Goal: Task Accomplishment & Management: Manage account settings

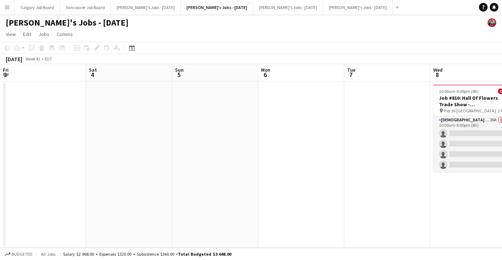
scroll to position [0, 286]
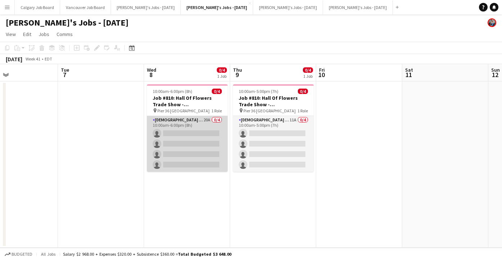
click at [207, 144] on app-card-role "Female Brand Ambassadors 20A 0/4 10:00am-6:00pm (8h) single-neutral-actions sin…" at bounding box center [187, 144] width 81 height 56
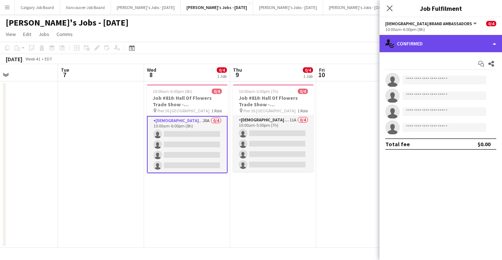
click at [421, 46] on div "single-neutral-actions-check-2 Confirmed" at bounding box center [440, 43] width 122 height 17
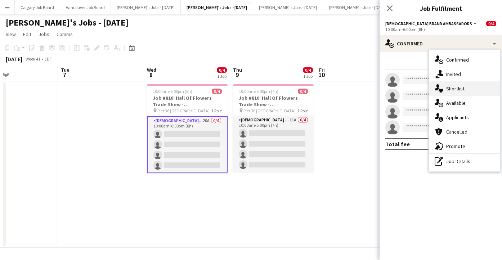
click at [449, 91] on span "Shortlist" at bounding box center [455, 88] width 18 height 6
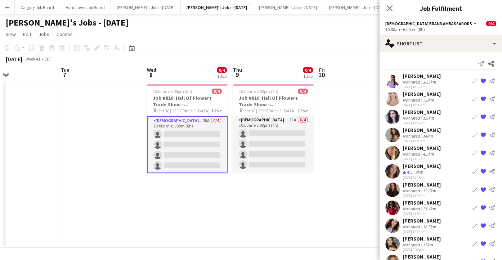
click at [426, 78] on div "Moriah Pagan" at bounding box center [421, 76] width 38 height 6
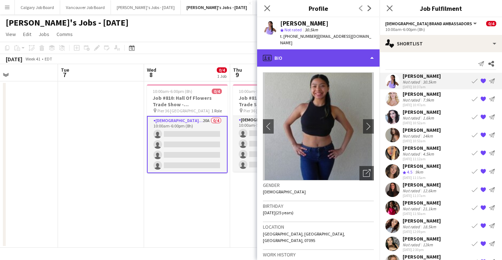
click at [347, 56] on div "profile Bio" at bounding box center [318, 57] width 122 height 17
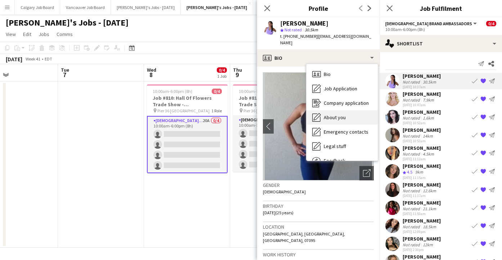
click at [343, 114] on span "About you" at bounding box center [334, 117] width 22 height 6
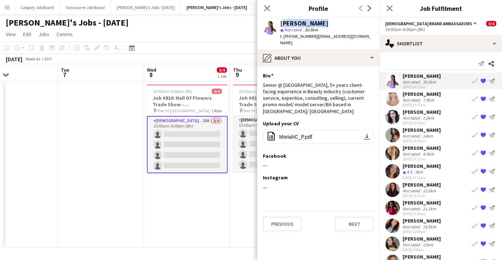
drag, startPoint x: 291, startPoint y: 23, endPoint x: 320, endPoint y: 22, distance: 28.8
click at [320, 22] on div "Moriah Pagan" at bounding box center [327, 23] width 94 height 6
copy div "Moriah Pagan"
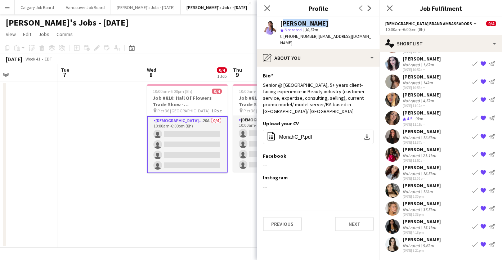
scroll to position [0, 0]
click at [419, 205] on div "constanza biasizzo" at bounding box center [421, 203] width 38 height 6
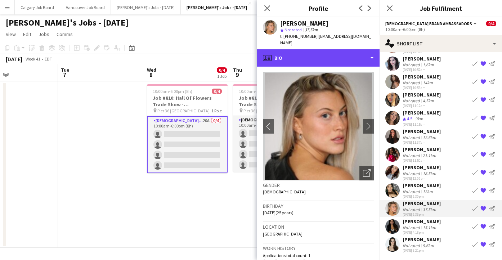
drag, startPoint x: 337, startPoint y: 46, endPoint x: 348, endPoint y: 79, distance: 34.6
click at [337, 49] on div "profile Bio" at bounding box center [318, 57] width 122 height 17
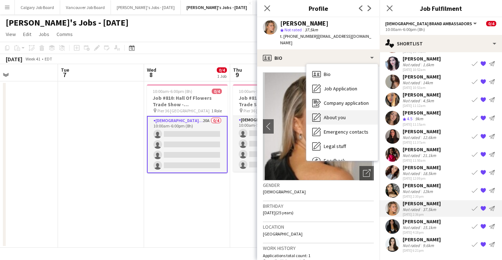
click at [347, 115] on div "About you About you" at bounding box center [341, 117] width 71 height 14
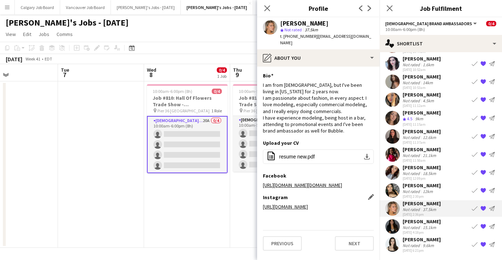
drag, startPoint x: 328, startPoint y: 200, endPoint x: 323, endPoint y: 196, distance: 6.1
click at [308, 203] on link "https://www.instagram.com/conibiasizzo/" at bounding box center [285, 206] width 45 height 6
click at [433, 137] on div "12.6km" at bounding box center [429, 137] width 16 height 5
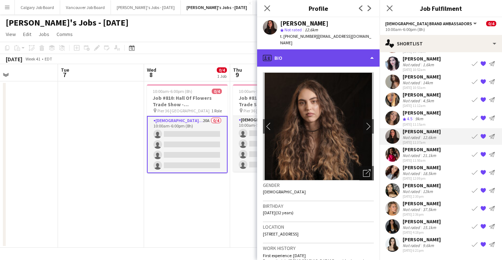
click at [329, 52] on div "profile Bio" at bounding box center [318, 57] width 122 height 17
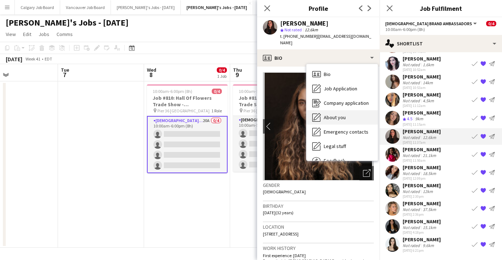
click at [336, 114] on span "About you" at bounding box center [334, 117] width 22 height 6
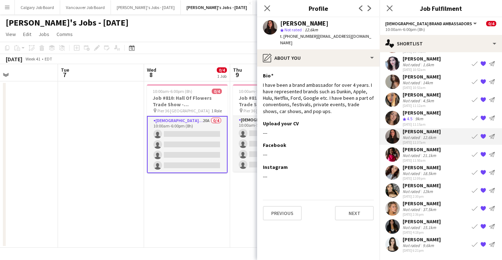
click at [421, 151] on div "Tresanne Bonnick" at bounding box center [421, 149] width 38 height 6
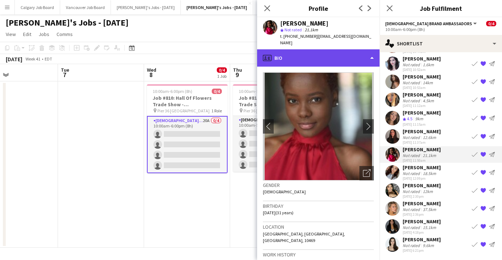
click at [310, 53] on div "profile Bio" at bounding box center [318, 57] width 122 height 17
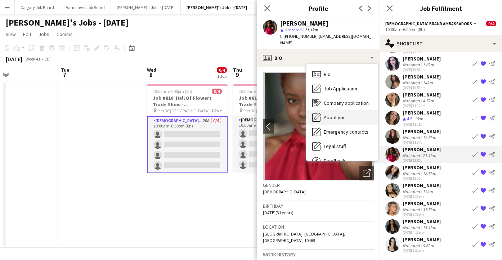
click at [323, 110] on div "About you About you" at bounding box center [341, 117] width 71 height 14
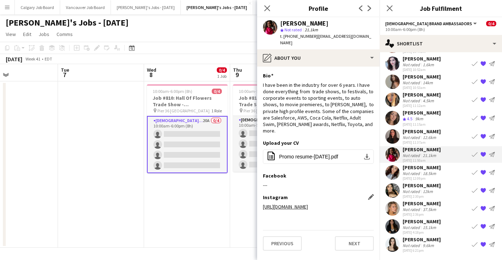
click at [308, 203] on link "https://instagram.com/tresannescreatives" at bounding box center [285, 206] width 45 height 6
drag, startPoint x: 281, startPoint y: 23, endPoint x: 354, endPoint y: 28, distance: 73.2
click at [354, 28] on div "Tresanne Bonnick star Not rated 21.1km t. +13473032571 | tresannebonnick@gmail.…" at bounding box center [327, 33] width 94 height 26
drag, startPoint x: 337, startPoint y: 25, endPoint x: 300, endPoint y: 22, distance: 37.6
click at [337, 25] on div "Tresanne Bonnick" at bounding box center [327, 23] width 94 height 6
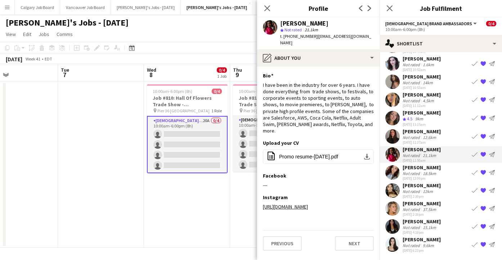
drag, startPoint x: 280, startPoint y: 22, endPoint x: 340, endPoint y: 22, distance: 59.7
click at [340, 22] on div "Tresanne Bonnick" at bounding box center [327, 23] width 94 height 6
copy div "Tresanne Bonnick"
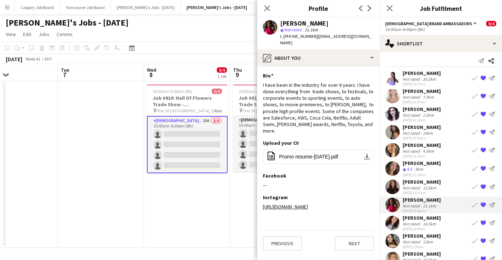
scroll to position [2, 0]
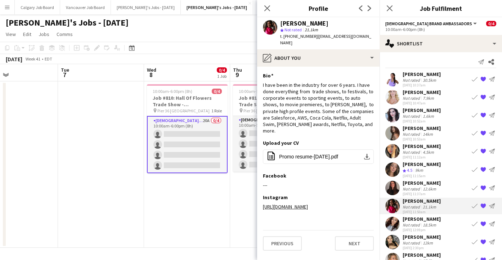
click at [416, 145] on div "Shelby Van Leuven" at bounding box center [421, 146] width 38 height 6
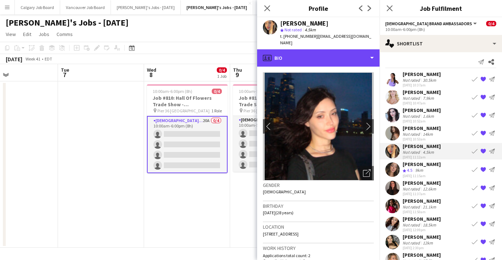
click at [339, 57] on div "profile Bio" at bounding box center [318, 57] width 122 height 17
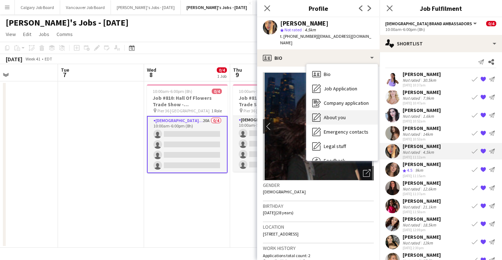
click at [344, 110] on div "About you About you" at bounding box center [341, 117] width 71 height 14
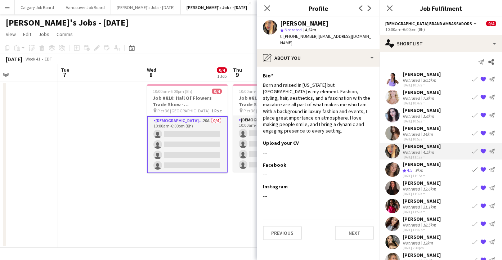
drag, startPoint x: 281, startPoint y: 23, endPoint x: 337, endPoint y: 24, distance: 55.8
click at [337, 24] on div "Shelby Van Leuven" at bounding box center [327, 23] width 94 height 6
copy div "Shelby Van Leuven"
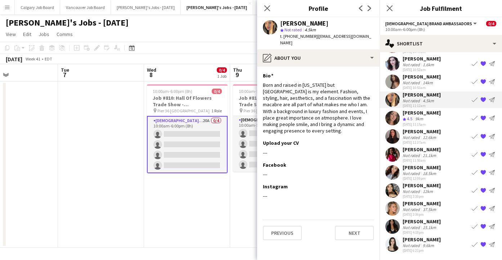
scroll to position [53, 0]
click at [420, 228] on div "Not rated" at bounding box center [411, 227] width 19 height 5
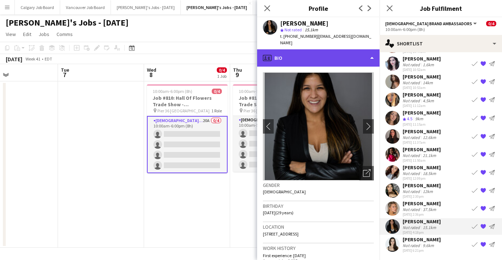
click at [321, 55] on div "profile Bio" at bounding box center [318, 57] width 122 height 17
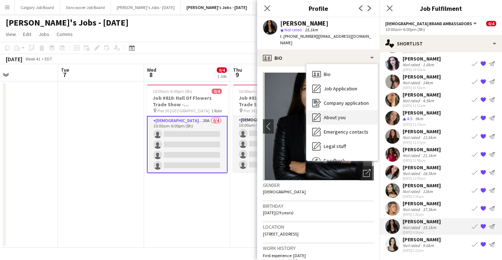
click at [332, 110] on div "About you About you" at bounding box center [341, 117] width 71 height 14
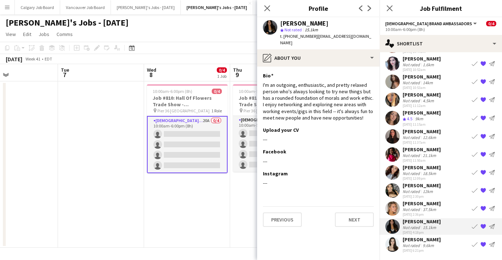
drag, startPoint x: 280, startPoint y: 23, endPoint x: 329, endPoint y: 22, distance: 48.6
click at [329, 22] on div "Andrea Correa" at bounding box center [327, 23] width 94 height 6
copy div "Andrea Correa"
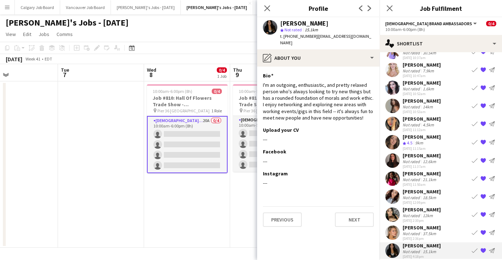
click at [429, 89] on div "1.6km" at bounding box center [428, 88] width 14 height 5
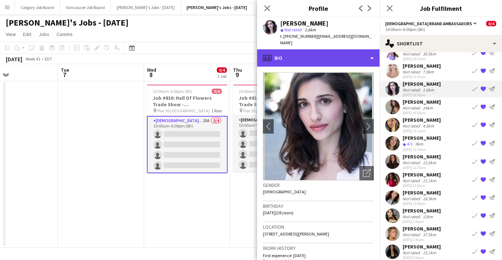
click at [340, 52] on div "profile Bio" at bounding box center [318, 57] width 122 height 17
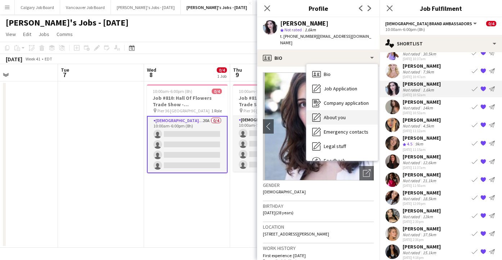
click at [337, 114] on span "About you" at bounding box center [334, 117] width 22 height 6
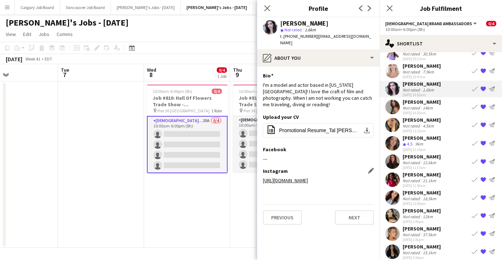
click at [308, 177] on link "https://www.instagram.com/talshashoua/" at bounding box center [285, 180] width 45 height 6
click at [332, 67] on app-section-data-types "Bio Edit this field I'm a model and actor based in New York City! I love the cr…" at bounding box center [318, 163] width 122 height 193
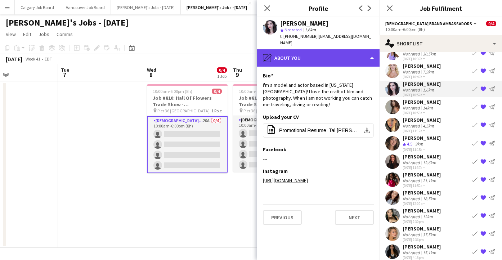
click at [325, 51] on div "pencil4 About you" at bounding box center [318, 57] width 122 height 17
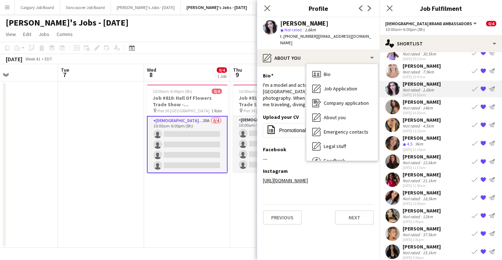
drag, startPoint x: 335, startPoint y: 113, endPoint x: 331, endPoint y: 111, distance: 4.2
click at [335, 114] on span "About you" at bounding box center [334, 117] width 22 height 6
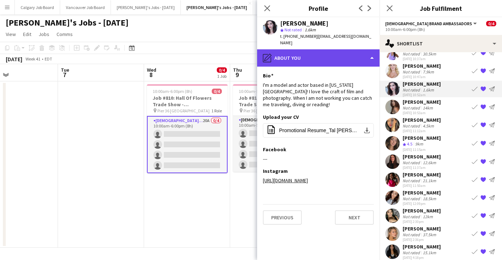
click at [313, 56] on div "pencil4 About you" at bounding box center [318, 57] width 122 height 17
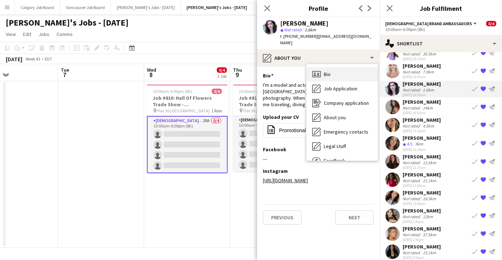
click at [332, 67] on div "Bio Bio" at bounding box center [341, 74] width 71 height 14
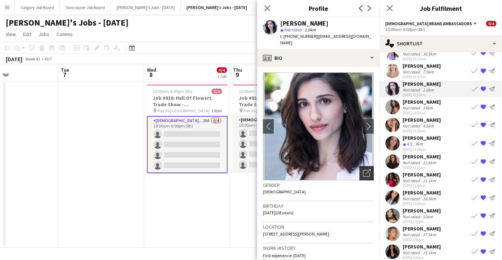
click at [363, 170] on icon at bounding box center [366, 173] width 7 height 7
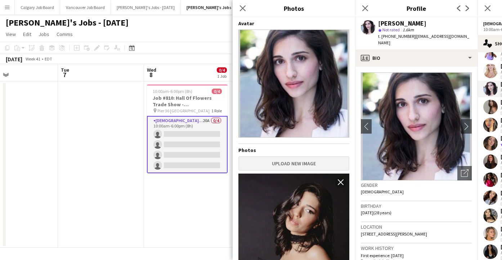
click at [287, 161] on button "Upload new image" at bounding box center [293, 163] width 111 height 14
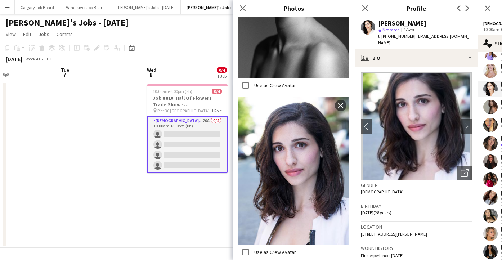
scroll to position [2000, 0]
click at [399, 182] on h3 "Gender" at bounding box center [416, 185] width 111 height 6
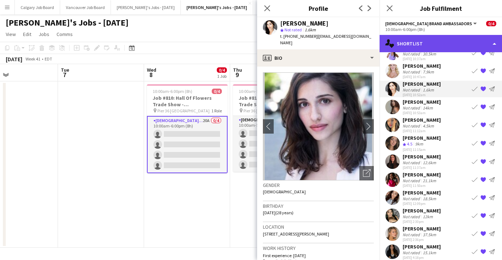
click at [446, 45] on div "single-neutral-actions-heart Shortlist" at bounding box center [440, 43] width 122 height 17
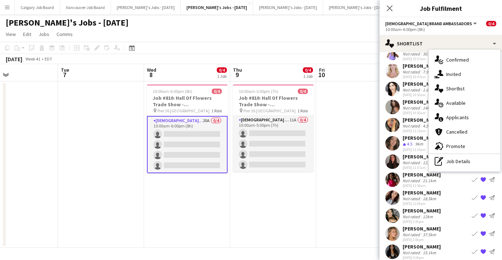
click at [399, 92] on div at bounding box center [392, 89] width 14 height 14
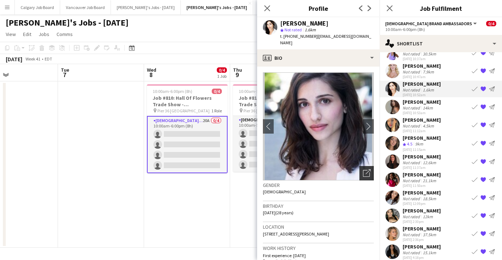
click at [363, 169] on icon "Open photos pop-in" at bounding box center [367, 173] width 8 height 8
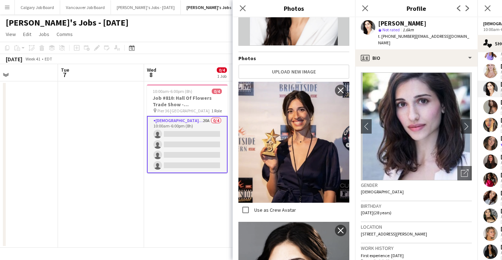
scroll to position [107, 0]
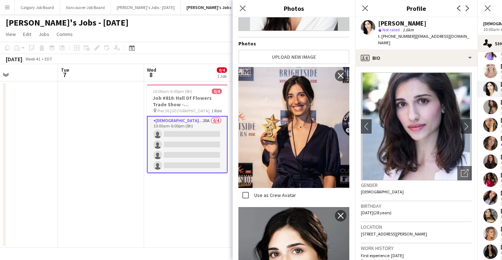
click at [423, 72] on img at bounding box center [416, 126] width 111 height 108
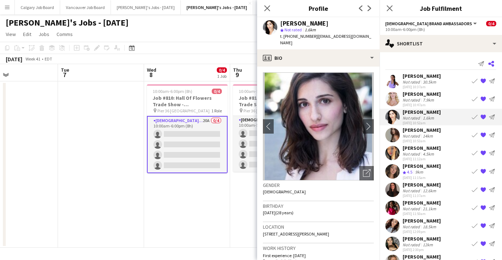
scroll to position [0, 0]
click at [491, 64] on icon "Share" at bounding box center [491, 64] width 6 height 6
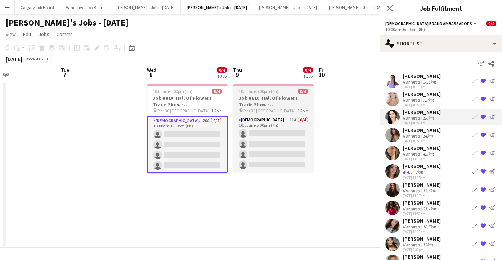
scroll to position [0, 0]
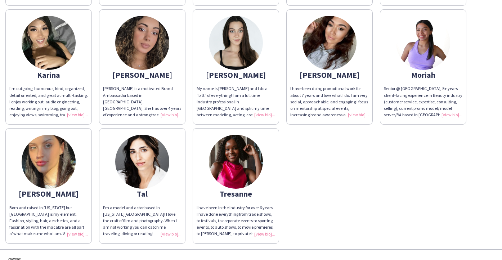
scroll to position [187, 0]
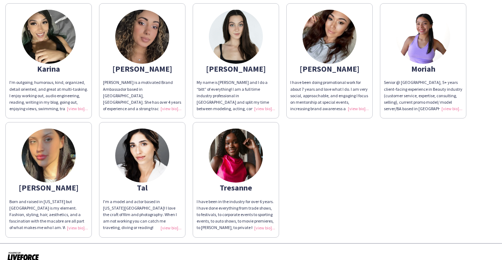
click at [181, 217] on div "I'm a model and actor based in New York City! I love the craft of film and phot…" at bounding box center [142, 214] width 78 height 33
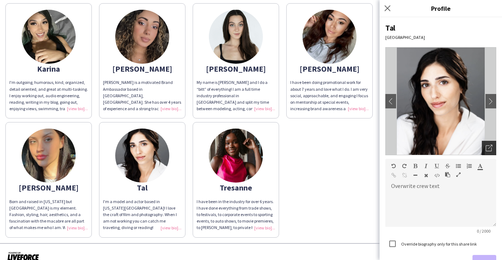
click at [486, 149] on icon "Open photos pop-in" at bounding box center [488, 148] width 6 height 6
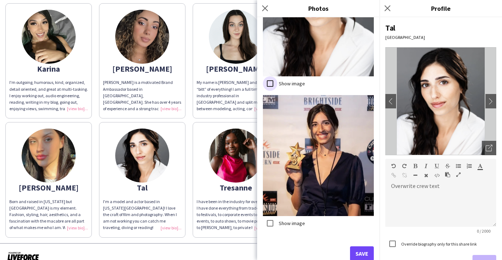
scroll to position [2013, 0]
click at [358, 250] on button "Save" at bounding box center [362, 253] width 24 height 14
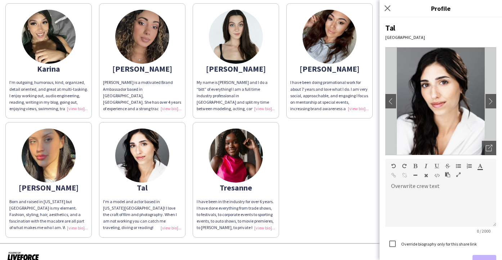
click at [327, 212] on div "Andrea I'm an outgoing, enthusiastic, and pretty relaxed person who's always lo…" at bounding box center [250, 59] width 491 height 357
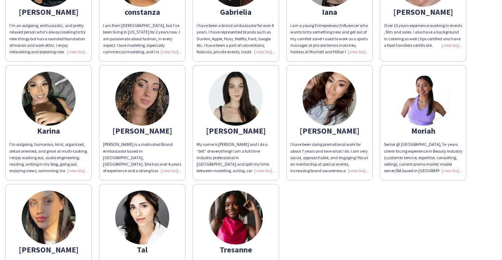
scroll to position [123, 0]
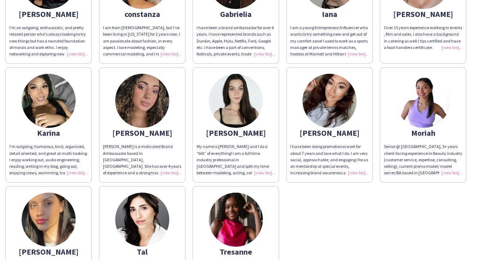
click at [269, 168] on div "My name is Lynn Bitt and I do a “bitt” of everything! I am a full time industry…" at bounding box center [235, 159] width 78 height 33
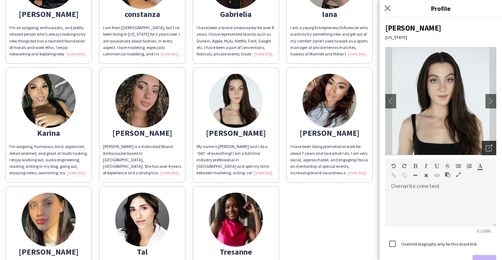
click at [494, 145] on div "Open photos pop-in" at bounding box center [488, 148] width 14 height 14
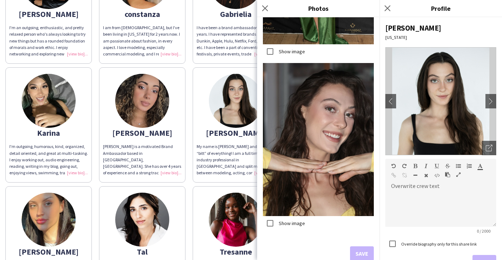
scroll to position [0, 0]
click at [189, 130] on div "Andrea I'm an outgoing, enthusiastic, and pretty relaxed person who's always lo…" at bounding box center [250, 123] width 491 height 357
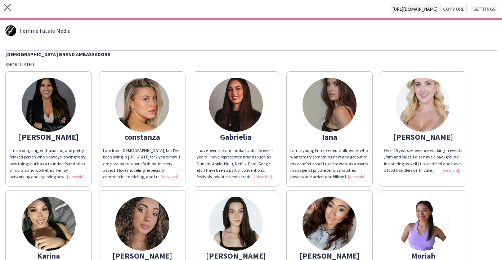
drag, startPoint x: 355, startPoint y: 171, endPoint x: 384, endPoint y: 167, distance: 29.2
click at [355, 171] on div "I am a young Entrepreneur/Influencer who wants to try something new and get out…" at bounding box center [329, 163] width 78 height 33
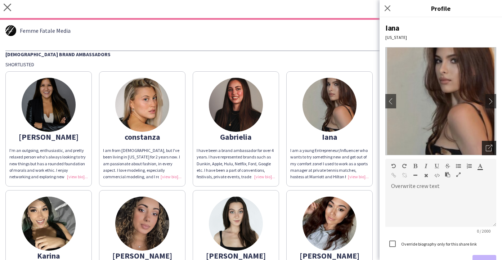
click at [490, 149] on icon "Open photos pop-in" at bounding box center [488, 148] width 6 height 6
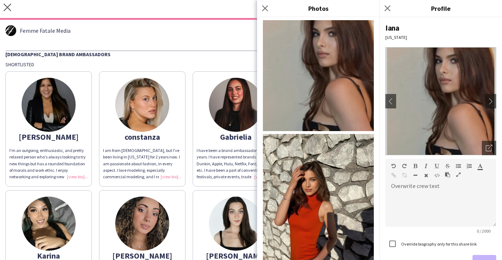
drag, startPoint x: 85, startPoint y: 13, endPoint x: 103, endPoint y: 1, distance: 22.0
click at [85, 13] on div "close https://admin.liveforce.co/v2/s/a22b99a8-d388-4250-96a5-5607021e3ef9 Copy…" at bounding box center [251, 10] width 502 height 20
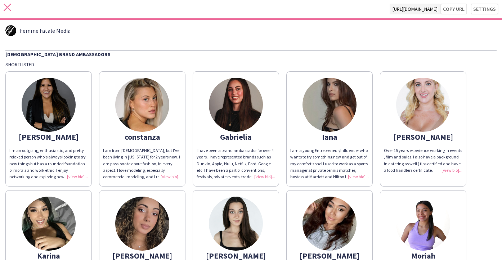
click at [10, 9] on icon "close" at bounding box center [8, 8] width 8 height 8
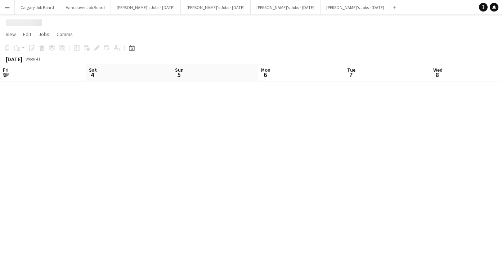
scroll to position [0, 286]
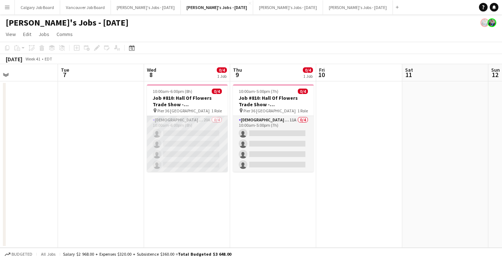
click at [219, 155] on app-card-role "Female Brand Ambassadors 20A 0/4 10:00am-6:00pm (8h) single-neutral-actions sin…" at bounding box center [187, 144] width 81 height 56
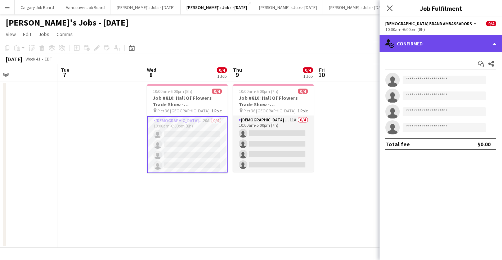
click at [440, 47] on div "single-neutral-actions-check-2 Confirmed" at bounding box center [440, 43] width 122 height 17
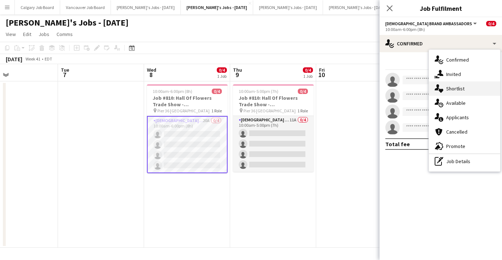
click at [456, 89] on span "Shortlist" at bounding box center [455, 88] width 18 height 6
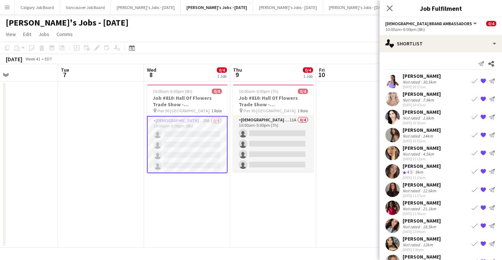
scroll to position [4, 0]
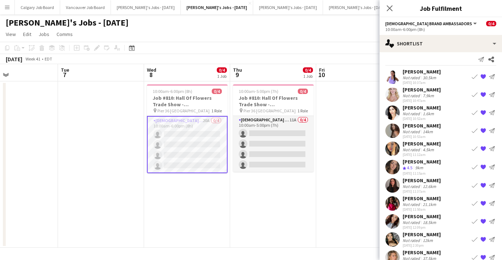
click at [425, 131] on div "14km" at bounding box center [427, 131] width 13 height 5
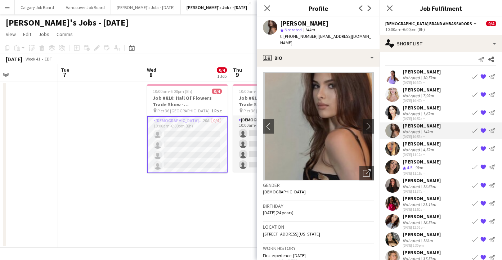
drag, startPoint x: 369, startPoint y: 164, endPoint x: 362, endPoint y: 165, distance: 7.3
click at [368, 169] on icon at bounding box center [367, 171] width 5 height 5
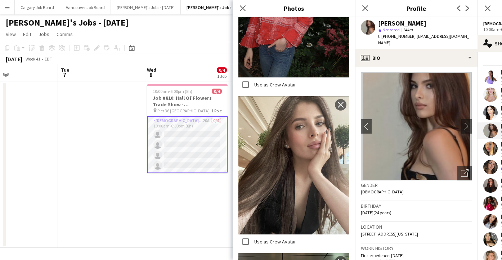
scroll to position [385, 0]
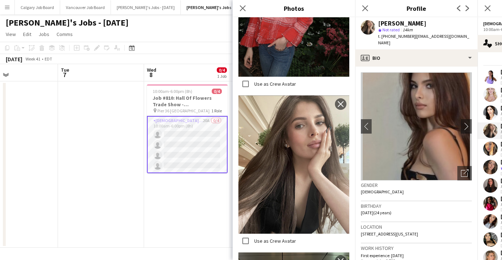
click at [386, 203] on h3 "Birthday" at bounding box center [416, 206] width 111 height 6
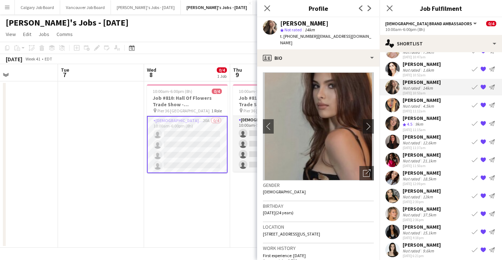
scroll to position [0, 0]
click at [425, 212] on div "37.5km" at bounding box center [429, 214] width 16 height 5
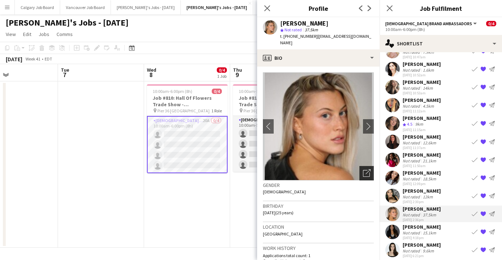
click at [364, 169] on icon "Open photos pop-in" at bounding box center [367, 173] width 8 height 8
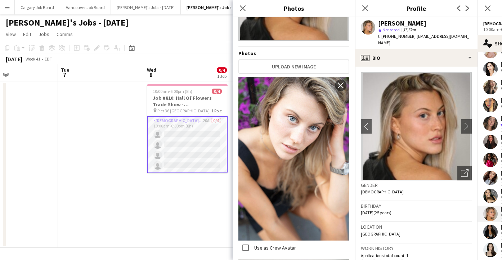
scroll to position [77, 0]
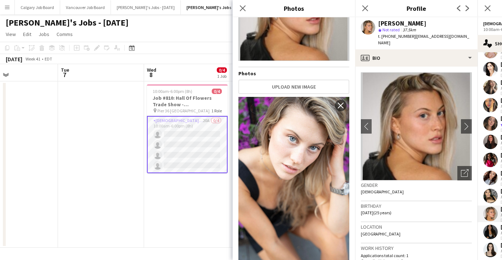
click at [395, 214] on div "Birthday 05-09-2000 (25 years)" at bounding box center [416, 211] width 111 height 21
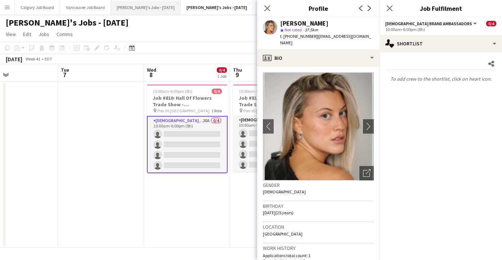
scroll to position [0, 0]
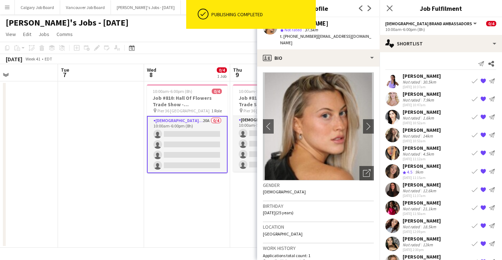
click at [161, 48] on app-toolbar "Copy Paste Paste Command V Paste with crew Command Shift V Paste linked Job Del…" at bounding box center [251, 48] width 502 height 12
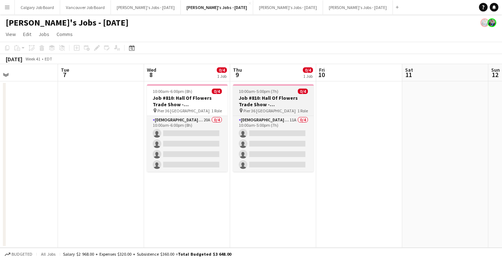
drag, startPoint x: 196, startPoint y: 138, endPoint x: 266, endPoint y: 113, distance: 74.4
click at [196, 138] on app-card-role "Female Brand Ambassadors 20A 0/4 10:00am-6:00pm (8h) single-neutral-actions sin…" at bounding box center [187, 144] width 81 height 56
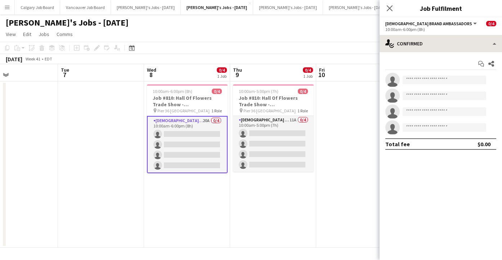
scroll to position [0, 286]
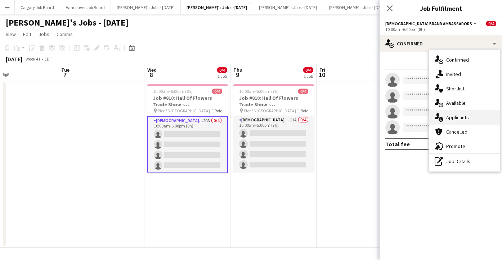
click at [470, 117] on div "single-neutral-actions-information Applicants" at bounding box center [464, 117] width 71 height 14
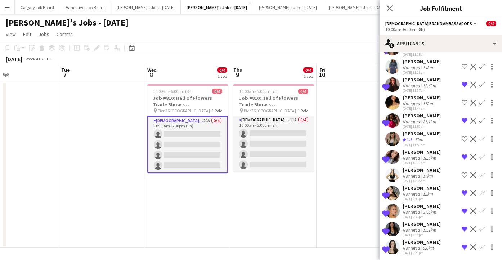
scroll to position [191, 0]
click at [368, 177] on app-date-cell at bounding box center [359, 164] width 86 height 166
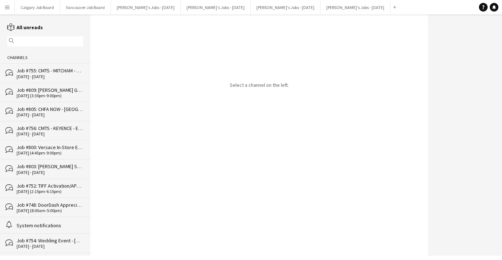
click at [66, 93] on div "Job #809: Raffi Jewellers Grand Opening Event - CAMBRIDGE" at bounding box center [50, 90] width 67 height 6
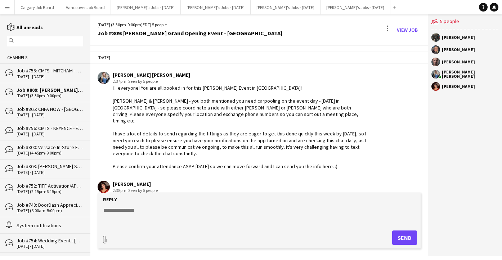
scroll to position [991, 0]
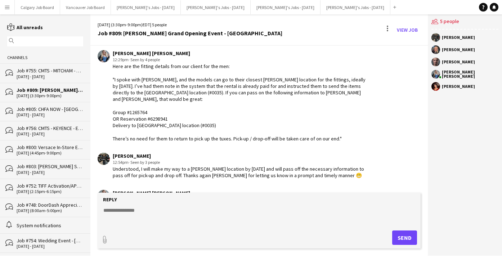
click at [69, 117] on div "20 - 21 Sep 2025" at bounding box center [50, 114] width 67 height 5
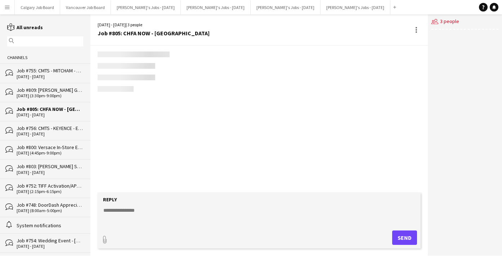
scroll to position [751, 0]
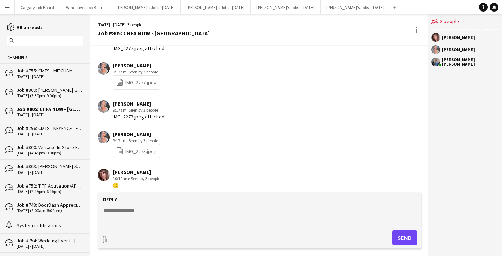
click at [65, 92] on div "Job #809: Raffi Jewellers Grand Opening Event - CAMBRIDGE" at bounding box center [50, 90] width 67 height 6
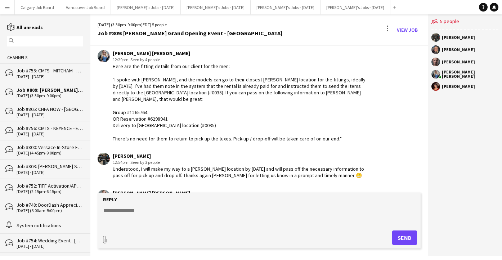
click at [38, 108] on div "Job #805: CHFA NOW - TORONTO" at bounding box center [50, 109] width 67 height 6
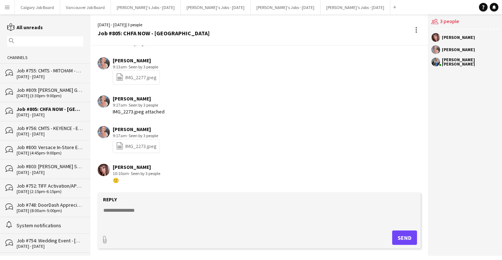
scroll to position [751, 0]
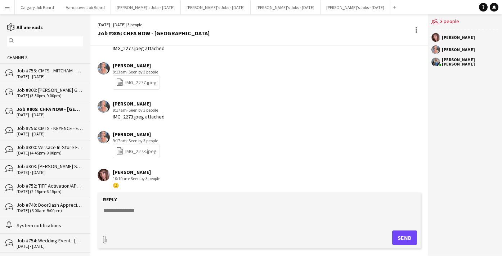
click at [54, 134] on div "29 Sep - 2 Oct 2025" at bounding box center [50, 133] width 67 height 5
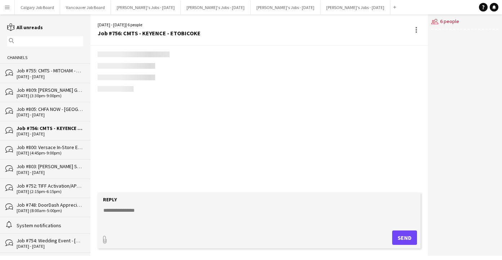
scroll to position [464, 0]
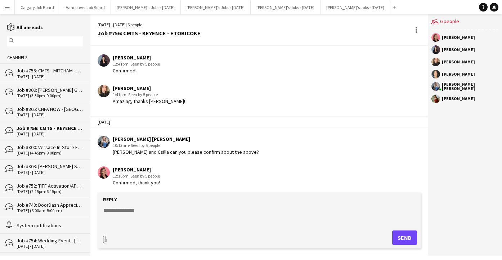
click at [61, 146] on div "Job #800: Versace In-Store Event - MONTREAL" at bounding box center [50, 147] width 67 height 6
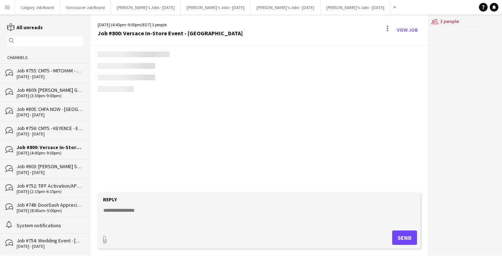
scroll to position [1013, 0]
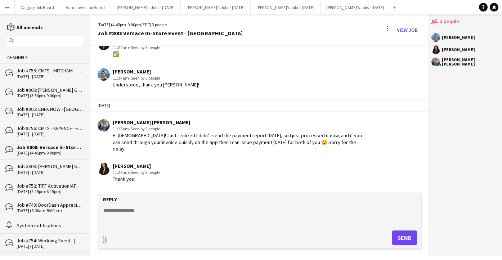
click at [71, 161] on div "bubbles Job #803: Longo's Samplings - TORONTO 20 - 28 Sep 2025" at bounding box center [45, 168] width 90 height 19
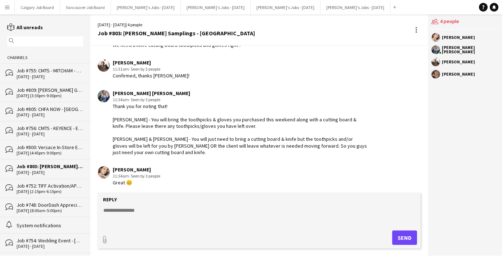
scroll to position [332, 0]
click at [140, 206] on form "Reply paperclip Send" at bounding box center [259, 220] width 323 height 56
click at [139, 209] on textarea at bounding box center [261, 216] width 316 height 19
drag, startPoint x: 150, startPoint y: 211, endPoint x: 214, endPoint y: 213, distance: 64.1
click at [214, 213] on textarea "**********" at bounding box center [261, 216] width 316 height 19
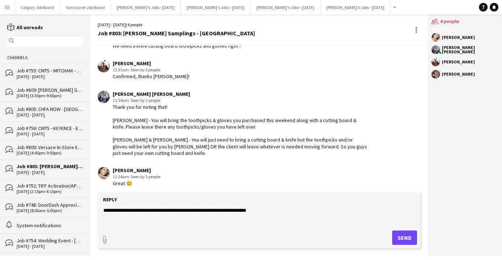
drag, startPoint x: 235, startPoint y: 210, endPoint x: 275, endPoint y: 210, distance: 39.9
click at [275, 210] on textarea "**********" at bounding box center [261, 216] width 316 height 19
type textarea "**********"
click at [404, 234] on button "Send" at bounding box center [404, 237] width 25 height 14
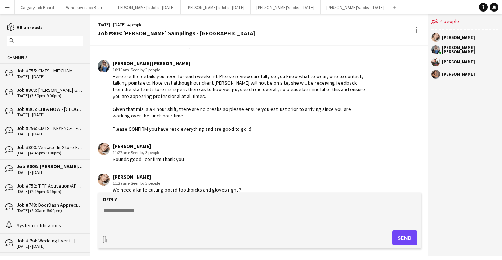
scroll to position [190, 0]
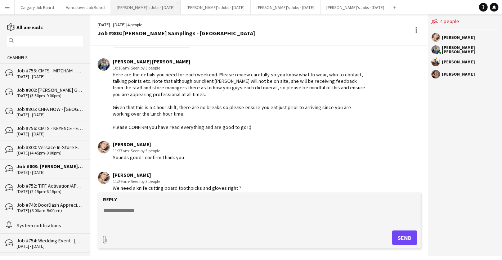
click at [148, 4] on button "Kirsten's Jobs - September 2025 Close" at bounding box center [146, 7] width 70 height 14
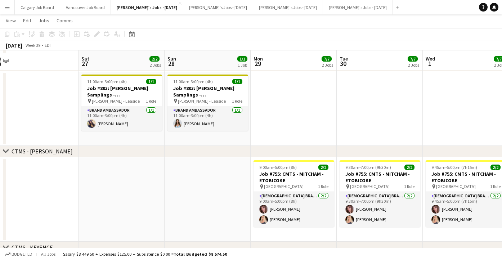
scroll to position [159, 0]
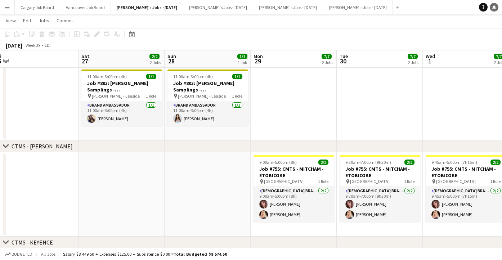
click at [493, 9] on link "Notifications" at bounding box center [493, 7] width 9 height 9
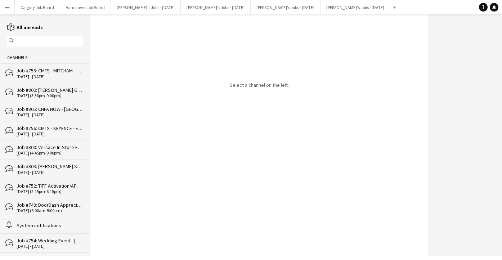
click at [53, 92] on div "Job #809: Raffi Jewellers Grand Opening Event - CAMBRIDGE" at bounding box center [50, 90] width 67 height 6
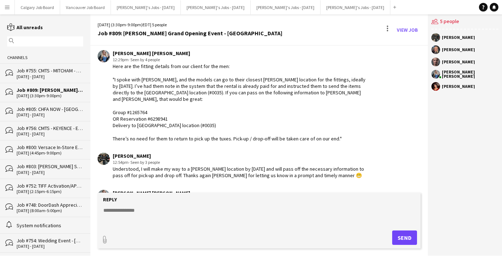
click at [152, 213] on textarea at bounding box center [261, 216] width 316 height 19
paste textarea "**********"
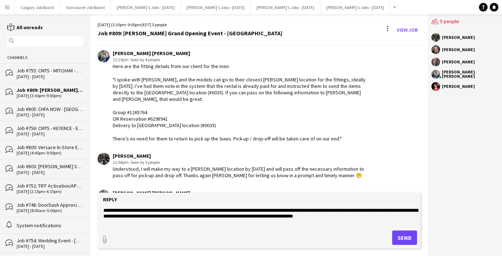
drag, startPoint x: 169, startPoint y: 210, endPoint x: 237, endPoint y: 210, distance: 67.6
click at [237, 210] on textarea "**********" at bounding box center [261, 216] width 316 height 19
drag, startPoint x: 235, startPoint y: 211, endPoint x: 227, endPoint y: 212, distance: 8.7
click at [235, 212] on textarea "**********" at bounding box center [261, 216] width 316 height 19
drag, startPoint x: 222, startPoint y: 211, endPoint x: 169, endPoint y: 211, distance: 52.2
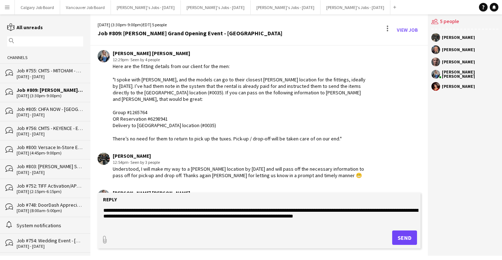
click at [169, 211] on textarea "**********" at bounding box center [261, 216] width 316 height 19
click at [189, 210] on textarea "**********" at bounding box center [261, 216] width 316 height 19
click at [239, 211] on textarea "**********" at bounding box center [261, 216] width 316 height 19
click at [265, 214] on textarea "**********" at bounding box center [261, 216] width 316 height 19
drag, startPoint x: 324, startPoint y: 210, endPoint x: 329, endPoint y: 210, distance: 5.0
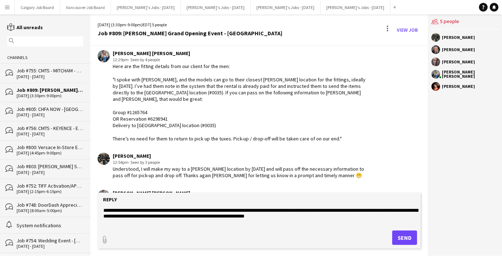
click at [329, 210] on textarea "**********" at bounding box center [261, 216] width 316 height 19
click at [373, 211] on textarea "**********" at bounding box center [261, 216] width 316 height 19
drag, startPoint x: 374, startPoint y: 210, endPoint x: 397, endPoint y: 209, distance: 22.7
click at [397, 209] on textarea "**********" at bounding box center [261, 216] width 316 height 19
click at [231, 218] on textarea "**********" at bounding box center [261, 216] width 316 height 19
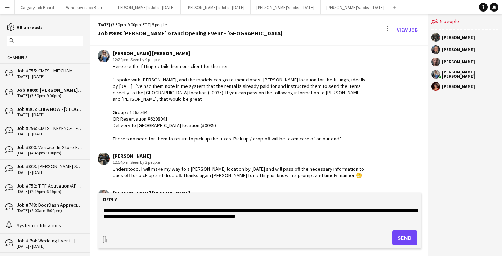
click at [186, 218] on textarea "**********" at bounding box center [261, 216] width 316 height 19
click at [142, 216] on textarea "**********" at bounding box center [261, 216] width 316 height 19
click at [193, 217] on textarea "**********" at bounding box center [261, 216] width 316 height 19
click at [239, 217] on textarea "**********" at bounding box center [261, 216] width 316 height 19
click at [307, 214] on textarea "**********" at bounding box center [261, 216] width 316 height 19
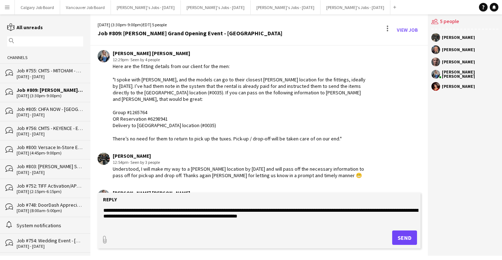
type textarea "**********"
click at [413, 236] on button "Send" at bounding box center [404, 237] width 25 height 14
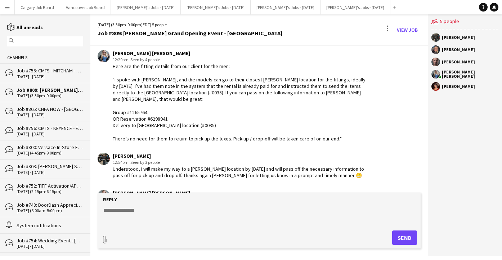
scroll to position [1048, 0]
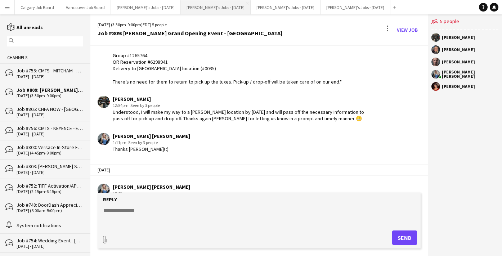
click at [229, 8] on button "Kirsten's Jobs - October 2025 Close" at bounding box center [216, 7] width 70 height 14
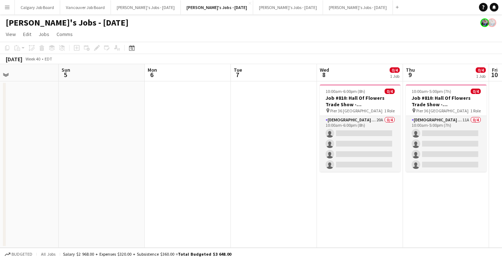
scroll to position [0, 234]
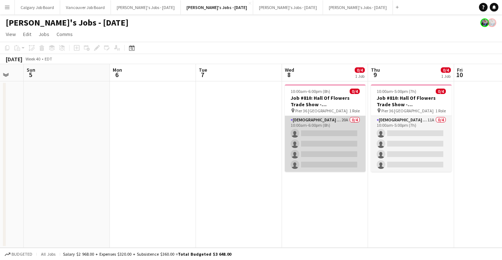
click at [325, 145] on app-card-role "Female Brand Ambassadors 20A 0/4 10:00am-6:00pm (8h) single-neutral-actions sin…" at bounding box center [325, 144] width 81 height 56
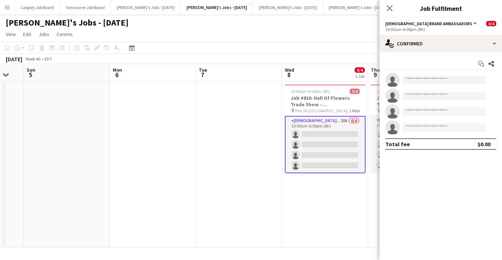
click at [452, 54] on div "Start chat Share single-neutral-actions single-neutral-actions single-neutral-a…" at bounding box center [440, 103] width 122 height 103
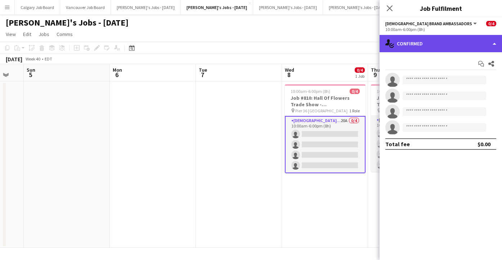
click at [450, 51] on div "single-neutral-actions-check-2 Confirmed" at bounding box center [440, 43] width 122 height 17
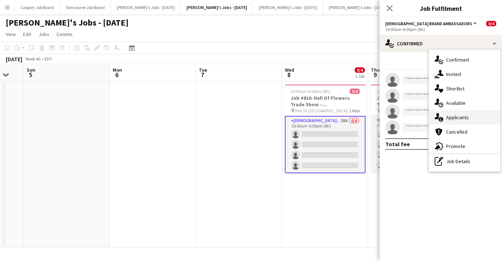
click at [463, 117] on span "Applicants" at bounding box center [457, 117] width 23 height 6
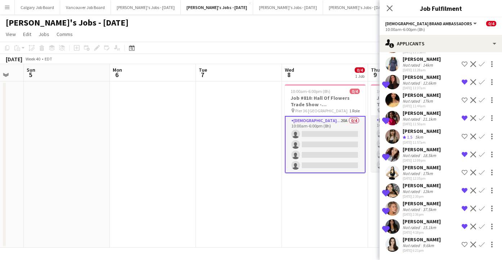
scroll to position [194, 0]
click at [465, 244] on app-icon "Shortlist crew" at bounding box center [464, 244] width 6 height 6
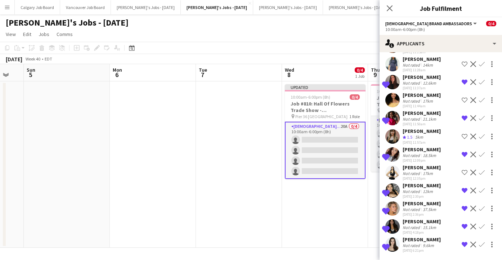
click at [341, 221] on app-date-cell "Updated 10:00am-6:00pm (8h) 0/4 Job #810: Hall Of Flowers Trade Show - NYC pin …" at bounding box center [325, 164] width 86 height 166
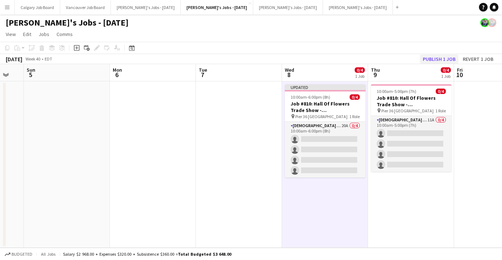
click at [431, 59] on button "Publish 1 job" at bounding box center [439, 58] width 38 height 9
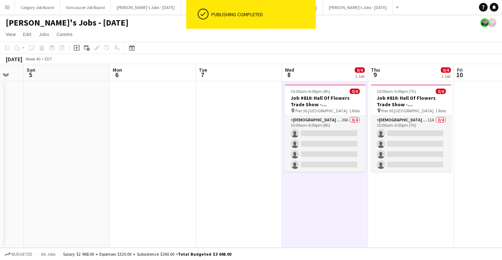
drag, startPoint x: 327, startPoint y: 139, endPoint x: 388, endPoint y: 81, distance: 83.7
click at [327, 139] on app-card-role "Female Brand Ambassadors 20A 0/4 10:00am-6:00pm (8h) single-neutral-actions sin…" at bounding box center [325, 144] width 81 height 56
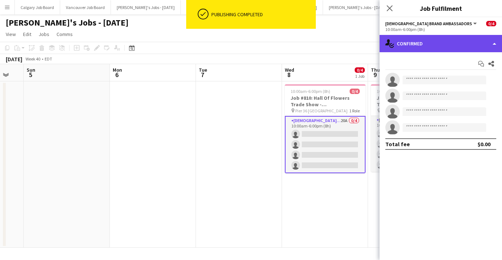
click at [458, 41] on div "single-neutral-actions-check-2 Confirmed" at bounding box center [440, 43] width 122 height 17
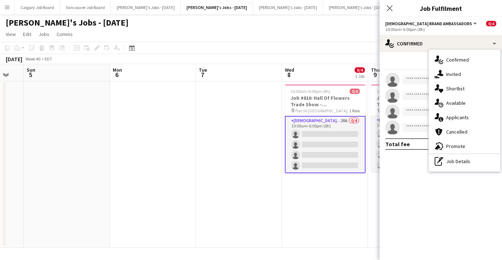
drag, startPoint x: 468, startPoint y: 92, endPoint x: 473, endPoint y: 86, distance: 7.7
click at [468, 92] on div "single-neutral-actions-heart Shortlist" at bounding box center [464, 88] width 71 height 14
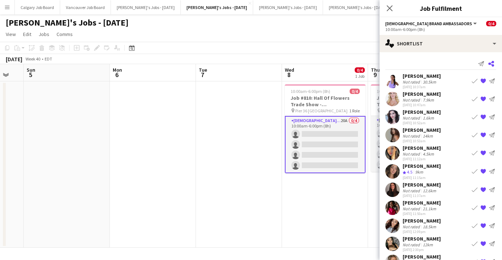
click at [491, 63] on icon at bounding box center [491, 64] width 6 height 6
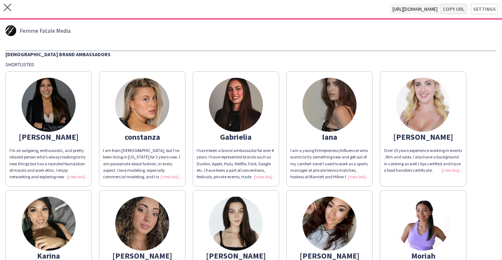
click at [450, 9] on button "Copy url" at bounding box center [453, 9] width 27 height 11
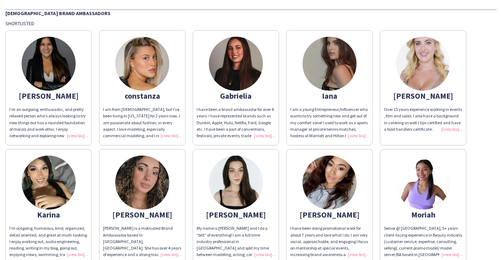
scroll to position [41, 0]
click at [450, 123] on div "Over 15 years experience working in events , film and sales. I also have a back…" at bounding box center [423, 119] width 78 height 26
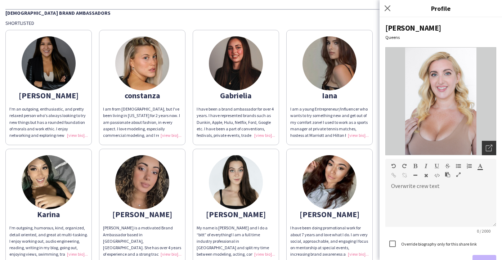
click at [487, 151] on div "Open photos pop-in" at bounding box center [488, 148] width 14 height 14
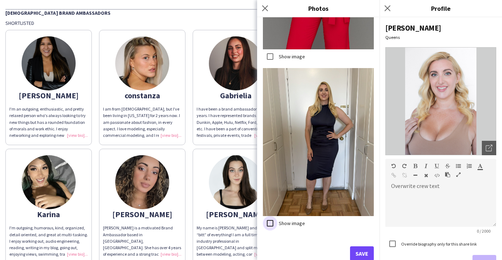
scroll to position [3062, 0]
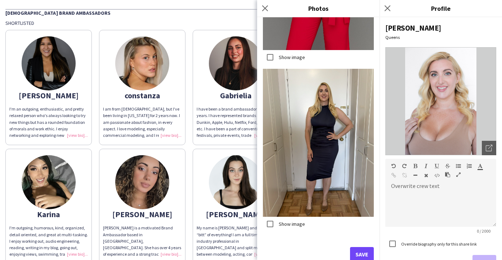
click at [363, 252] on button "Save" at bounding box center [362, 254] width 24 height 14
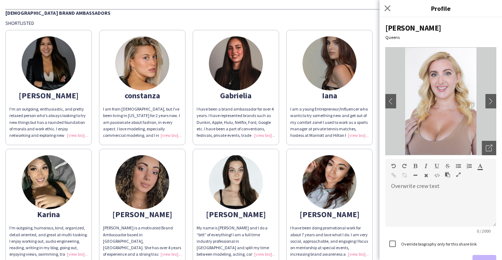
click at [186, 132] on div "Andrea I'm an outgoing, enthusiastic, and pretty relaxed person who's always lo…" at bounding box center [250, 204] width 491 height 357
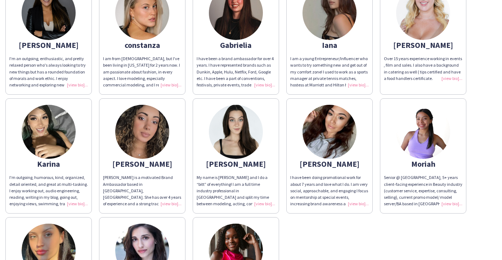
scroll to position [93, 0]
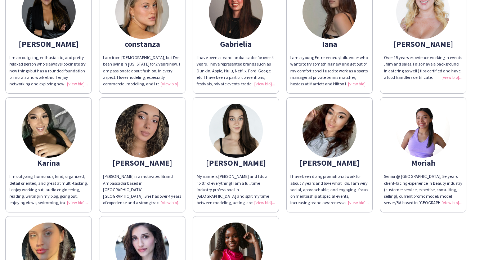
drag, startPoint x: 271, startPoint y: 199, endPoint x: 371, endPoint y: 175, distance: 102.8
click at [272, 199] on div "My name is Lynn Bitt and I do a “bitt” of everything! I am a full time industry…" at bounding box center [235, 189] width 78 height 33
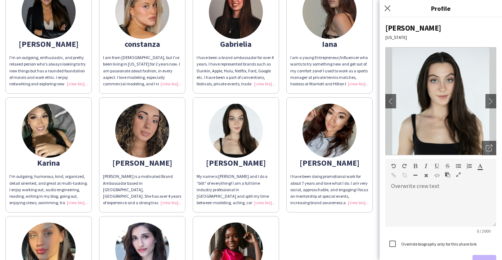
click at [496, 145] on div "Lynn New York chevron-left chevron-right Open photos pop-in Overwrite crew text…" at bounding box center [440, 138] width 122 height 243
click at [484, 147] on div "Open photos pop-in" at bounding box center [488, 148] width 14 height 14
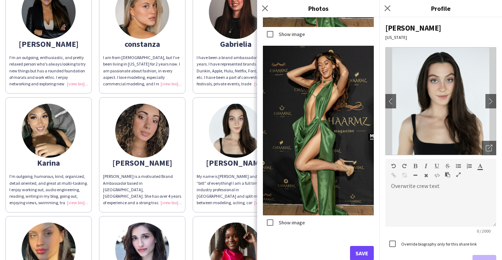
scroll to position [1592, 0]
click at [357, 250] on button "Save" at bounding box center [362, 253] width 24 height 14
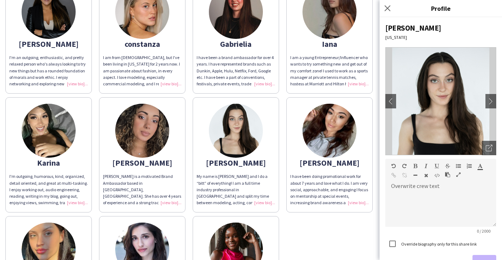
click at [315, 219] on div "Andrea I'm an outgoing, enthusiastic, and pretty relaxed person who's always lo…" at bounding box center [250, 153] width 491 height 357
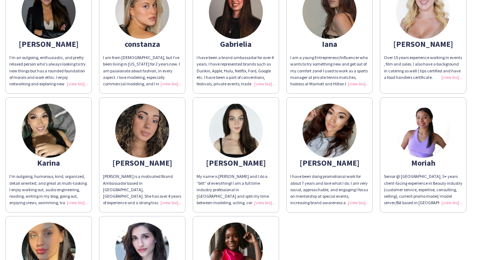
drag, startPoint x: 175, startPoint y: 203, endPoint x: 285, endPoint y: 184, distance: 112.0
click at [175, 203] on div "Lisette is a motivated Brand Ambassador based in Brooklyn, NY. She has over 4 y…" at bounding box center [142, 189] width 78 height 33
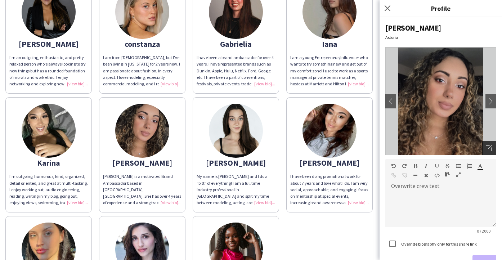
click at [487, 147] on icon "Open photos pop-in" at bounding box center [488, 148] width 6 height 6
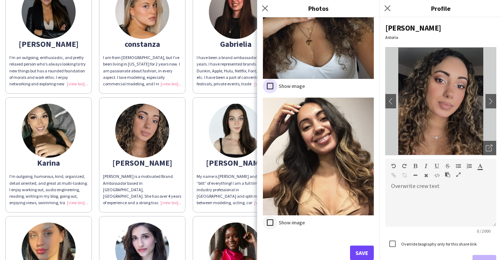
scroll to position [1257, 0]
drag, startPoint x: 366, startPoint y: 252, endPoint x: 281, endPoint y: 225, distance: 89.2
click at [366, 252] on button "Save" at bounding box center [362, 253] width 24 height 14
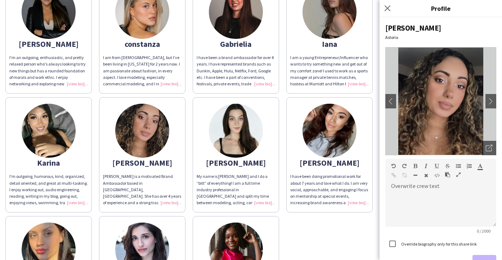
drag, startPoint x: 317, startPoint y: 230, endPoint x: 210, endPoint y: 226, distance: 107.3
click at [315, 230] on div "Andrea I'm an outgoing, enthusiastic, and pretty relaxed person who's always lo…" at bounding box center [250, 153] width 491 height 357
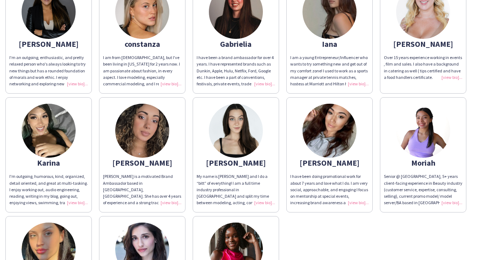
drag, startPoint x: 75, startPoint y: 205, endPoint x: 235, endPoint y: 189, distance: 160.9
click at [76, 204] on div "I'm outgoing, humorous, kind, organized, detail oriented, and great at multi-ta…" at bounding box center [48, 189] width 78 height 33
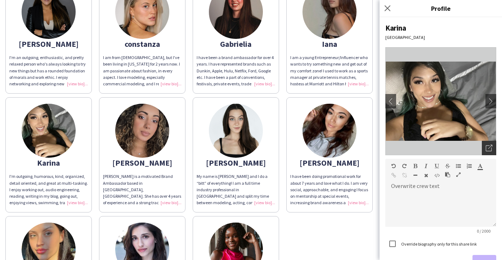
click at [488, 146] on icon "Open photos pop-in" at bounding box center [488, 148] width 6 height 6
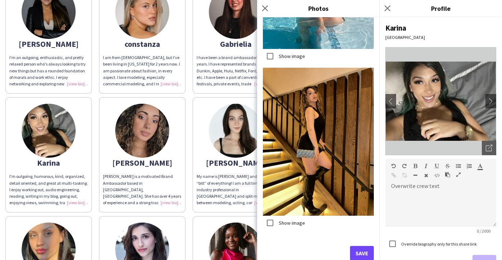
scroll to position [1405, 0]
click at [355, 252] on button "Save" at bounding box center [362, 253] width 24 height 14
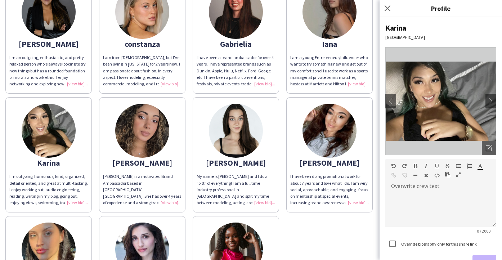
drag, startPoint x: 336, startPoint y: 221, endPoint x: 219, endPoint y: 207, distance: 117.1
click at [335, 221] on div "Andrea I'm an outgoing, enthusiastic, and pretty relaxed person who's always lo…" at bounding box center [250, 153] width 491 height 357
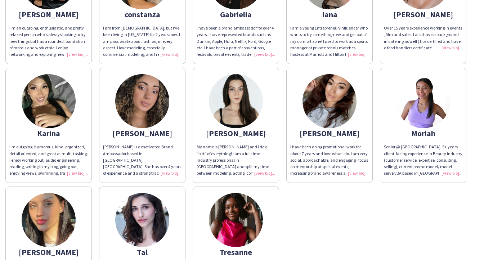
scroll to position [132, 0]
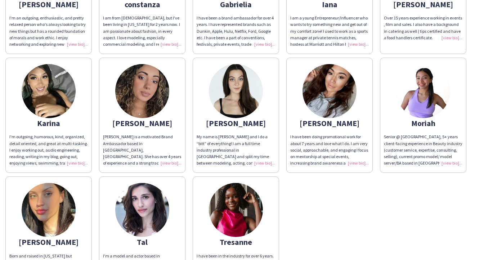
click at [443, 160] on div "Senior @ Rutgers University, 5+ years client-facing experience in Beauty indust…" at bounding box center [423, 149] width 78 height 33
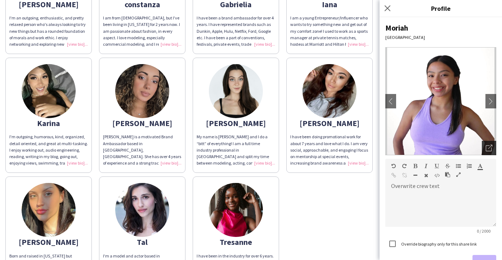
click at [488, 149] on icon "Open photos pop-in" at bounding box center [488, 148] width 6 height 6
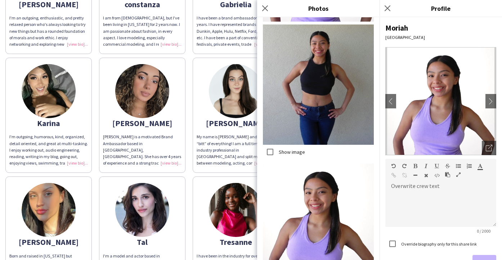
scroll to position [97, 0]
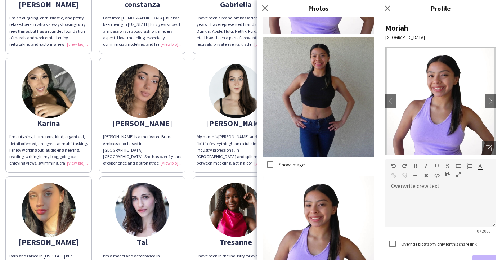
click at [187, 169] on div "Andrea I'm an outgoing, enthusiastic, and pretty relaxed person who's always lo…" at bounding box center [250, 113] width 491 height 357
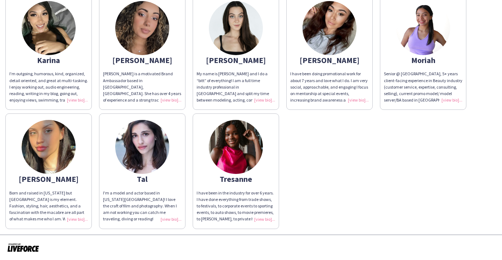
scroll to position [195, 0]
click at [68, 216] on div "Born and raised in California but NYC is my element. Fashion, styling, hair, ae…" at bounding box center [48, 206] width 78 height 33
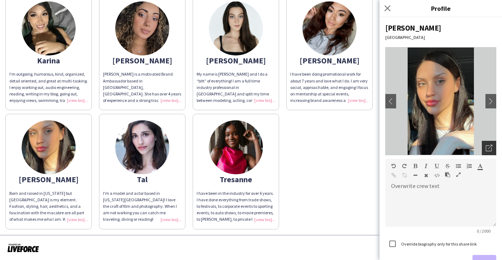
click at [488, 147] on icon "Open photos pop-in" at bounding box center [488, 148] width 6 height 6
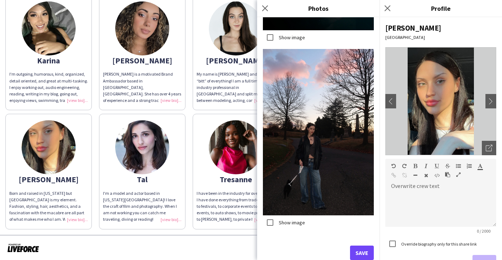
scroll to position [1118, 0]
click at [359, 250] on button "Save" at bounding box center [362, 253] width 24 height 14
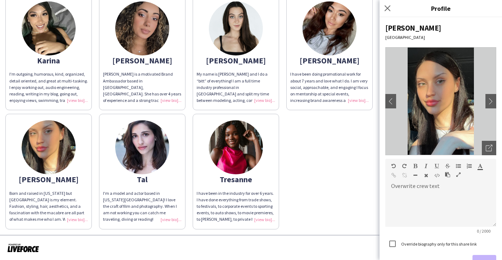
drag, startPoint x: 173, startPoint y: 213, endPoint x: 300, endPoint y: 187, distance: 129.6
click at [174, 213] on div "I'm a model and actor based in New York City! I love the craft of film and phot…" at bounding box center [142, 206] width 78 height 33
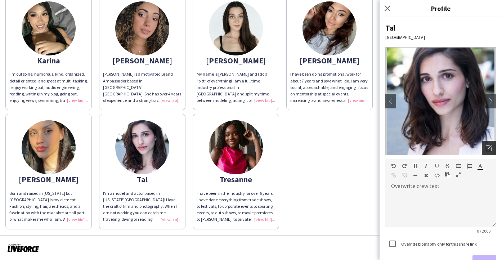
click at [490, 147] on icon "Open photos pop-in" at bounding box center [488, 148] width 6 height 6
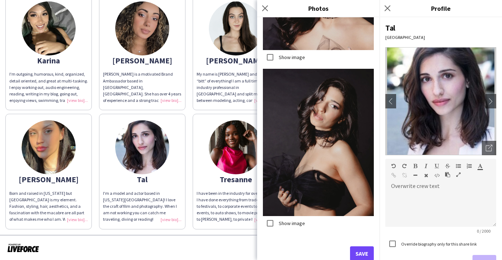
scroll to position [0, 0]
click at [359, 250] on button "Save" at bounding box center [362, 253] width 24 height 14
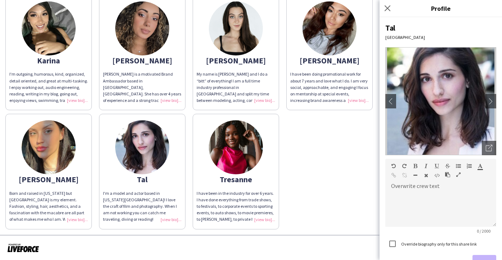
click at [268, 221] on app-share-pages-crew-card "Tresanne I have been in the industry for over 6 years. I have done everything f…" at bounding box center [235, 171] width 86 height 115
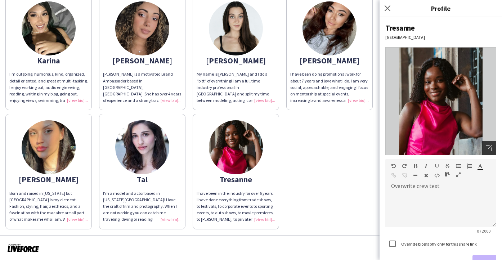
click at [489, 144] on div "Open photos pop-in" at bounding box center [488, 148] width 14 height 14
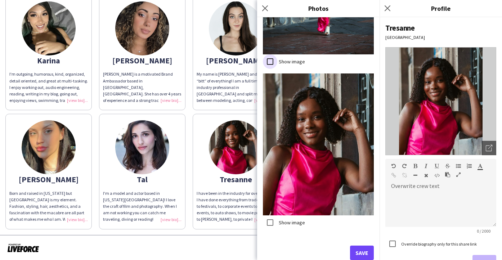
scroll to position [592, 0]
click at [363, 250] on button "Save" at bounding box center [362, 253] width 24 height 14
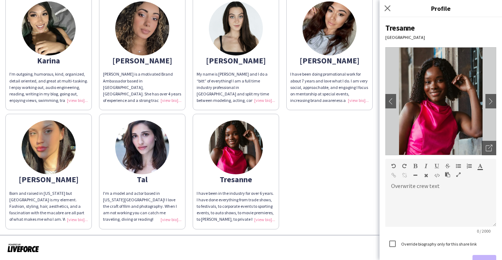
click at [323, 209] on div "Andrea I'm an outgoing, enthusiastic, and pretty relaxed person who's always lo…" at bounding box center [250, 51] width 491 height 357
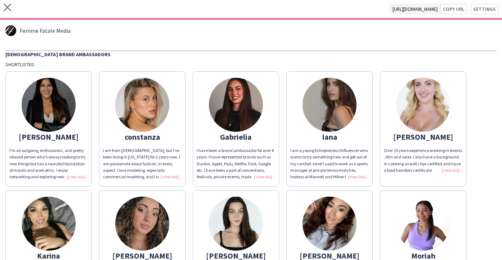
scroll to position [0, 0]
click at [351, 177] on div "I am a young Entrepreneur/Influencer who wants to try something new and get out…" at bounding box center [329, 163] width 78 height 33
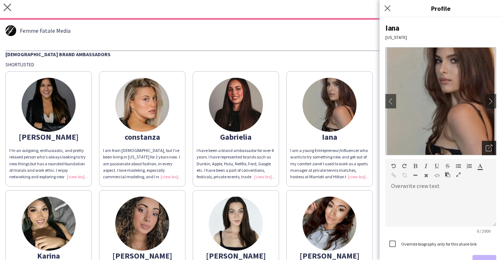
click at [485, 147] on div "Open photos pop-in" at bounding box center [488, 148] width 14 height 14
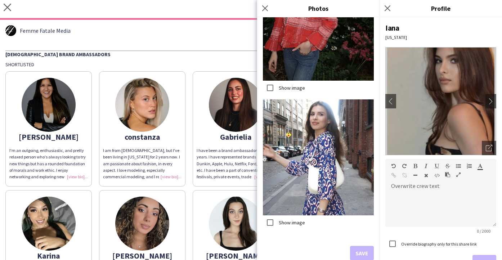
scroll to position [1187, 0]
click at [188, 61] on div "Shortlisted" at bounding box center [250, 64] width 491 height 6
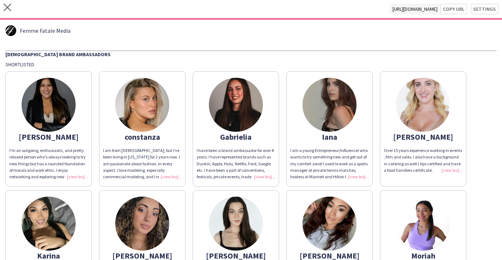
drag, startPoint x: 258, startPoint y: 167, endPoint x: 309, endPoint y: 154, distance: 52.4
click at [258, 167] on div "I have been a brand ambassador for over 4 years. I have represented brands such…" at bounding box center [235, 163] width 78 height 33
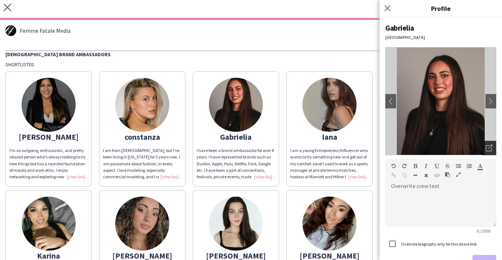
click at [487, 144] on div "Open photos pop-in" at bounding box center [488, 148] width 14 height 14
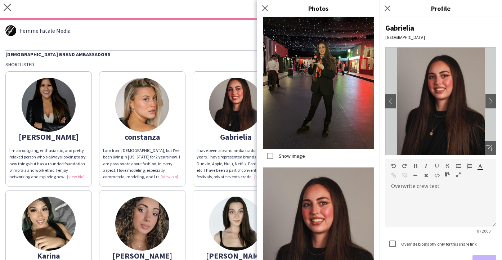
scroll to position [813, 0]
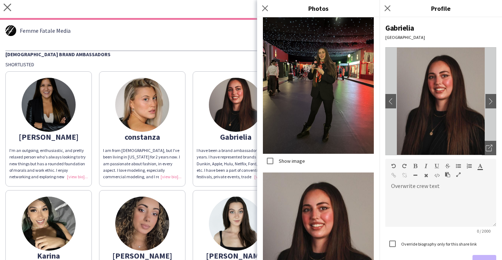
click at [183, 34] on div "Femme Fatale Media" at bounding box center [250, 30] width 491 height 11
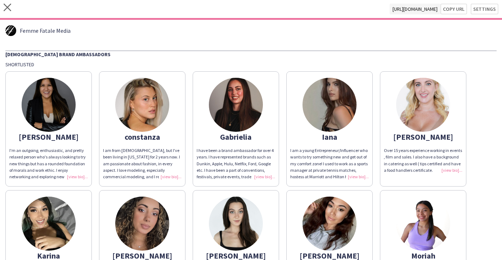
click at [175, 178] on div "I am from Argentina, but I've been living in New York for 2 years now. I am pas…" at bounding box center [142, 163] width 78 height 33
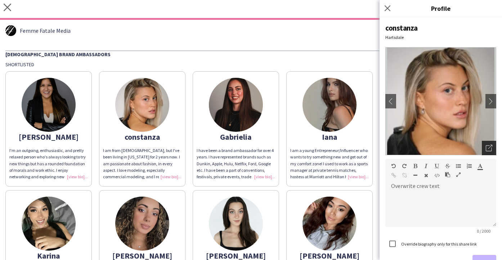
click at [490, 145] on icon "Open photos pop-in" at bounding box center [488, 148] width 6 height 6
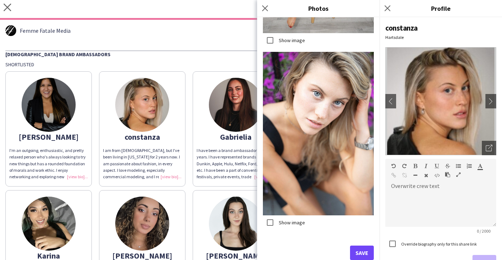
scroll to position [1126, 0]
click at [366, 248] on button "Save" at bounding box center [362, 253] width 24 height 14
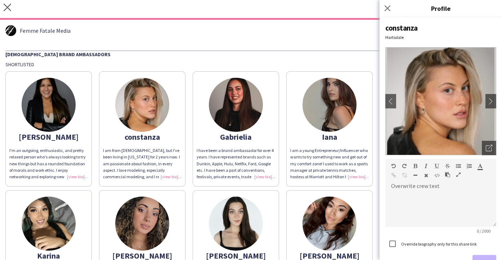
drag, startPoint x: 71, startPoint y: 179, endPoint x: 189, endPoint y: 162, distance: 119.2
click at [79, 178] on div "I'm an outgoing, enthusiastic, and pretty relaxed person who's always looking t…" at bounding box center [48, 163] width 78 height 33
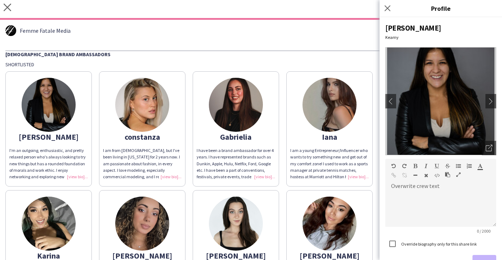
drag, startPoint x: 490, startPoint y: 150, endPoint x: 480, endPoint y: 144, distance: 11.8
click at [490, 150] on icon "Open photos pop-in" at bounding box center [488, 148] width 6 height 6
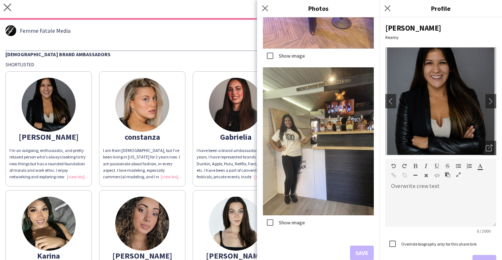
scroll to position [899, 0]
click at [174, 38] on div "Femme Fatale Media Female Brand Ambassadors Shortlisted Andrea I'm an outgoing,…" at bounding box center [251, 225] width 502 height 410
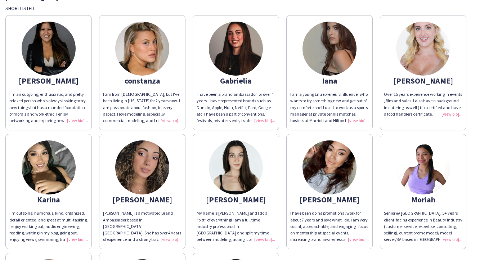
scroll to position [56, 0]
click at [359, 237] on div "I have been doing promotional work for about 7 years and love what I do. I am v…" at bounding box center [329, 225] width 78 height 33
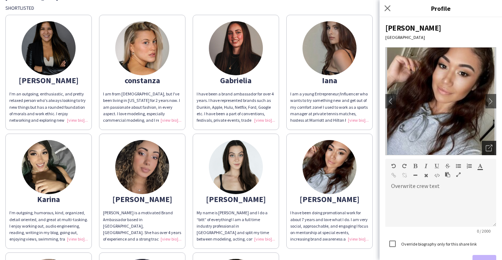
click at [493, 146] on div "Open photos pop-in" at bounding box center [488, 148] width 14 height 14
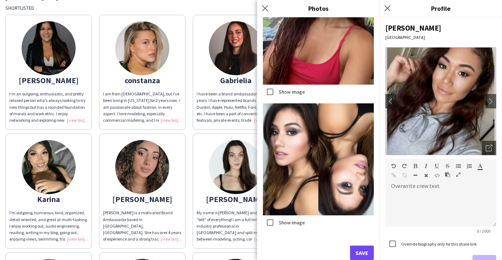
scroll to position [1249, 0]
click at [362, 253] on button "Save" at bounding box center [362, 253] width 24 height 14
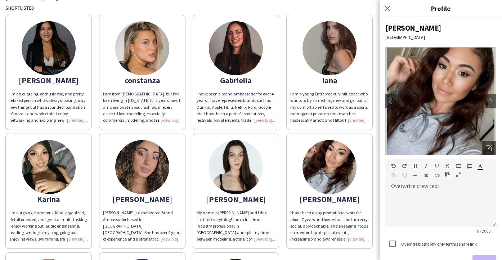
click at [200, 11] on div "Andrea I'm an outgoing, enthusiastic, and pretty relaxed person who's always lo…" at bounding box center [250, 189] width 491 height 357
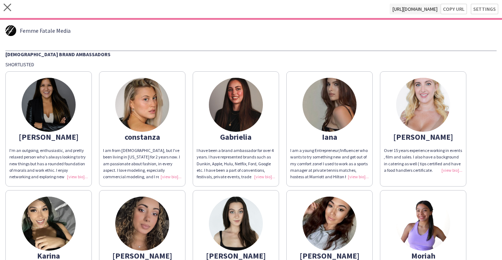
scroll to position [0, 0]
click at [8, 6] on icon "close" at bounding box center [8, 8] width 8 height 8
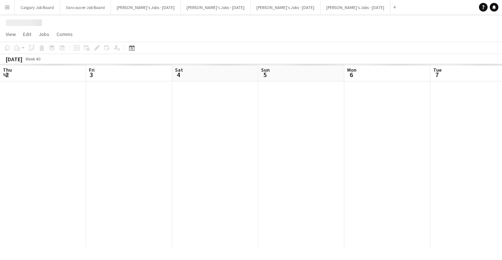
scroll to position [0, 234]
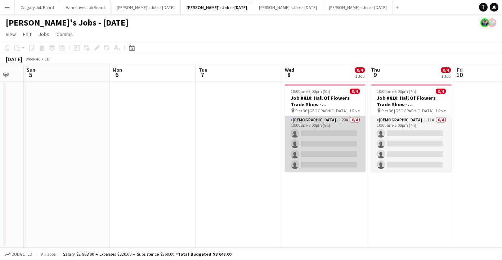
click at [303, 144] on app-card-role "Female Brand Ambassadors 20A 0/4 10:00am-6:00pm (8h) single-neutral-actions sin…" at bounding box center [325, 144] width 81 height 56
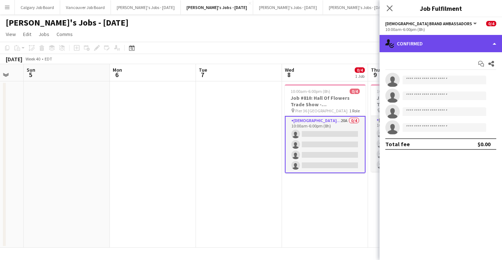
click at [450, 48] on div "single-neutral-actions-check-2 Confirmed" at bounding box center [440, 43] width 122 height 17
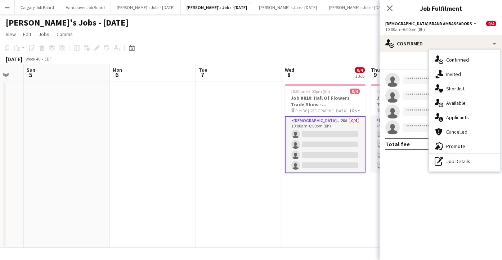
drag, startPoint x: 457, startPoint y: 86, endPoint x: 457, endPoint y: 91, distance: 5.1
click at [457, 87] on span "Shortlist" at bounding box center [455, 88] width 18 height 6
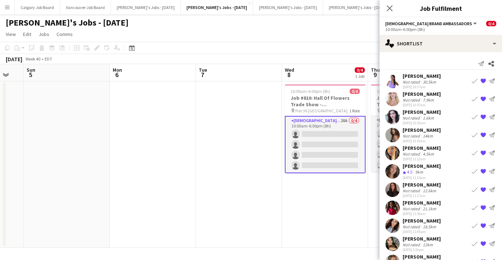
scroll to position [0, 0]
click at [418, 153] on div "Not rated" at bounding box center [411, 153] width 19 height 5
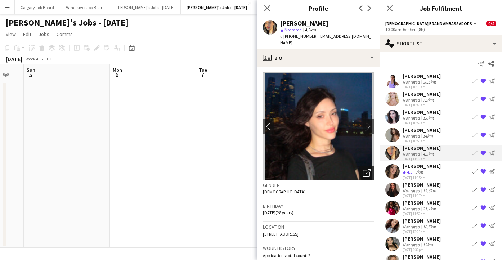
click at [368, 169] on icon "Open photos pop-in" at bounding box center [367, 173] width 8 height 8
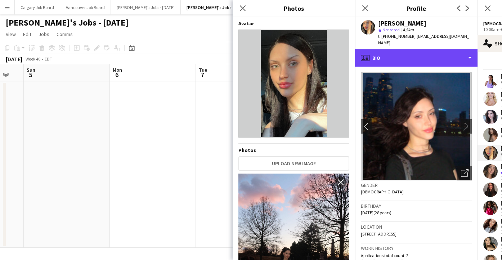
drag, startPoint x: 414, startPoint y: 54, endPoint x: 418, endPoint y: 64, distance: 10.5
click at [415, 54] on div "profile Bio" at bounding box center [416, 57] width 122 height 17
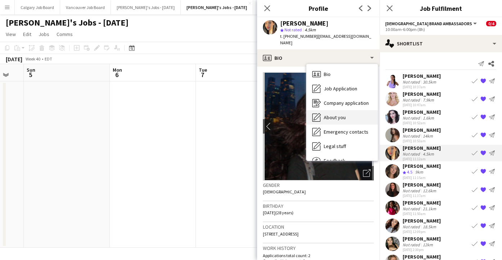
click at [344, 114] on span "About you" at bounding box center [334, 117] width 22 height 6
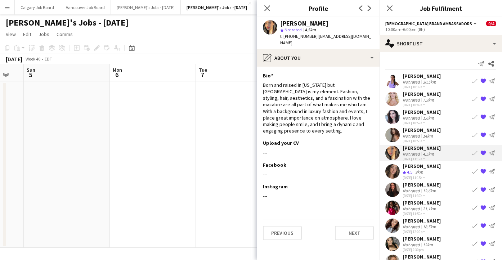
click at [161, 128] on app-date-cell at bounding box center [153, 164] width 86 height 166
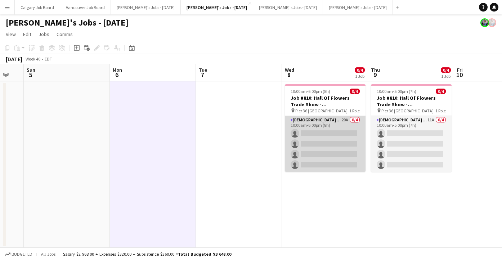
click at [301, 158] on app-card-role "Female Brand Ambassadors 20A 0/4 10:00am-6:00pm (8h) single-neutral-actions sin…" at bounding box center [325, 144] width 81 height 56
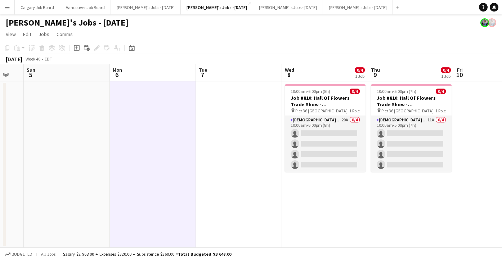
scroll to position [0, 234]
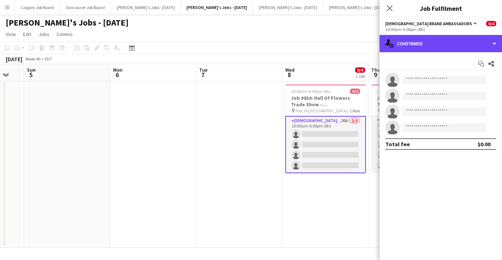
drag, startPoint x: 430, startPoint y: 44, endPoint x: 433, endPoint y: 50, distance: 7.1
click at [430, 45] on div "single-neutral-actions-check-2 Confirmed" at bounding box center [440, 43] width 122 height 17
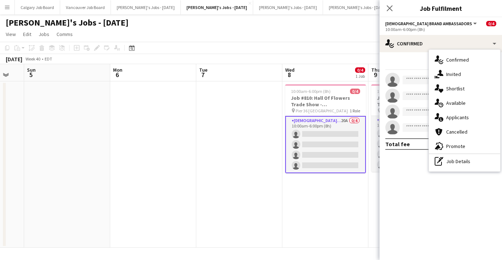
drag, startPoint x: 448, startPoint y: 90, endPoint x: 463, endPoint y: 81, distance: 17.3
click at [449, 90] on span "Shortlist" at bounding box center [455, 88] width 18 height 6
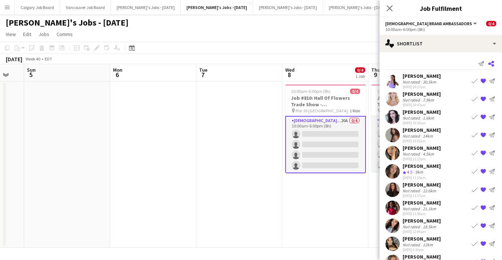
click at [492, 65] on icon at bounding box center [491, 64] width 6 height 6
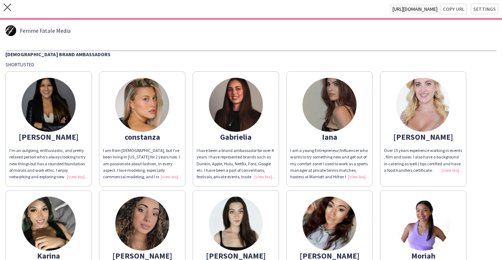
drag, startPoint x: 454, startPoint y: 10, endPoint x: 358, endPoint y: 10, distance: 96.1
click at [454, 10] on button "Copy url" at bounding box center [453, 9] width 27 height 11
click at [11, 5] on icon "close" at bounding box center [8, 8] width 8 height 8
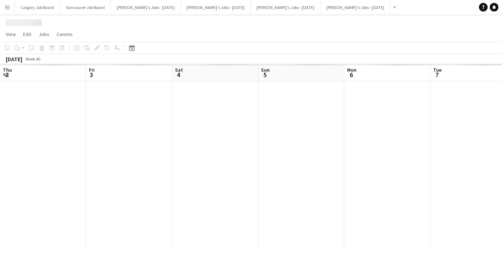
scroll to position [0, 234]
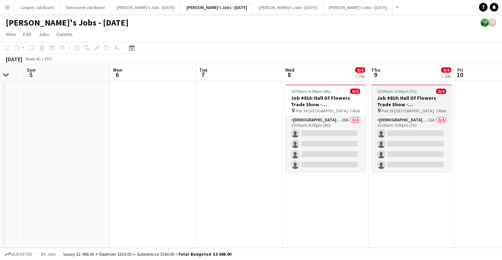
drag, startPoint x: 314, startPoint y: 148, endPoint x: 390, endPoint y: 88, distance: 96.6
click at [314, 147] on app-card-role "Female Brand Ambassadors 20A 0/4 10:00am-6:00pm (8h) single-neutral-actions sin…" at bounding box center [325, 144] width 81 height 56
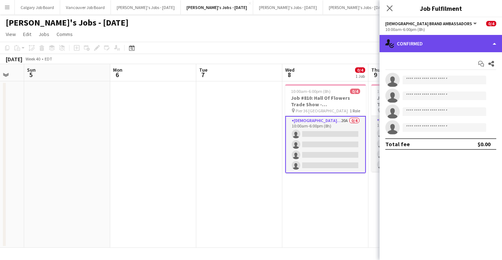
click at [435, 46] on div "single-neutral-actions-check-2 Confirmed" at bounding box center [440, 43] width 122 height 17
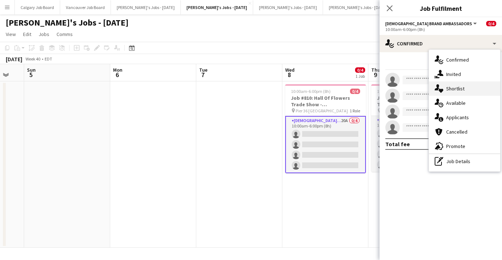
click at [448, 88] on span "Shortlist" at bounding box center [455, 88] width 18 height 6
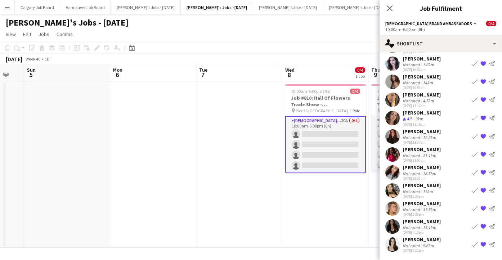
scroll to position [53, 0]
click at [411, 235] on app-shortlist-tab "Moriah Pagan Not rated 30.5km 23-09-2025 10:37am Book crew {{ spriteTitle }} Se…" at bounding box center [440, 135] width 122 height 233
click at [399, 239] on div at bounding box center [392, 244] width 14 height 14
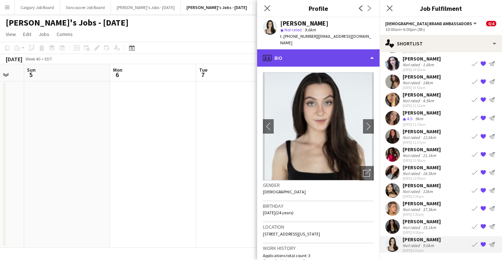
click at [358, 49] on div "profile Bio" at bounding box center [318, 57] width 122 height 17
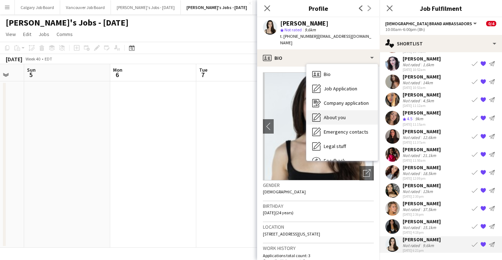
click at [340, 114] on span "About you" at bounding box center [334, 117] width 22 height 6
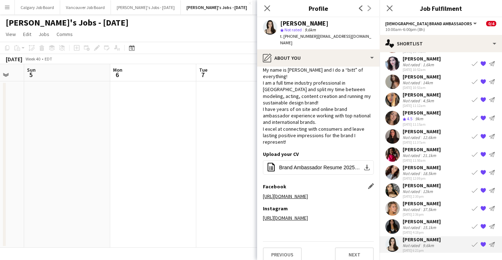
scroll to position [15, 0]
click at [308, 215] on link "https://www.instagram.com/lynnbitt?igsh=bHBwYjlpZGtqcHhh&utm_source=qr" at bounding box center [285, 218] width 45 height 6
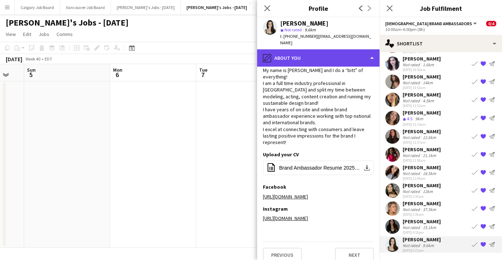
click at [285, 49] on div "pencil4 About you" at bounding box center [318, 57] width 122 height 17
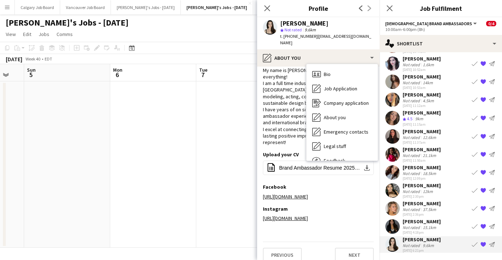
drag, startPoint x: 341, startPoint y: 106, endPoint x: 350, endPoint y: 100, distance: 10.7
click at [341, 110] on div "About you About you" at bounding box center [341, 117] width 71 height 14
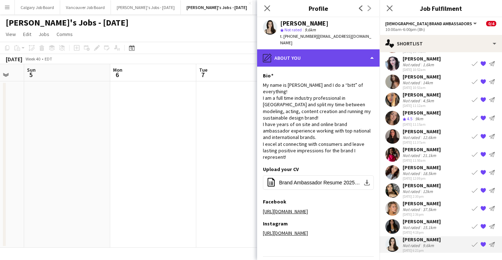
click at [357, 54] on div "pencil4 About you" at bounding box center [318, 57] width 122 height 17
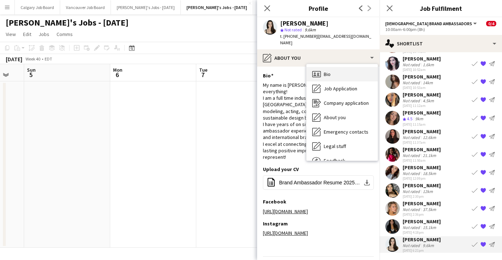
click at [352, 67] on div "Bio Bio" at bounding box center [341, 74] width 71 height 14
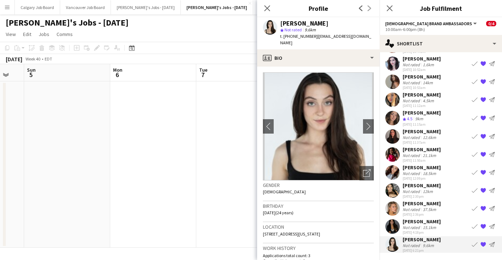
drag, startPoint x: 365, startPoint y: 166, endPoint x: 358, endPoint y: 166, distance: 6.5
click at [365, 169] on icon "Open photos pop-in" at bounding box center [367, 173] width 8 height 8
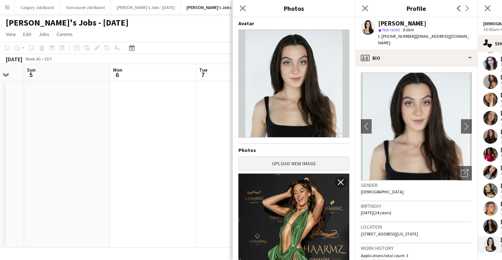
click at [290, 166] on button "Upload new image" at bounding box center [293, 163] width 111 height 14
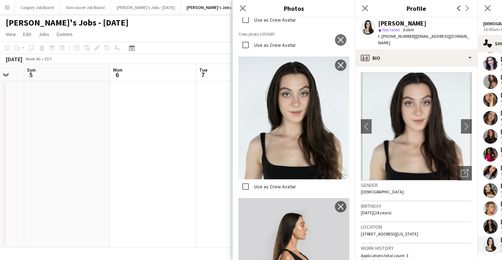
scroll to position [1346, 0]
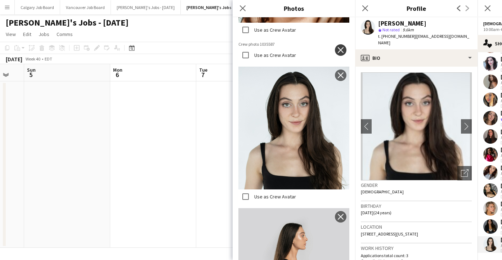
click at [338, 51] on app-icon "close" at bounding box center [340, 50] width 7 height 6
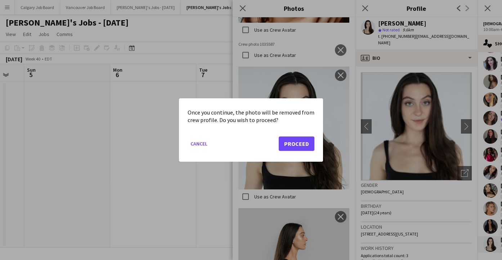
click at [295, 141] on button "Proceed" at bounding box center [296, 143] width 36 height 14
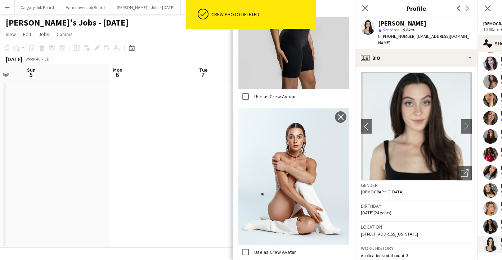
scroll to position [1605, 0]
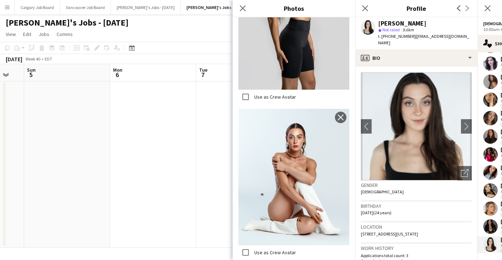
click at [408, 201] on div "Birthday 10-11-2000 (24 years)" at bounding box center [416, 211] width 111 height 21
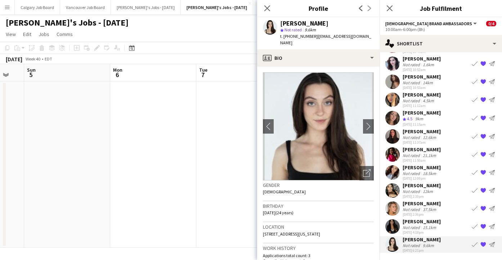
click at [231, 133] on app-date-cell at bounding box center [239, 164] width 86 height 166
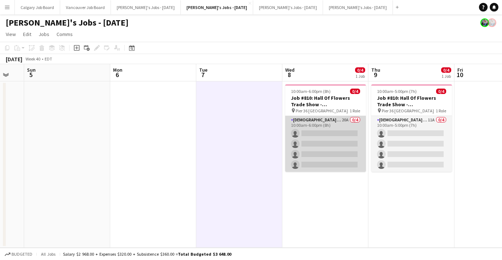
click at [351, 141] on app-card-role "Female Brand Ambassadors 20A 0/4 10:00am-6:00pm (8h) single-neutral-actions sin…" at bounding box center [325, 144] width 81 height 56
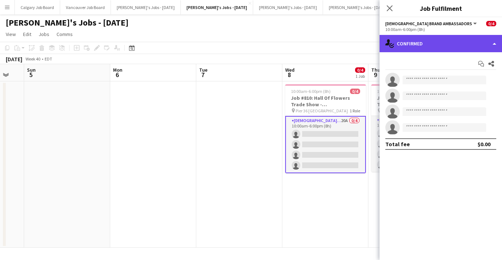
click at [449, 44] on div "single-neutral-actions-check-2 Confirmed" at bounding box center [440, 43] width 122 height 17
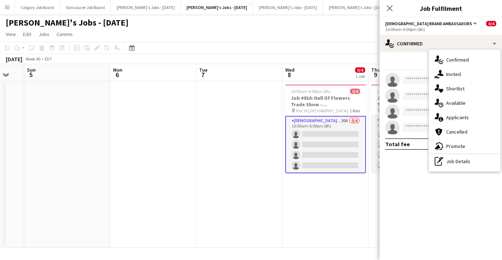
click at [460, 86] on span "Shortlist" at bounding box center [455, 88] width 18 height 6
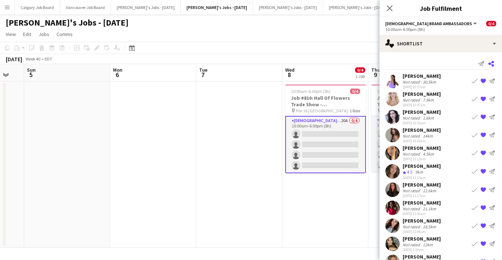
click at [489, 64] on icon at bounding box center [491, 64] width 6 height 6
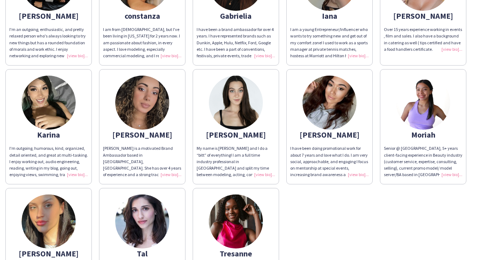
click at [259, 169] on div "My name is Lynn Bitt and I do a “bitt” of everything! I am a full time industry…" at bounding box center [235, 161] width 78 height 33
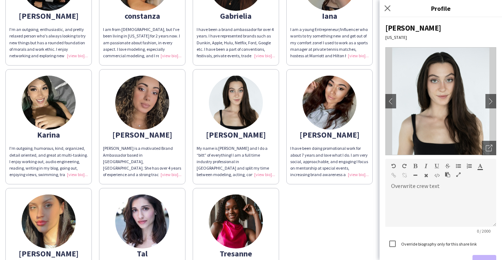
scroll to position [123, 0]
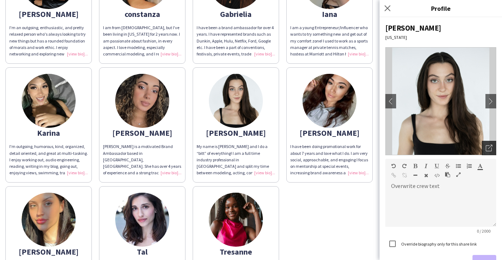
click at [486, 147] on icon "Open photos pop-in" at bounding box center [488, 148] width 6 height 6
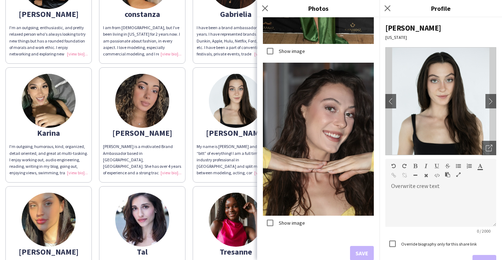
scroll to position [1606, 0]
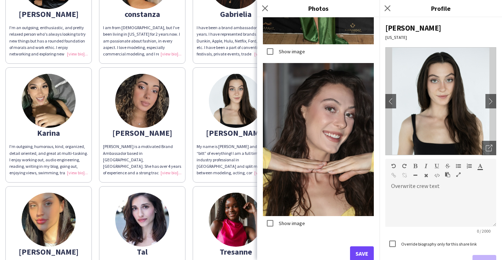
click at [361, 249] on button "Save" at bounding box center [362, 253] width 24 height 14
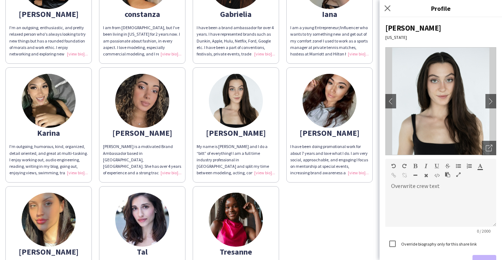
click at [337, 198] on div "Andrea I'm an outgoing, enthusiastic, and pretty relaxed person who's always lo…" at bounding box center [250, 123] width 491 height 357
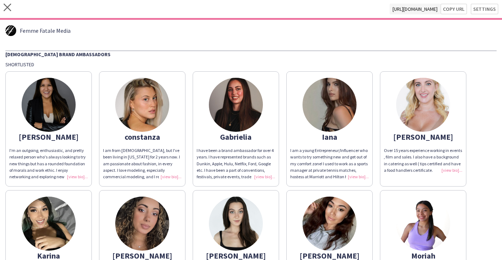
scroll to position [0, 0]
click at [13, 8] on div "close https://admin.liveforce.co/v2/s/a22b99a8-d388-4250-96a5-5607021e3ef9 Copy…" at bounding box center [251, 10] width 502 height 20
click at [9, 8] on icon at bounding box center [8, 8] width 8 height 8
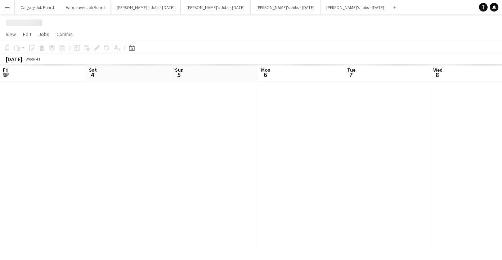
scroll to position [0, 286]
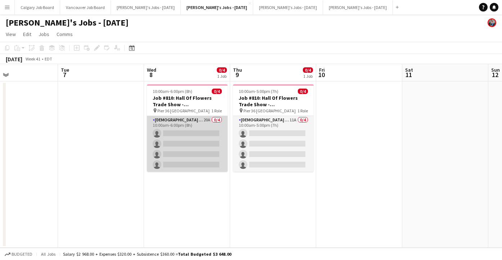
click at [198, 151] on app-card-role "Female Brand Ambassadors 20A 0/4 10:00am-6:00pm (8h) single-neutral-actions sin…" at bounding box center [187, 144] width 81 height 56
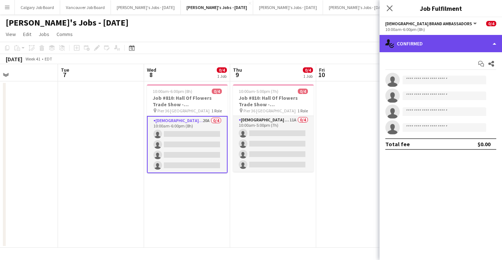
click at [437, 47] on div "single-neutral-actions-check-2 Confirmed" at bounding box center [440, 43] width 122 height 17
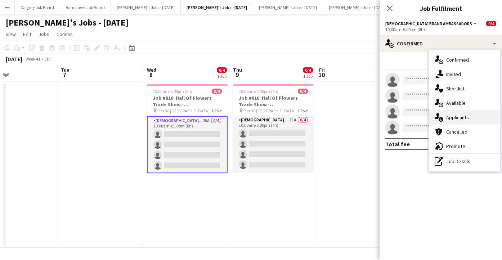
click at [462, 114] on span "Applicants" at bounding box center [457, 117] width 23 height 6
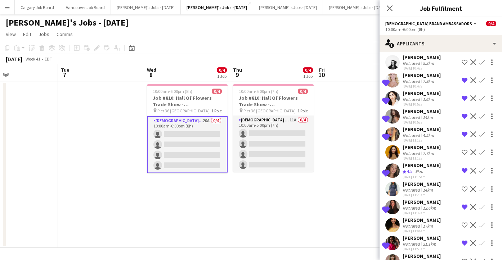
scroll to position [49, 0]
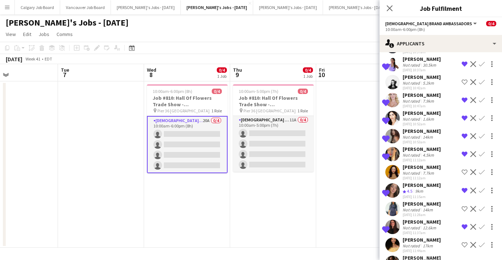
click at [419, 138] on div "Not rated" at bounding box center [411, 136] width 19 height 5
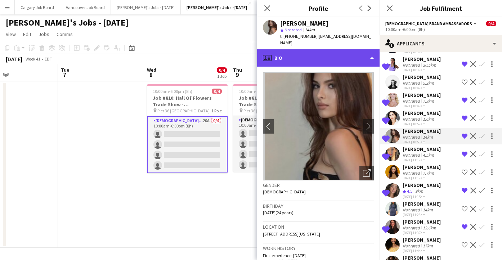
click at [326, 51] on div "profile Bio" at bounding box center [318, 57] width 122 height 17
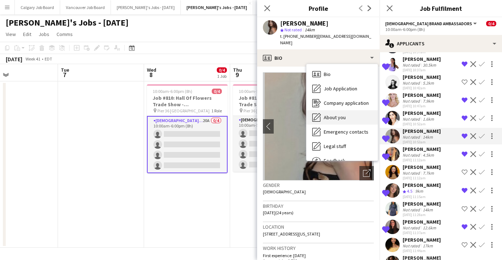
click at [339, 114] on span "About you" at bounding box center [334, 117] width 22 height 6
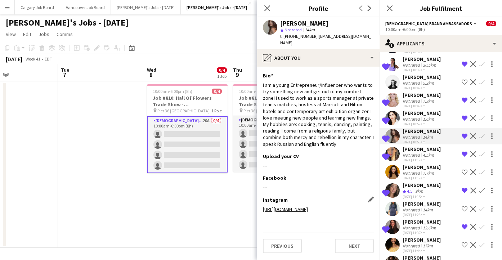
scroll to position [0, 0]
click at [308, 206] on link "https://www.instagram.com/ianaromi/" at bounding box center [285, 209] width 45 height 6
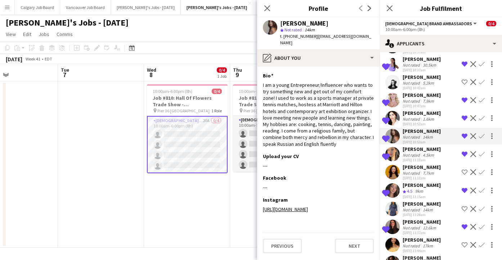
click at [136, 47] on div "Date picker SEP 2025 SEP 2025 Monday M Tuesday T Wednesday W Thursday T Friday …" at bounding box center [129, 48] width 16 height 9
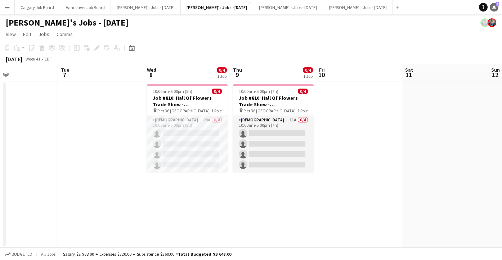
click at [494, 7] on icon at bounding box center [494, 7] width 4 height 4
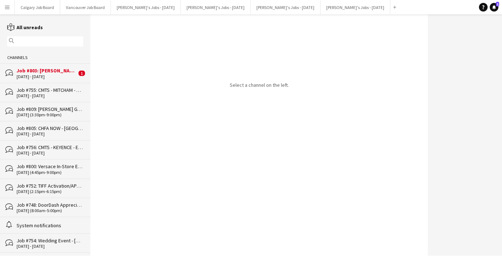
click at [34, 71] on div "Job #803: Longo's Samplings - TORONTO" at bounding box center [47, 70] width 60 height 6
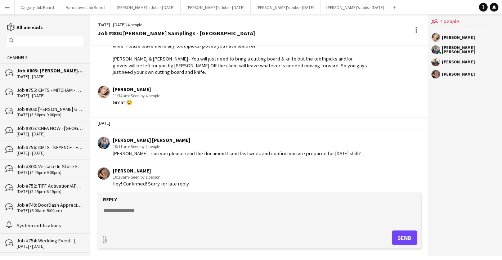
click at [168, 220] on textarea at bounding box center [261, 216] width 316 height 19
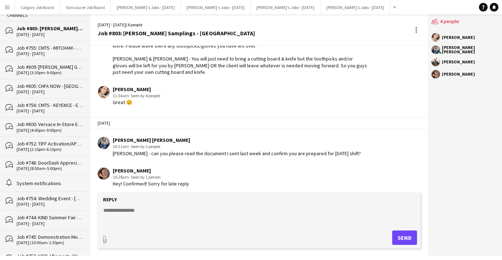
scroll to position [44, 0]
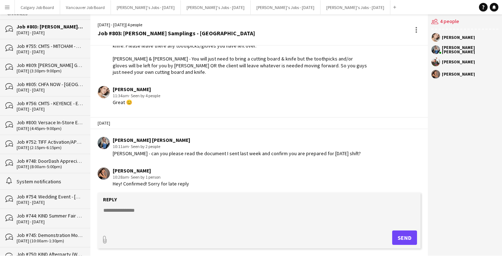
click at [60, 71] on div "02-10-2025 (3:30pm-9:00pm)" at bounding box center [50, 70] width 67 height 5
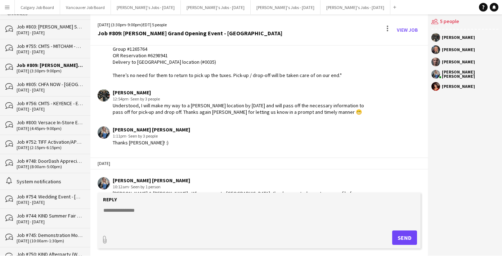
click at [166, 209] on textarea at bounding box center [261, 216] width 316 height 19
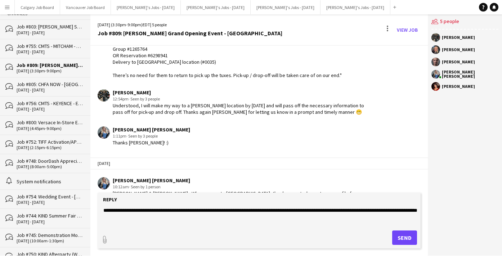
type textarea "**********"
click at [394, 235] on button "Send" at bounding box center [404, 237] width 25 height 14
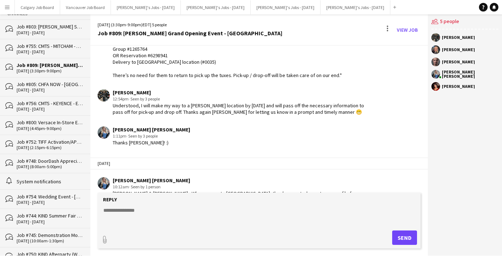
scroll to position [1085, 0]
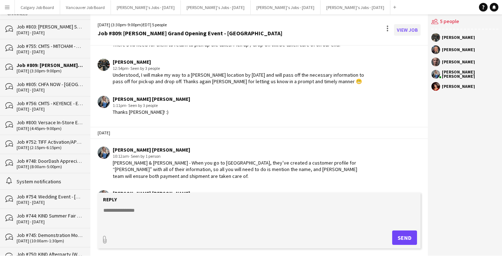
click at [399, 29] on link "View Job" at bounding box center [407, 30] width 27 height 12
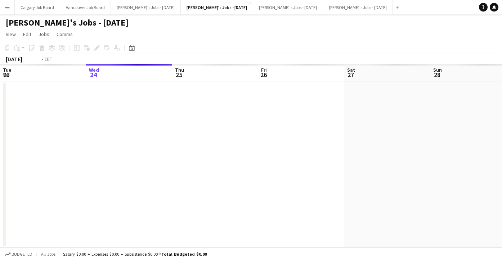
scroll to position [0, 247]
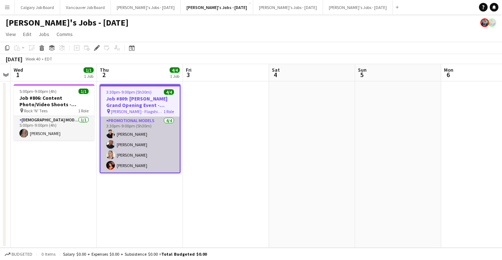
click at [137, 141] on app-card-role "Promotional Models 4/4 3:30pm-9:00pm (5h30m) Lucas Bertolino Karim Bennoui Sara…" at bounding box center [139, 145] width 79 height 56
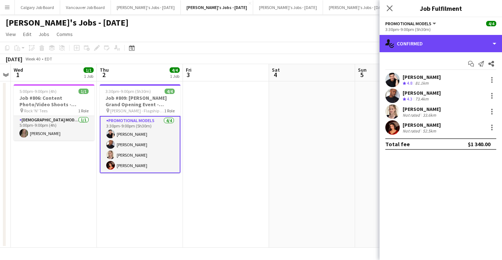
drag, startPoint x: 413, startPoint y: 44, endPoint x: 438, endPoint y: 149, distance: 107.7
click at [413, 44] on div "single-neutral-actions-check-2 Confirmed" at bounding box center [440, 43] width 122 height 17
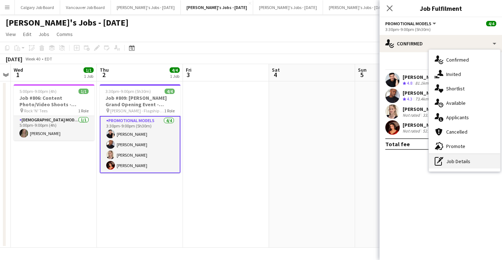
click at [443, 159] on div "pen-write Job Details" at bounding box center [464, 161] width 71 height 14
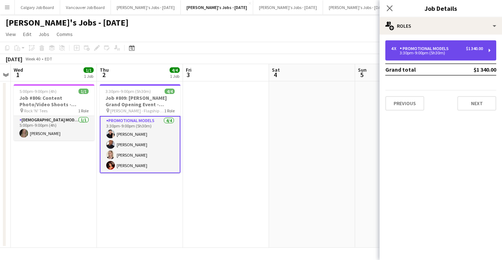
click at [429, 48] on div "Promotional Models" at bounding box center [425, 48] width 52 height 5
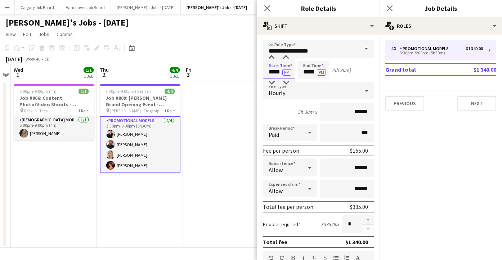
click at [276, 71] on input "*****" at bounding box center [279, 70] width 32 height 18
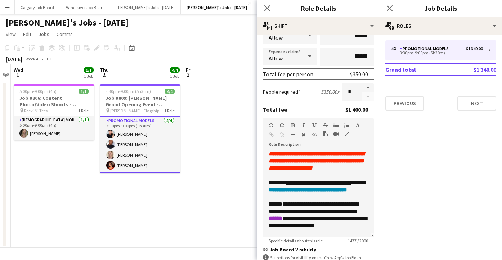
scroll to position [164, 0]
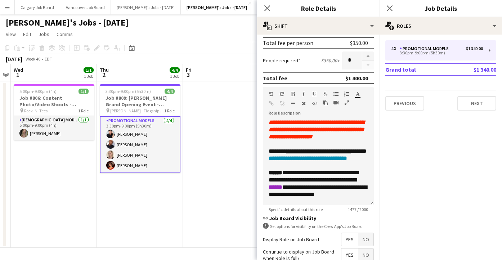
type input "*****"
click at [221, 176] on app-date-cell at bounding box center [226, 164] width 86 height 166
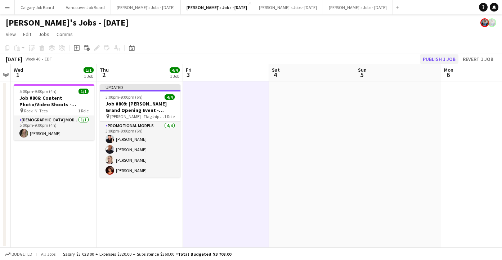
click at [439, 59] on button "Publish 1 job" at bounding box center [439, 58] width 38 height 9
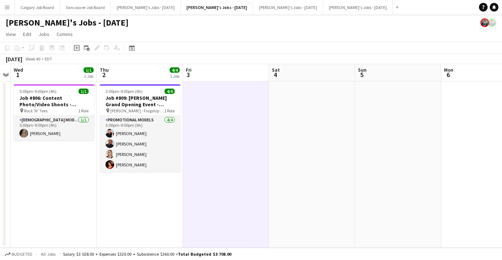
scroll to position [0, 0]
click at [490, 8] on link "Notifications" at bounding box center [493, 7] width 9 height 9
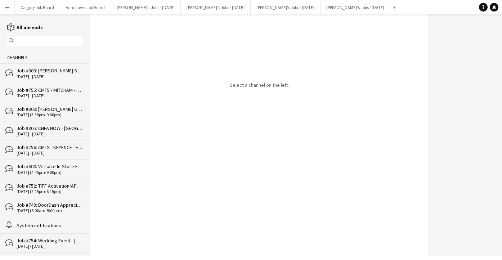
click at [61, 72] on div "Job #803: Longo's Samplings - TORONTO" at bounding box center [50, 70] width 67 height 6
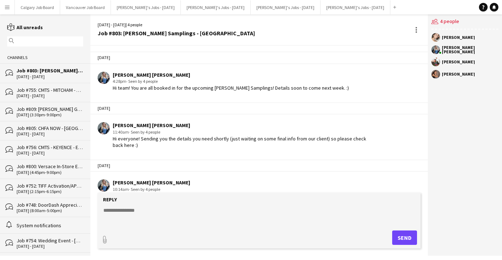
scroll to position [413, 0]
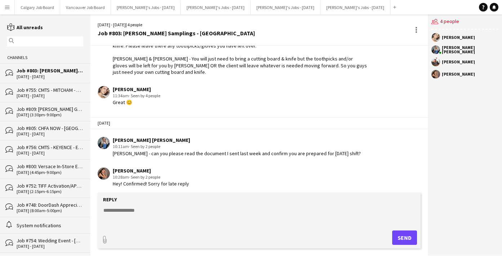
click at [62, 113] on div "02-10-2025 (3:30pm-9:00pm)" at bounding box center [50, 114] width 67 height 5
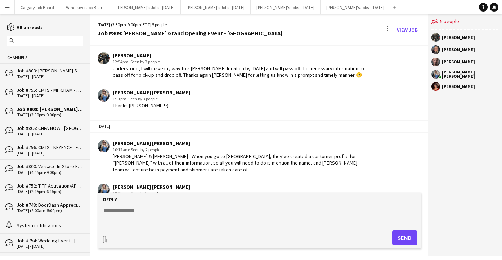
scroll to position [1091, 0]
click at [14, 9] on button "Menu" at bounding box center [7, 7] width 14 height 14
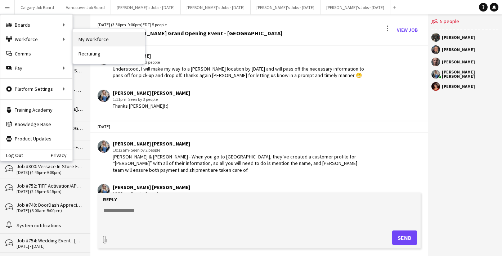
click at [97, 37] on link "My Workforce" at bounding box center [109, 39] width 72 height 14
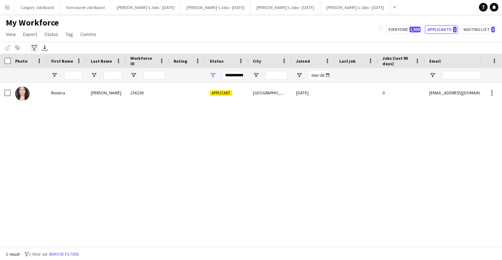
click at [36, 49] on icon "Advanced filters" at bounding box center [34, 48] width 6 height 6
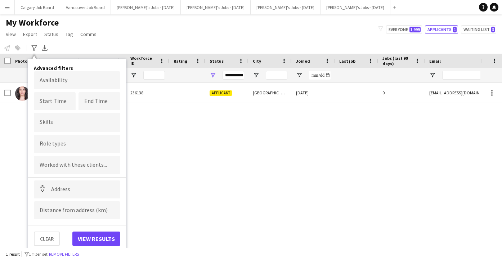
click at [223, 114] on div "Rossina Vizcaino 236138 Applicant Vancouver 19-04-2025 0 rossinavf@gmail.com" at bounding box center [240, 165] width 480 height 164
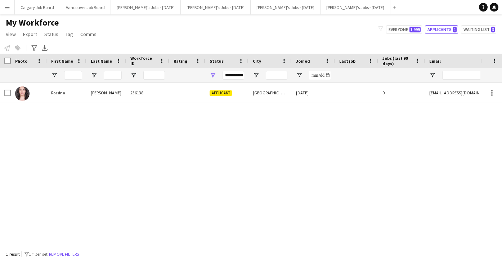
drag, startPoint x: 473, startPoint y: 29, endPoint x: 263, endPoint y: 61, distance: 212.6
click at [472, 29] on button "Waiting list 3" at bounding box center [478, 29] width 35 height 9
type input "**********"
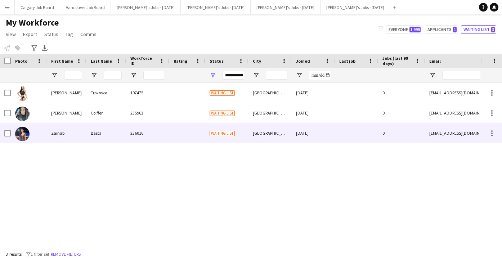
drag, startPoint x: 69, startPoint y: 130, endPoint x: 81, endPoint y: 130, distance: 12.2
click at [69, 130] on div "Zainab" at bounding box center [67, 133] width 40 height 20
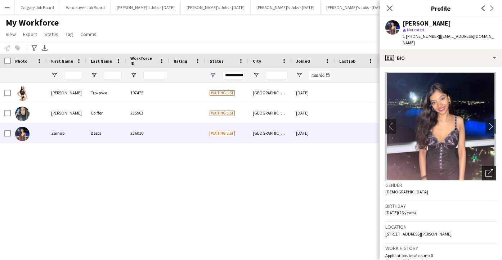
click at [487, 169] on icon "Open photos pop-in" at bounding box center [489, 173] width 8 height 8
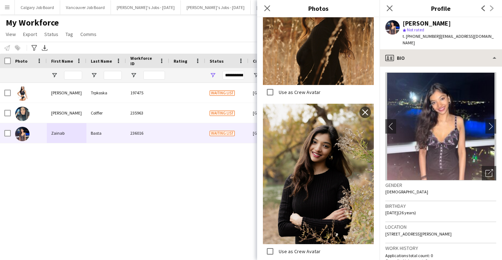
scroll to position [747, 0]
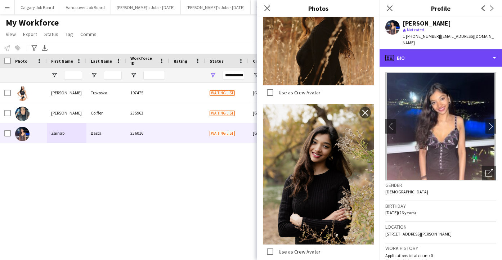
drag, startPoint x: 434, startPoint y: 52, endPoint x: 436, endPoint y: 69, distance: 16.7
click at [434, 53] on div "profile Bio" at bounding box center [440, 57] width 122 height 17
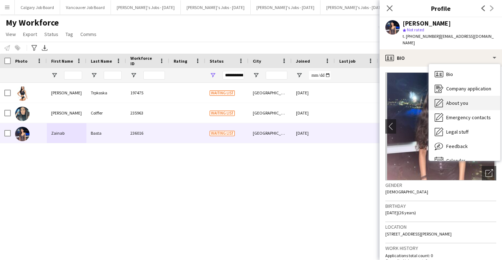
click at [453, 100] on span "About you" at bounding box center [457, 103] width 22 height 6
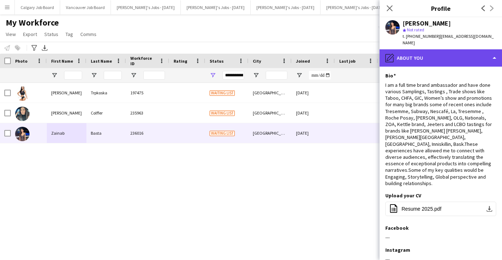
click at [458, 53] on div "pencil4 About you" at bounding box center [440, 57] width 122 height 17
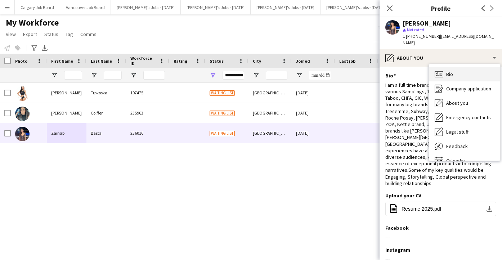
click at [458, 67] on div "Bio Bio" at bounding box center [464, 74] width 71 height 14
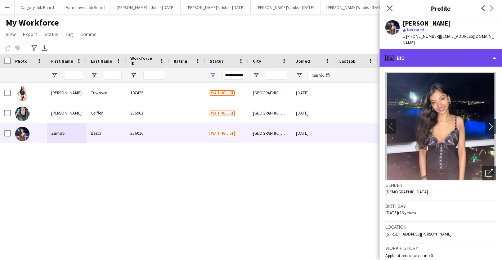
drag, startPoint x: 458, startPoint y: 48, endPoint x: 459, endPoint y: 55, distance: 7.3
click at [459, 49] on div "profile Bio" at bounding box center [440, 57] width 122 height 17
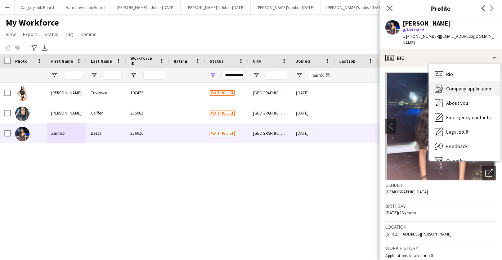
click at [458, 85] on span "Company application" at bounding box center [468, 88] width 45 height 6
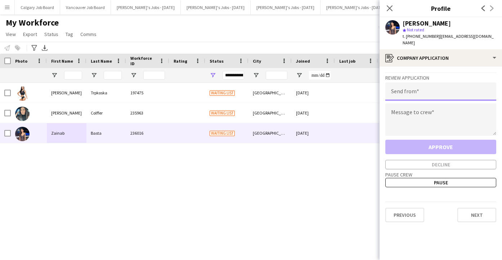
drag, startPoint x: 407, startPoint y: 81, endPoint x: 384, endPoint y: 107, distance: 34.7
click at [406, 82] on input "email" at bounding box center [440, 91] width 111 height 18
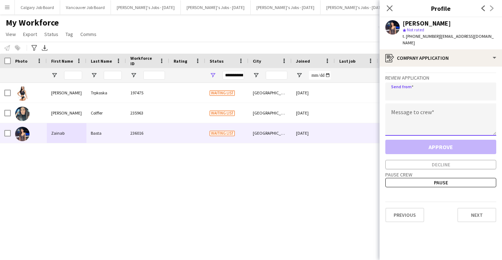
click at [424, 104] on textarea at bounding box center [440, 119] width 111 height 32
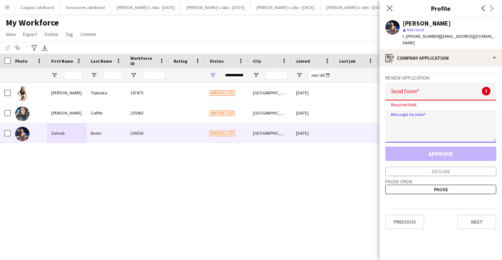
paste textarea "**********"
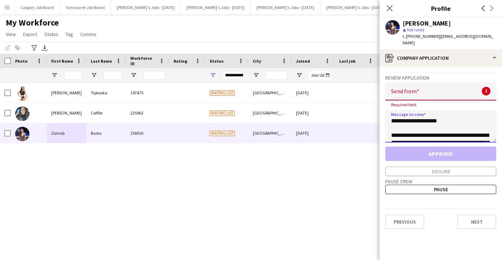
scroll to position [173, 0]
type textarea "**********"
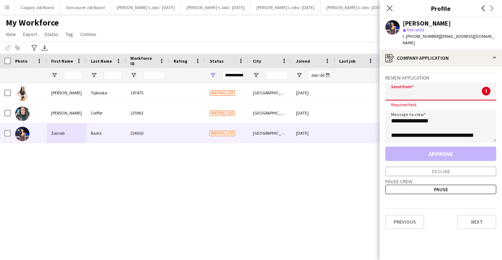
click at [417, 82] on input "email" at bounding box center [440, 91] width 111 height 18
paste input "**********"
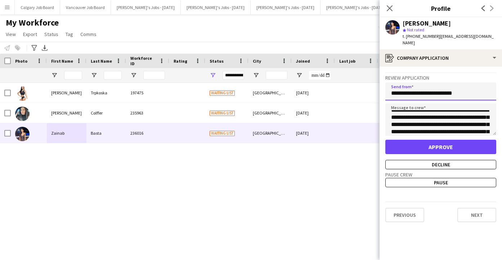
scroll to position [23, 0]
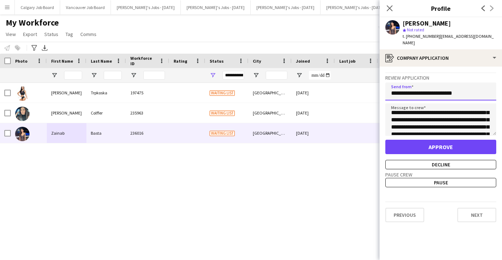
type input "**********"
click at [442, 140] on button "Approve" at bounding box center [440, 147] width 111 height 14
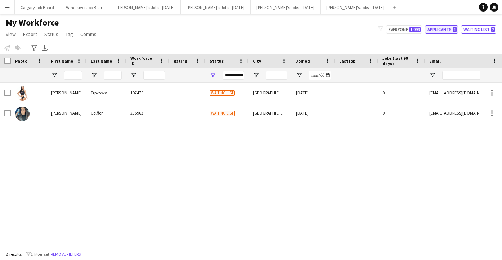
click at [436, 30] on button "Applicants 1" at bounding box center [441, 29] width 33 height 9
type input "**********"
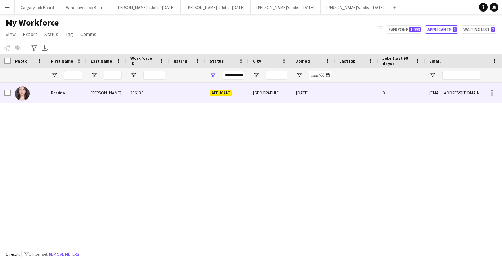
click at [104, 97] on div "Vizcaino" at bounding box center [106, 93] width 40 height 20
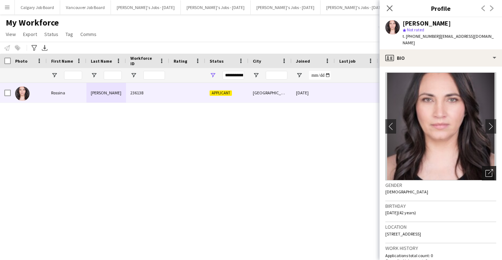
click at [488, 169] on icon at bounding box center [490, 171] width 5 height 5
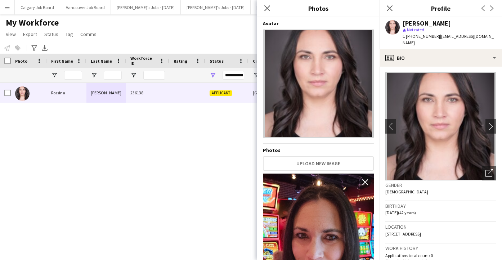
drag, startPoint x: 447, startPoint y: 36, endPoint x: 479, endPoint y: 37, distance: 32.4
click at [479, 37] on app-profile-header "Rossina Vizcaino star Not rated t. +16044459917 | rossinavf@gmail.com" at bounding box center [440, 33] width 122 height 32
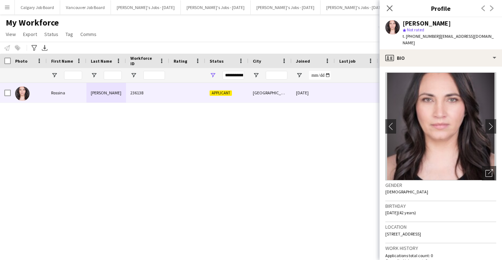
copy span "rossinavf@gmail.com"
click at [484, 166] on div "Open photos pop-in" at bounding box center [488, 173] width 14 height 14
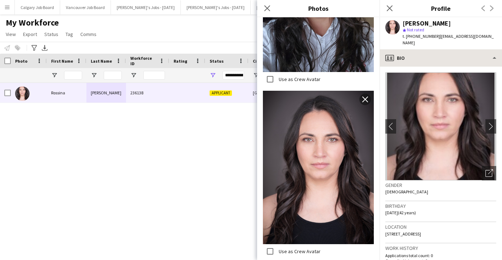
scroll to position [436, 0]
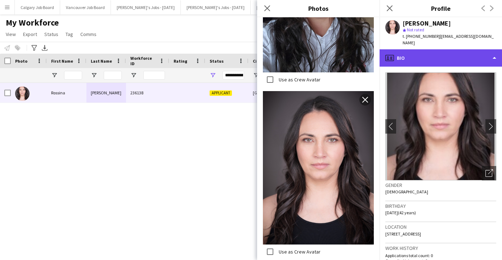
click at [413, 53] on div "profile Bio" at bounding box center [440, 57] width 122 height 17
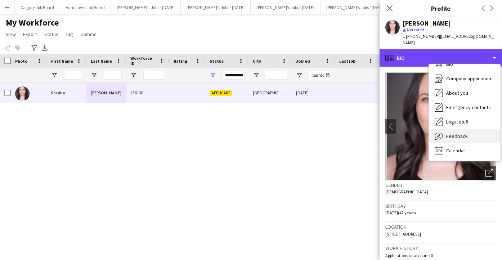
scroll to position [0, 0]
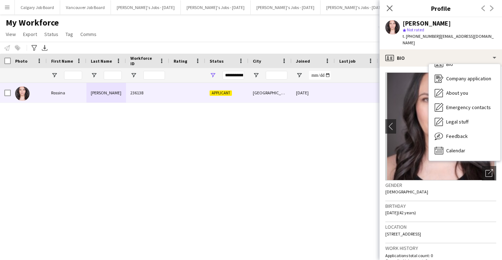
drag, startPoint x: 194, startPoint y: 140, endPoint x: 15, endPoint y: 80, distance: 188.6
click at [189, 139] on div "Rossina Vizcaino 236138 Applicant Vancouver 19-04-2025 0 rossinavf@gmail.com" at bounding box center [240, 165] width 480 height 164
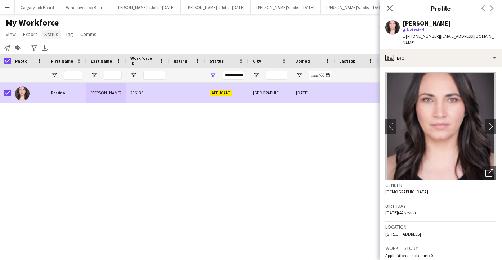
click at [57, 34] on span "Status" at bounding box center [51, 34] width 14 height 6
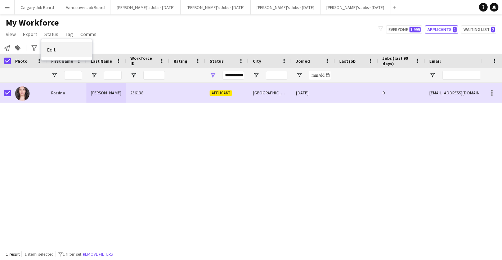
click at [64, 52] on link "Edit" at bounding box center [66, 49] width 50 height 15
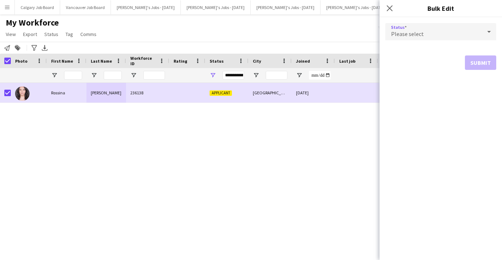
click at [439, 28] on div "Please select" at bounding box center [433, 31] width 96 height 17
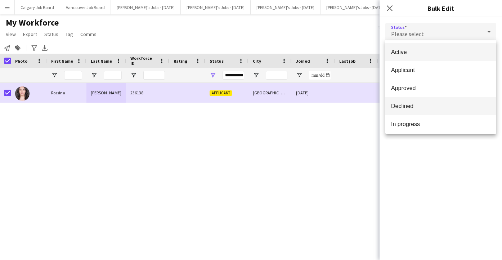
click at [429, 104] on span "Declined" at bounding box center [440, 106] width 99 height 7
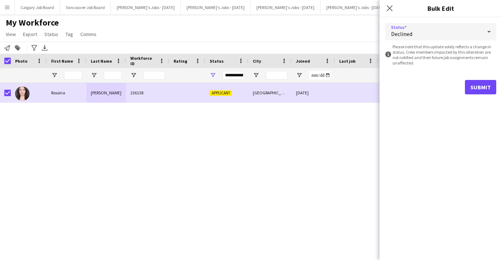
click at [481, 84] on button "Submit" at bounding box center [480, 87] width 31 height 14
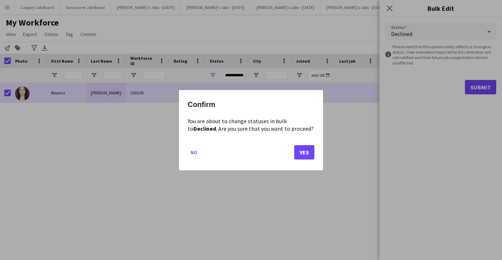
click at [313, 155] on button "Yes" at bounding box center [304, 152] width 20 height 14
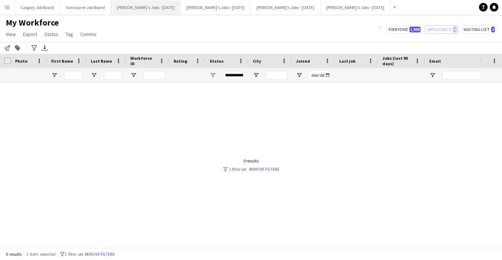
click at [146, 8] on button "Kirsten's Jobs - September 2025 Close" at bounding box center [146, 7] width 70 height 14
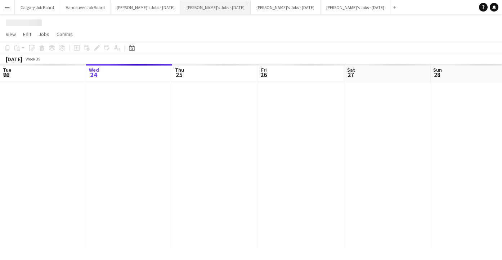
scroll to position [0, 266]
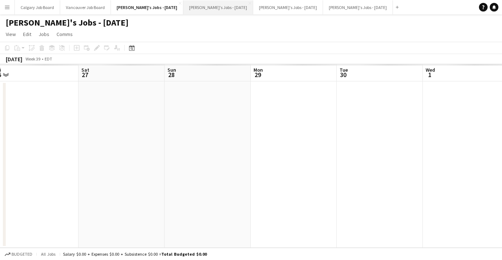
click at [199, 11] on button "Kirsten's Jobs - October 2025 Close" at bounding box center [218, 7] width 70 height 14
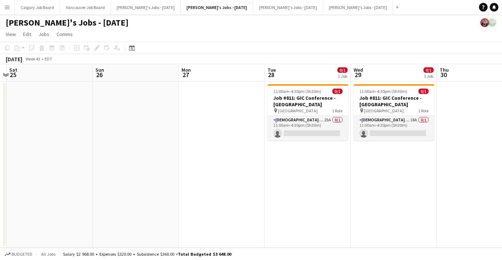
scroll to position [0, 254]
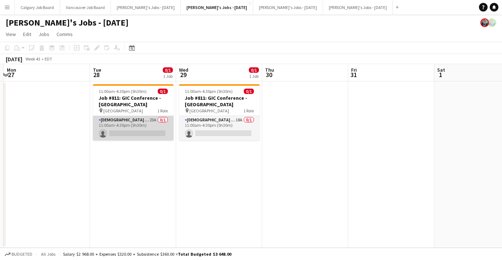
click at [163, 131] on app-card-role "Female Brand Ambassador 23A 0/1 11:00am-4:30pm (5h30m) single-neutral-actions" at bounding box center [133, 128] width 81 height 24
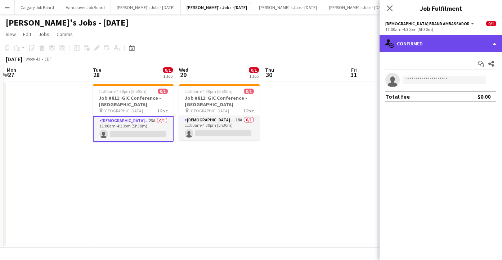
click at [425, 46] on div "single-neutral-actions-check-2 Confirmed" at bounding box center [440, 43] width 122 height 17
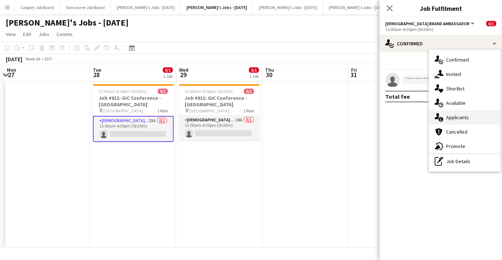
click at [457, 115] on span "Applicants" at bounding box center [457, 117] width 23 height 6
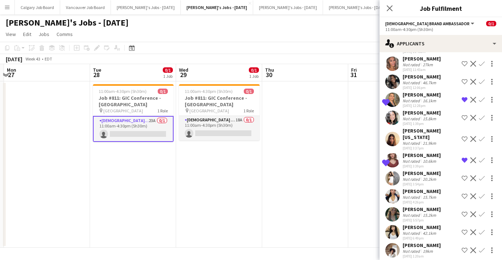
scroll to position [254, 0]
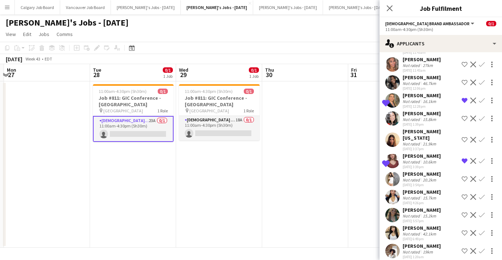
click at [466, 194] on app-icon "Shortlist crew" at bounding box center [464, 197] width 6 height 6
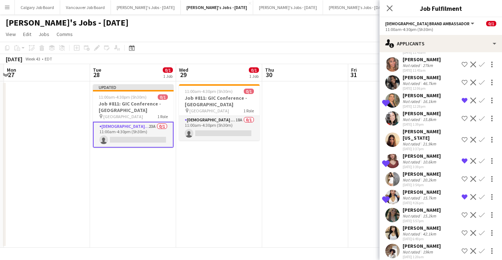
scroll to position [0, 0]
click at [423, 213] on div "15.2km" at bounding box center [429, 215] width 16 height 5
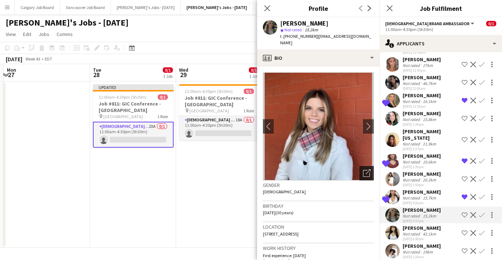
click at [365, 169] on icon "Open photos pop-in" at bounding box center [367, 173] width 8 height 8
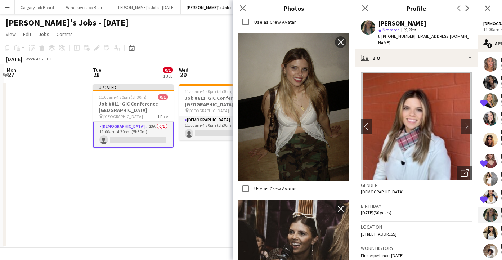
scroll to position [511, 0]
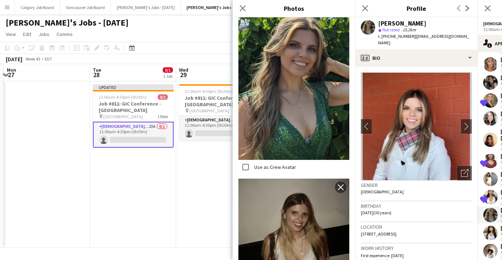
click at [433, 222] on div "Location 543 Queen Street West, 2, Toronto, M5V 2B6" at bounding box center [416, 232] width 111 height 21
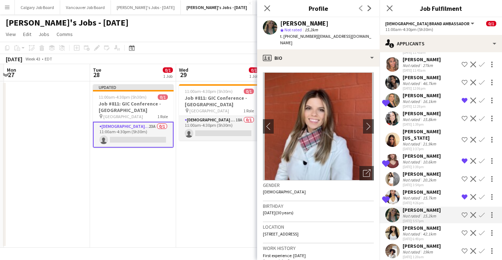
click at [467, 212] on app-icon "Shortlist crew" at bounding box center [464, 215] width 6 height 6
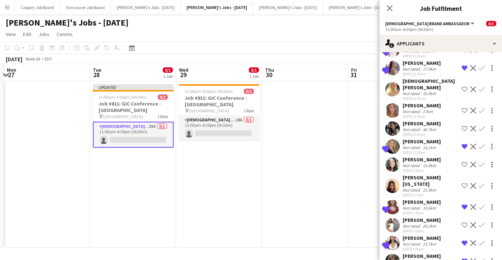
scroll to position [203, 0]
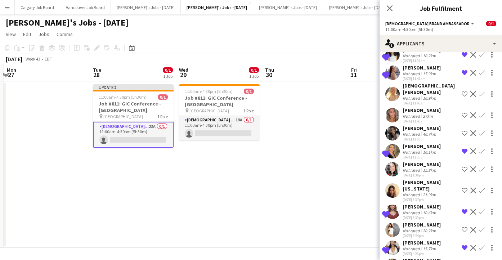
click at [361, 168] on app-date-cell at bounding box center [391, 164] width 86 height 166
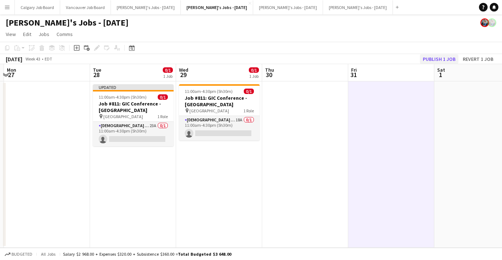
click at [439, 58] on button "Publish 1 job" at bounding box center [439, 58] width 38 height 9
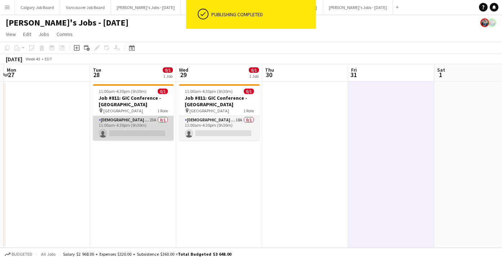
click at [150, 134] on app-card-role "Female Brand Ambassador 23A 0/1 11:00am-4:30pm (5h30m) single-neutral-actions" at bounding box center [133, 128] width 81 height 24
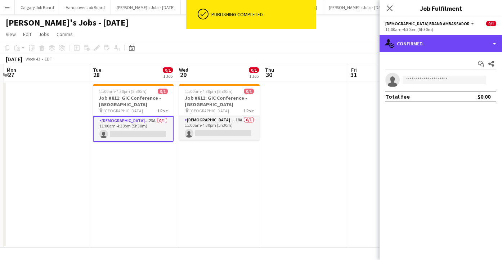
drag, startPoint x: 434, startPoint y: 45, endPoint x: 440, endPoint y: 76, distance: 32.0
click at [434, 45] on div "single-neutral-actions-check-2 Confirmed" at bounding box center [440, 43] width 122 height 17
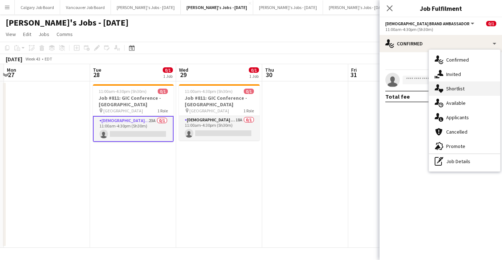
click at [449, 89] on span "Shortlist" at bounding box center [455, 88] width 18 height 6
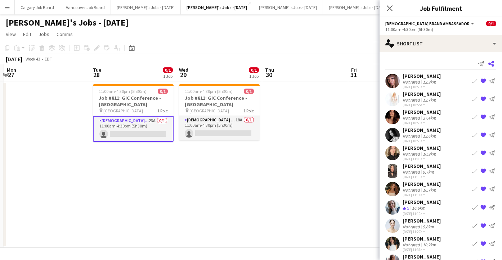
click at [492, 64] on icon "Share" at bounding box center [491, 64] width 6 height 6
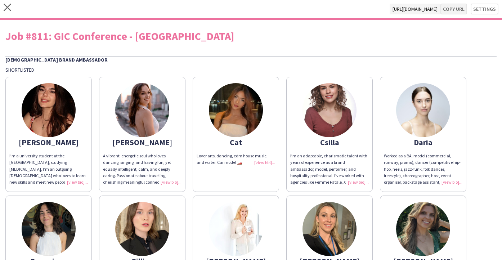
click at [457, 10] on button "Copy url" at bounding box center [453, 9] width 27 height 11
type textarea "**********"
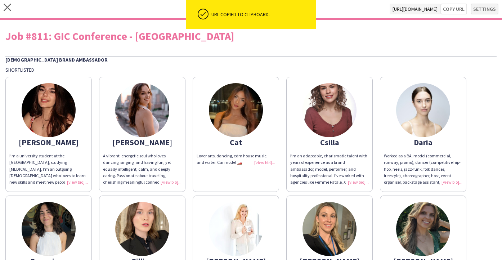
click at [475, 9] on button "Settings" at bounding box center [484, 9] width 28 height 11
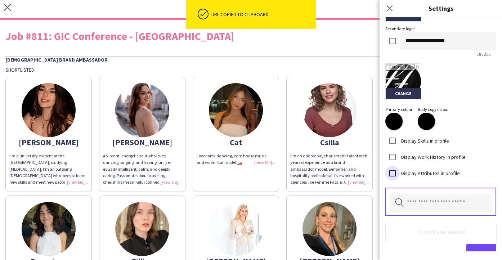
scroll to position [218, 0]
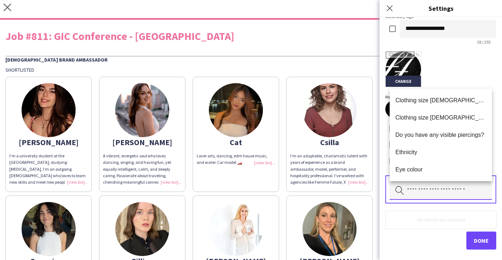
click at [423, 186] on input "text" at bounding box center [440, 191] width 102 height 18
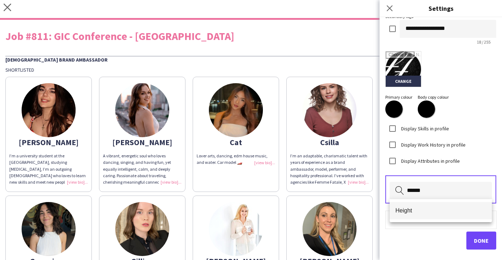
type input "******"
click at [421, 203] on mat-option "Height" at bounding box center [440, 210] width 102 height 17
type input "******"
click at [418, 209] on span "Weight" at bounding box center [440, 210] width 91 height 7
type input "*****"
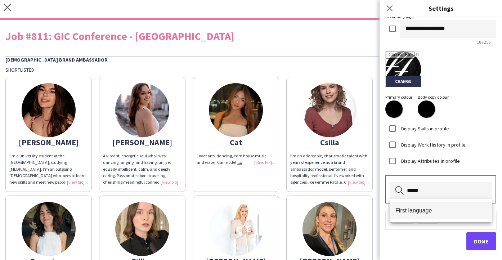
click at [417, 207] on mat-option "First language" at bounding box center [440, 210] width 102 height 17
type input "*****"
click at [410, 209] on span "Other languages" at bounding box center [440, 210] width 91 height 7
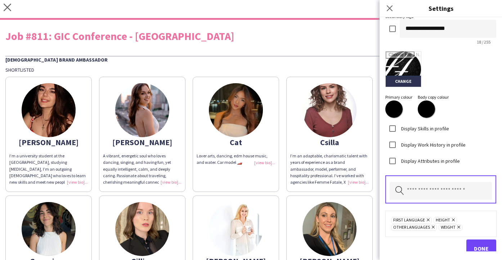
click at [478, 245] on span "Done" at bounding box center [480, 248] width 15 height 7
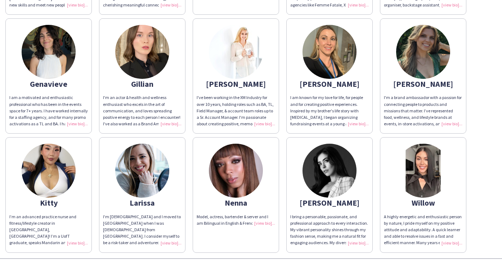
scroll to position [181, 0]
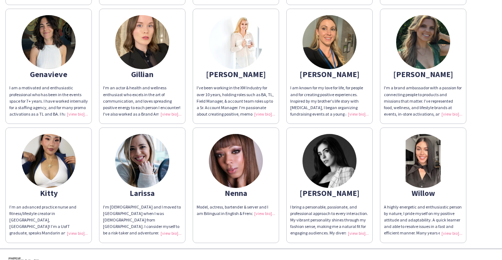
click at [262, 114] on div "I've been working in the XM Industry for over 10 years, holding roles such as B…" at bounding box center [235, 101] width 78 height 33
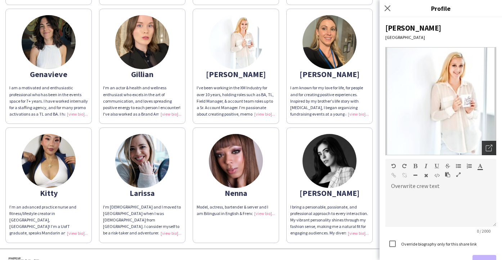
click at [486, 147] on icon "Open photos pop-in" at bounding box center [488, 148] width 6 height 6
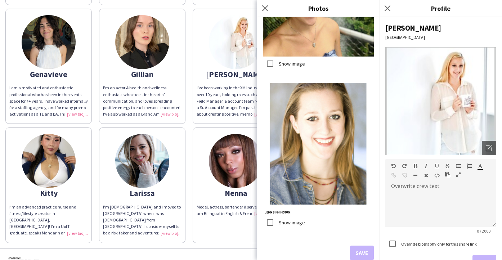
scroll to position [373, 0]
click at [249, 18] on img at bounding box center [236, 42] width 54 height 54
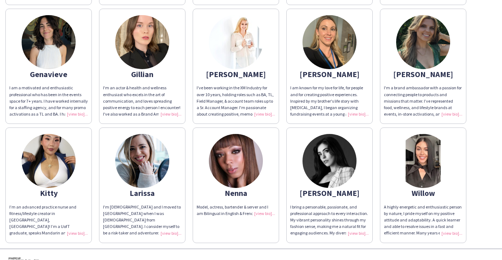
drag, startPoint x: 450, startPoint y: 114, endPoint x: 469, endPoint y: 123, distance: 21.2
click at [450, 114] on div "I'm a brand ambassador with a passion for connecting people to products and mis…" at bounding box center [423, 101] width 78 height 33
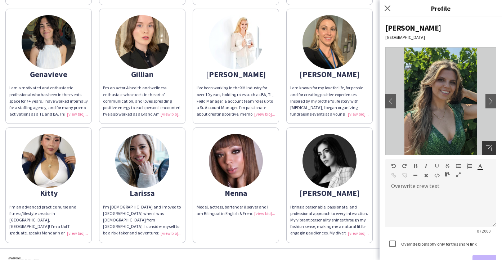
click at [485, 149] on div "Open photos pop-in" at bounding box center [488, 148] width 14 height 14
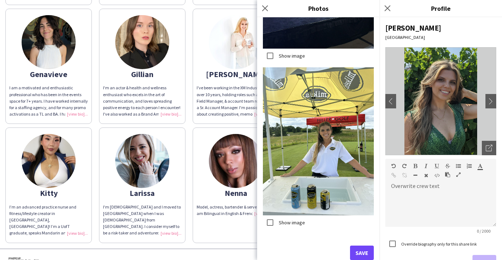
scroll to position [966, 0]
click at [361, 251] on button "Save" at bounding box center [362, 253] width 24 height 14
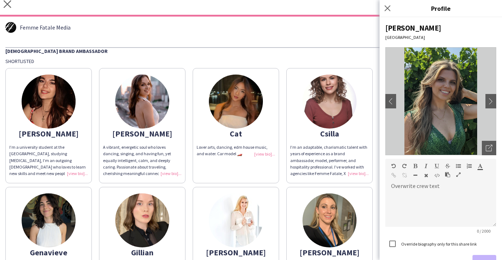
scroll to position [0, 0]
click at [172, 171] on div "A vibrant, energetic soul who loves dancing, singing, and having fun, yet equal…" at bounding box center [142, 160] width 78 height 33
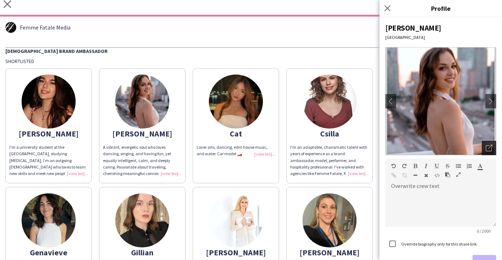
click at [489, 151] on div "Open photos pop-in" at bounding box center [488, 148] width 14 height 14
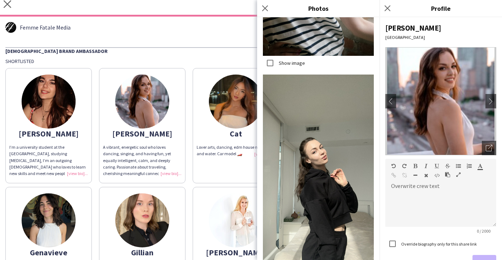
click at [177, 51] on div "Female Brand Ambassador" at bounding box center [250, 50] width 491 height 7
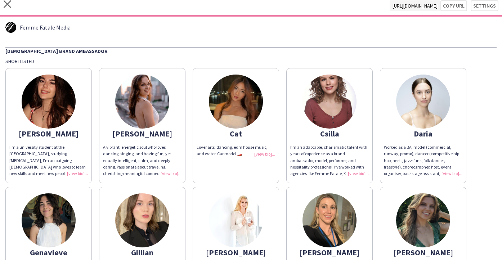
click at [448, 175] on div "Worked as a BA, model (commercial, runway, promo), dancer (competitive hip-hop,…" at bounding box center [423, 160] width 78 height 33
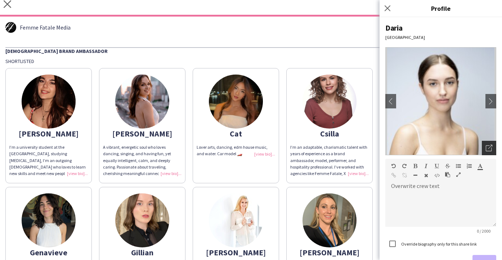
click at [485, 152] on div "Open photos pop-in" at bounding box center [488, 148] width 14 height 14
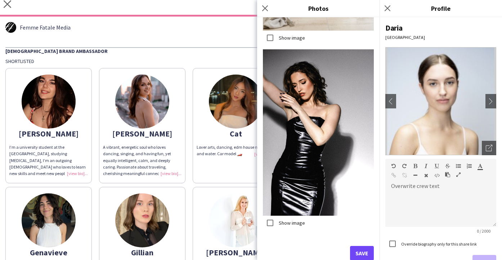
click at [364, 248] on button "Save" at bounding box center [362, 253] width 24 height 14
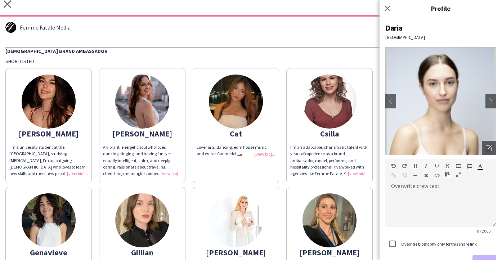
click at [264, 51] on div "Female Brand Ambassador" at bounding box center [250, 50] width 491 height 7
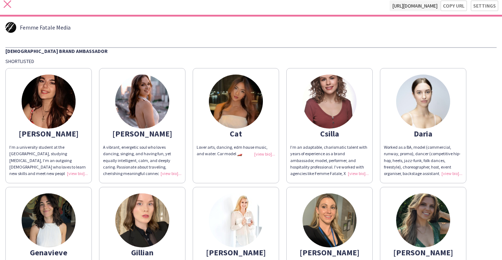
click at [8, 4] on icon at bounding box center [8, 4] width 8 height 8
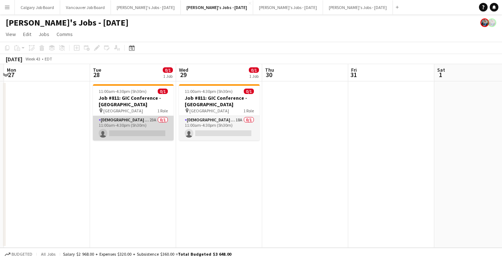
click at [159, 134] on app-card-role "Female Brand Ambassador 23A 0/1 11:00am-4:30pm (5h30m) single-neutral-actions" at bounding box center [133, 128] width 81 height 24
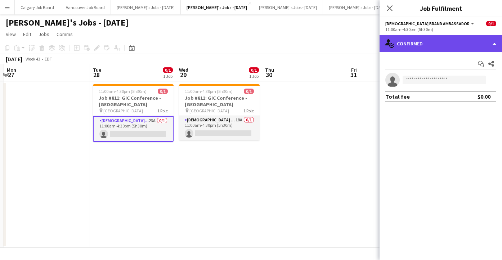
click at [458, 44] on div "single-neutral-actions-check-2 Confirmed" at bounding box center [440, 43] width 122 height 17
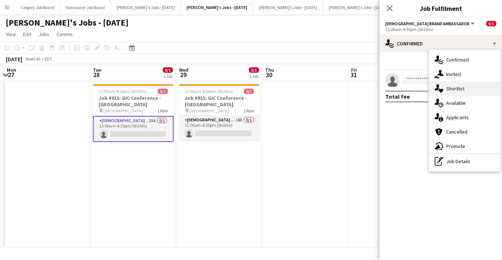
click at [454, 88] on span "Shortlist" at bounding box center [455, 88] width 18 height 6
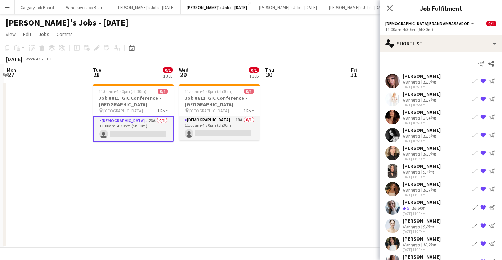
click at [417, 99] on div "Not rated" at bounding box center [411, 99] width 19 height 5
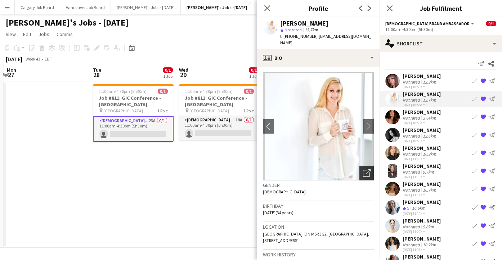
click at [364, 169] on icon "Open photos pop-in" at bounding box center [367, 173] width 8 height 8
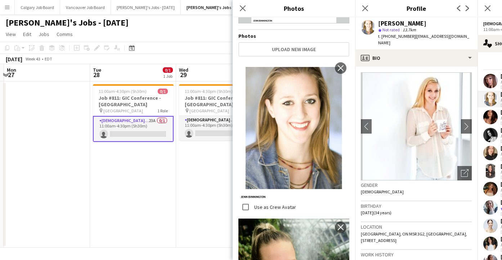
click at [413, 203] on h3 "Birthday" at bounding box center [416, 206] width 111 height 6
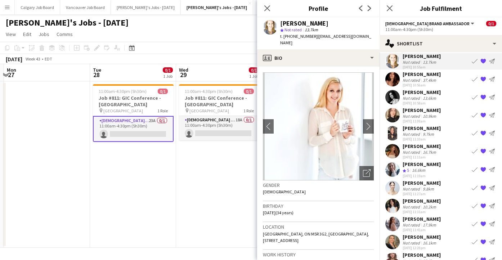
scroll to position [33, 0]
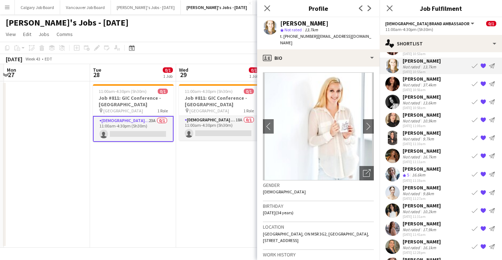
click at [411, 139] on div "Not rated" at bounding box center [411, 138] width 19 height 5
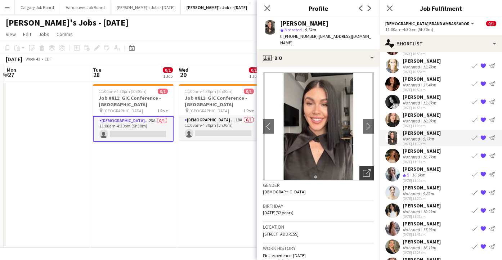
click at [363, 166] on div "Open photos pop-in" at bounding box center [366, 173] width 14 height 14
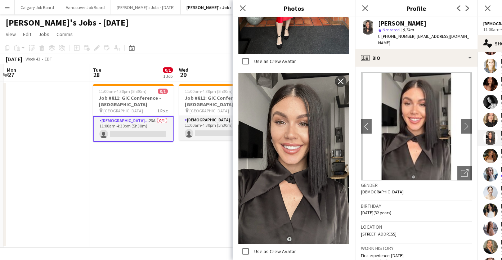
scroll to position [1482, 0]
click at [394, 182] on h3 "Gender" at bounding box center [416, 185] width 111 height 6
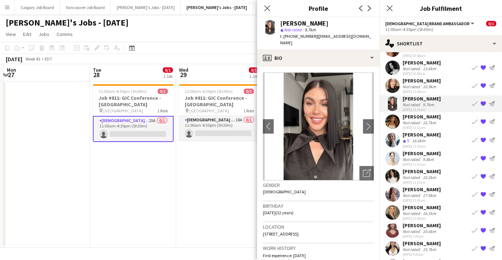
scroll to position [68, 0]
click at [418, 157] on div "Not rated" at bounding box center [411, 158] width 19 height 5
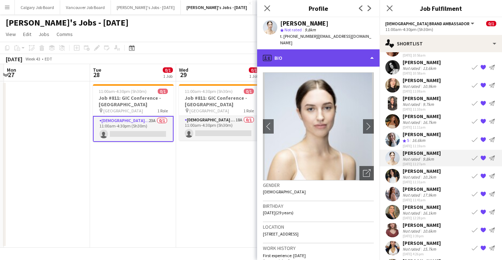
click at [351, 55] on div "profile Bio" at bounding box center [318, 57] width 122 height 17
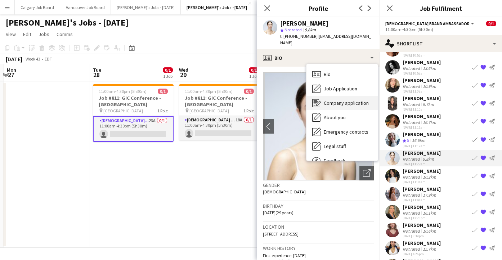
click at [347, 101] on div "Company application Company application" at bounding box center [341, 103] width 71 height 14
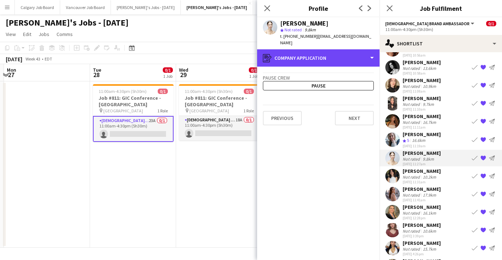
click at [350, 55] on div "register Company application" at bounding box center [318, 57] width 122 height 17
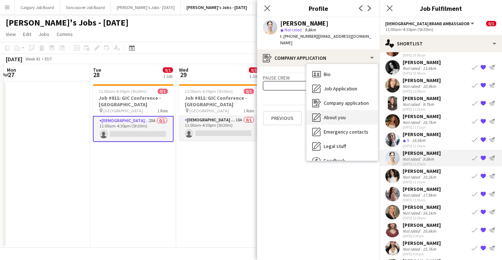
click at [354, 110] on div "About you About you" at bounding box center [341, 117] width 71 height 14
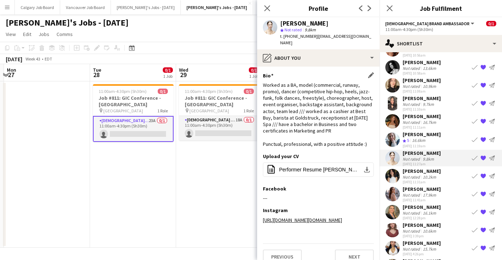
scroll to position [4, 0]
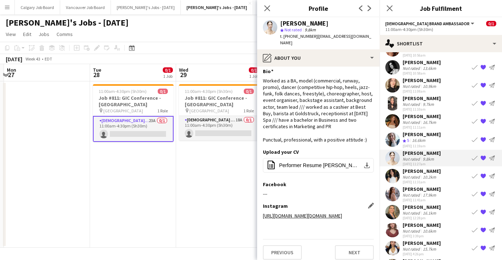
click at [315, 212] on link "https://www.instagram.com/dar.lyasha?igsh=MTk3azF5a2M2aXR3bQ==" at bounding box center [302, 215] width 79 height 6
click at [431, 160] on div "9.8km" at bounding box center [428, 158] width 14 height 5
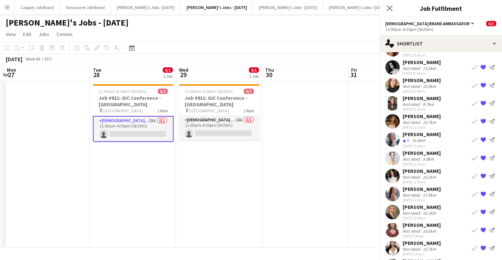
click at [431, 160] on div "9.8km" at bounding box center [428, 158] width 14 height 5
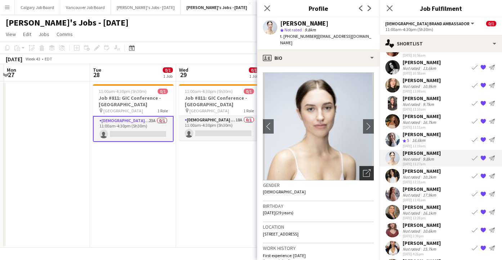
click at [366, 170] on div "Open photos pop-in" at bounding box center [366, 173] width 14 height 14
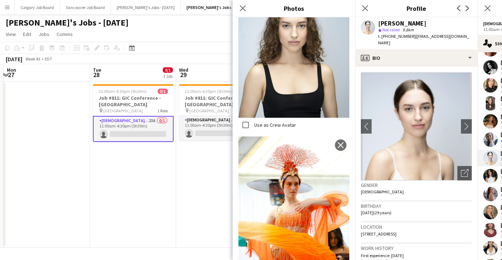
scroll to position [1032, 0]
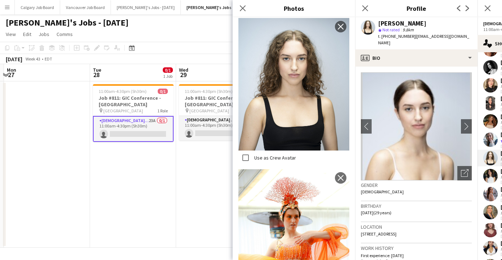
click at [409, 190] on div "Gender Female" at bounding box center [416, 190] width 111 height 21
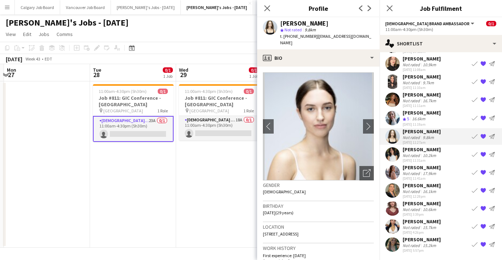
scroll to position [0, 0]
click at [411, 191] on div "Not rated" at bounding box center [411, 191] width 19 height 5
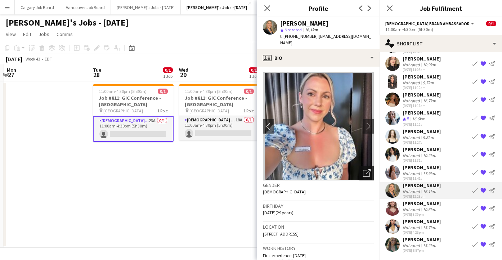
click at [364, 169] on icon "Open photos pop-in" at bounding box center [367, 173] width 8 height 8
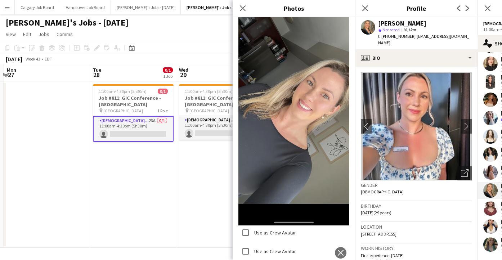
scroll to position [914, 0]
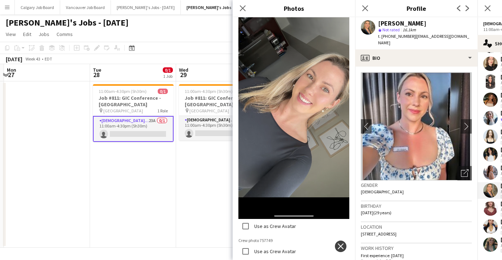
click at [341, 243] on app-icon "close" at bounding box center [340, 246] width 7 height 6
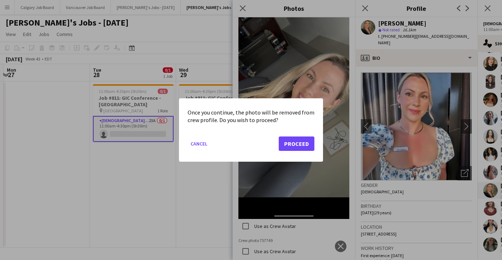
click at [289, 144] on button "Proceed" at bounding box center [296, 143] width 36 height 14
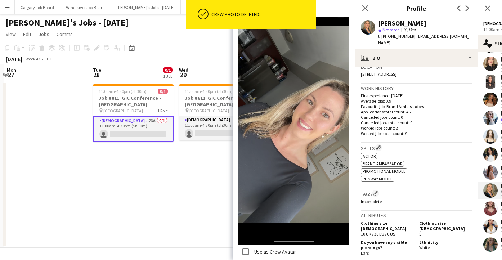
scroll to position [186, 0]
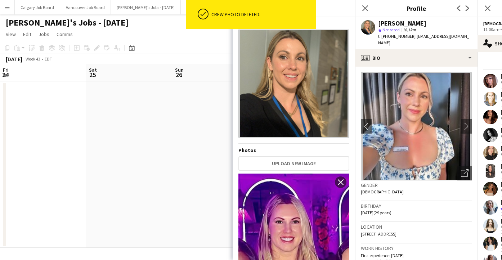
scroll to position [785, 0]
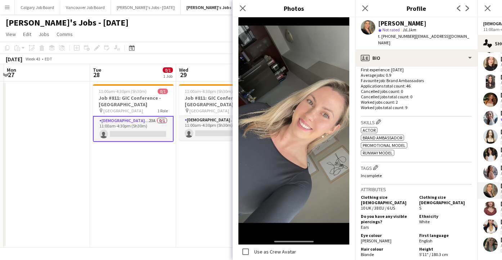
click at [377, 10] on h3 "Profile" at bounding box center [416, 8] width 122 height 9
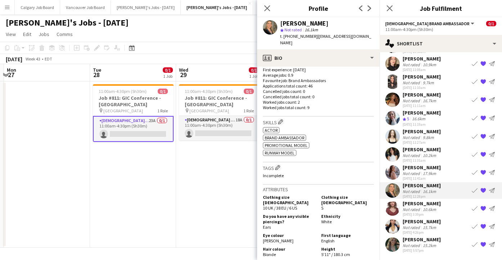
click at [421, 157] on div "10.2km" at bounding box center [429, 155] width 16 height 5
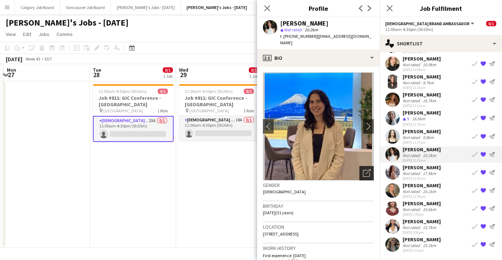
click at [367, 169] on icon "Open photos pop-in" at bounding box center [367, 173] width 8 height 8
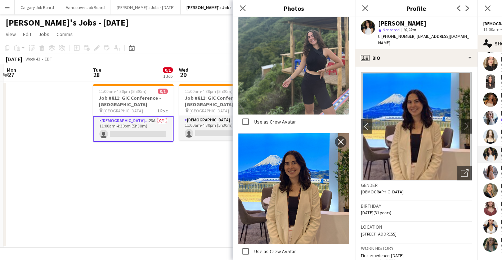
click at [394, 182] on h3 "Gender" at bounding box center [416, 185] width 111 height 6
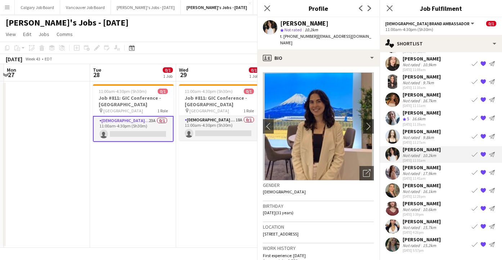
scroll to position [540, 0]
click at [412, 190] on div "Not rated" at bounding box center [411, 191] width 19 height 5
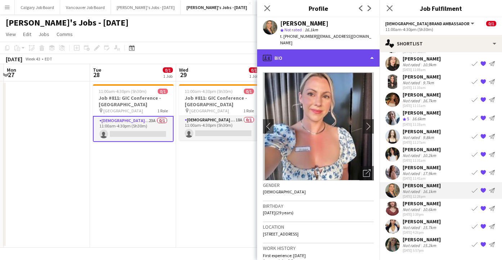
click at [303, 54] on div "profile Bio" at bounding box center [318, 57] width 122 height 17
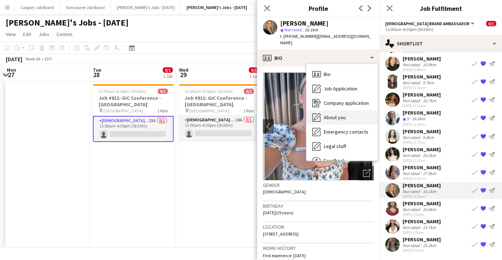
click at [331, 114] on span "About you" at bounding box center [334, 117] width 22 height 6
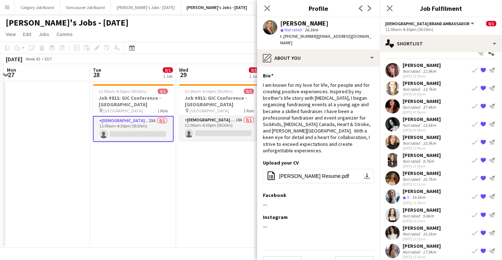
scroll to position [0, 0]
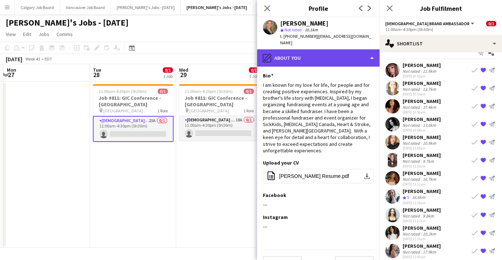
click at [340, 54] on div "pencil4 About you" at bounding box center [318, 57] width 122 height 17
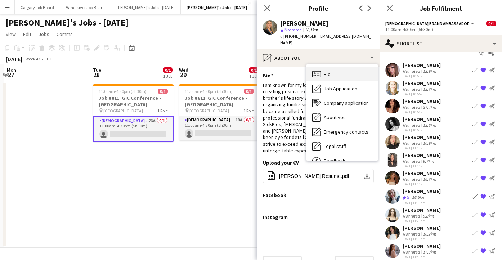
click at [336, 68] on div "Bio Bio" at bounding box center [341, 74] width 71 height 14
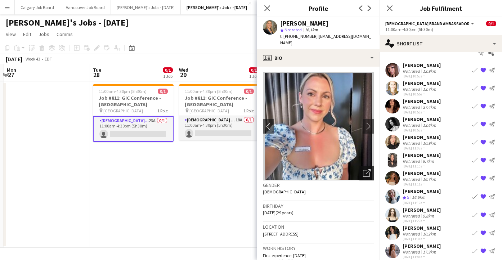
click at [363, 169] on icon "Open photos pop-in" at bounding box center [367, 173] width 8 height 8
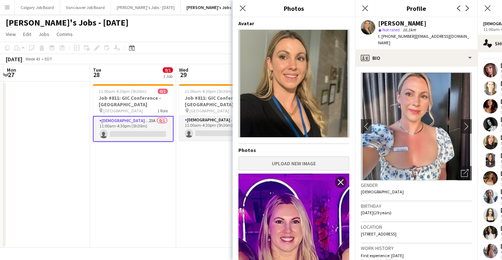
click at [314, 165] on button "Upload new image" at bounding box center [293, 163] width 111 height 14
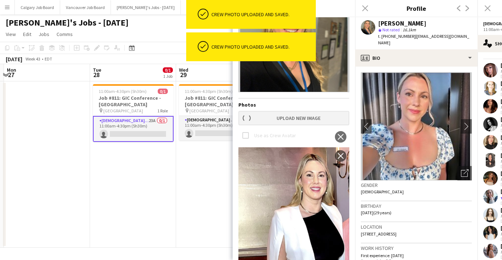
scroll to position [49, 0]
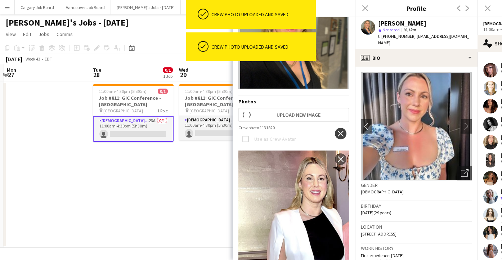
click at [340, 136] on app-icon "close" at bounding box center [340, 134] width 7 height 6
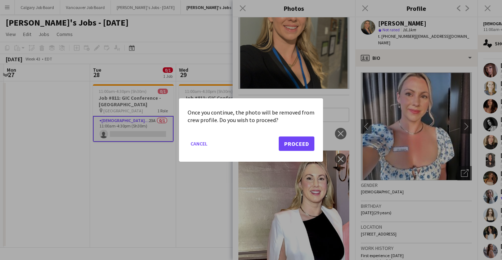
click at [289, 146] on button "Proceed" at bounding box center [296, 143] width 36 height 14
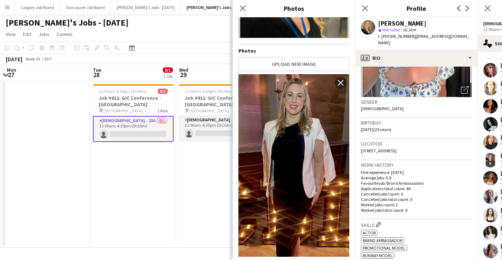
scroll to position [83, 0]
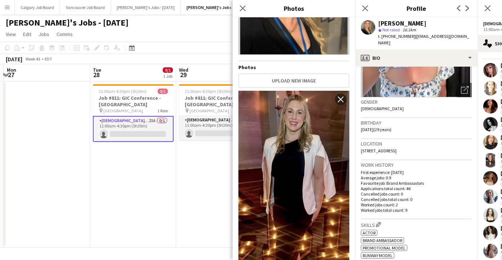
click at [401, 162] on h3 "Work history" at bounding box center [416, 165] width 111 height 6
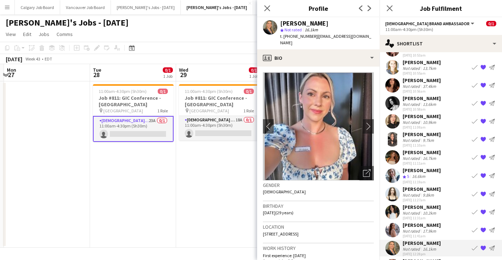
scroll to position [32, 0]
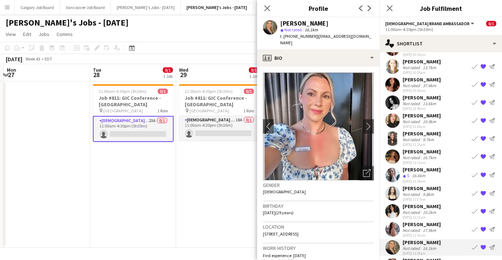
click at [416, 138] on div "Not rated" at bounding box center [411, 139] width 19 height 5
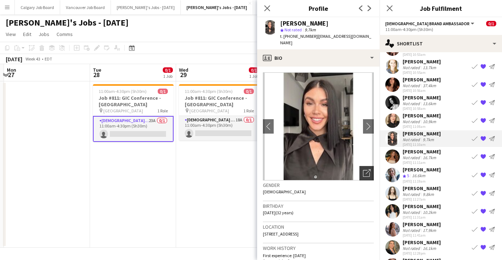
click at [364, 166] on div "Open photos pop-in" at bounding box center [366, 173] width 14 height 14
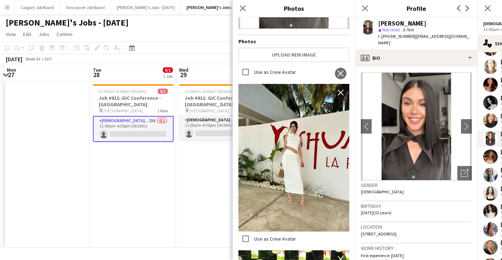
scroll to position [118, 0]
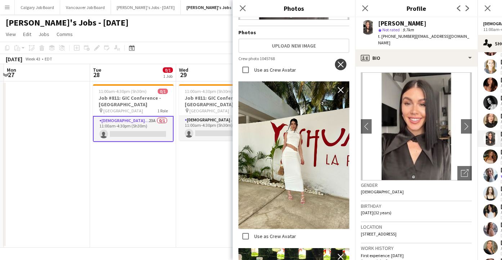
click at [340, 66] on app-icon "close" at bounding box center [340, 65] width 7 height 6
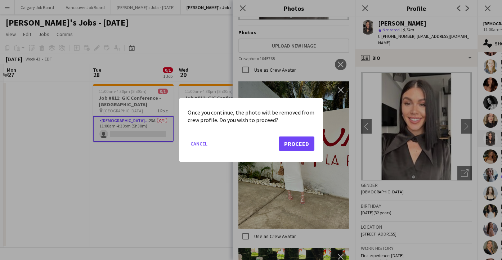
drag, startPoint x: 298, startPoint y: 141, endPoint x: 303, endPoint y: 138, distance: 5.6
click at [299, 141] on button "Proceed" at bounding box center [296, 143] width 36 height 14
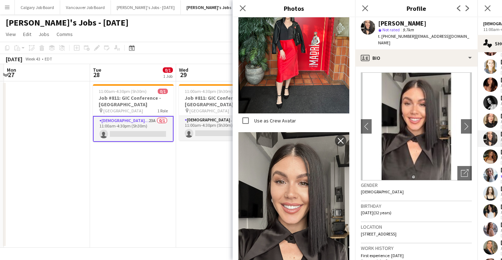
scroll to position [1252, 0]
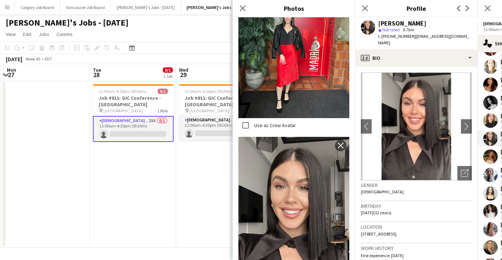
click at [400, 203] on div "Birthday 02-10-1992 (32 years)" at bounding box center [416, 211] width 111 height 21
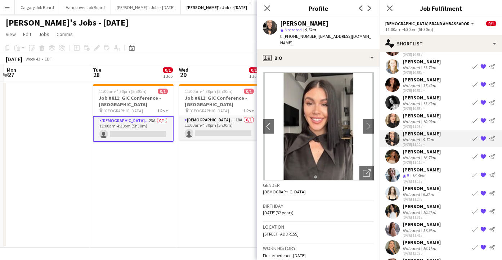
click at [431, 156] on div "16.7km" at bounding box center [429, 157] width 16 height 5
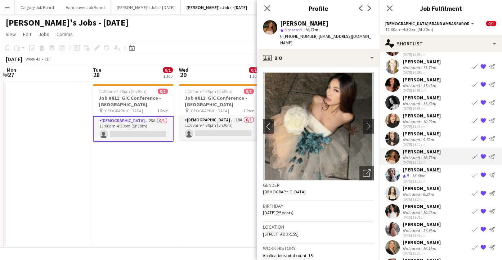
click at [409, 140] on div "Not rated" at bounding box center [411, 139] width 19 height 5
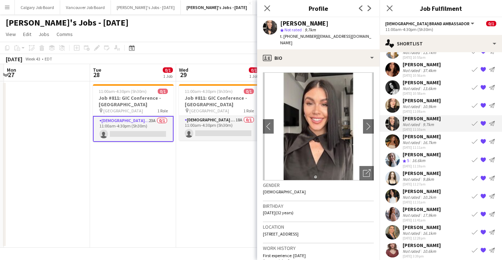
scroll to position [57, 0]
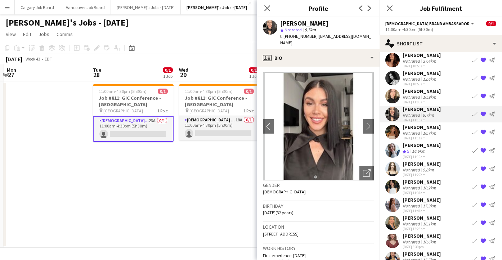
click at [411, 186] on div "Not rated" at bounding box center [411, 187] width 19 height 5
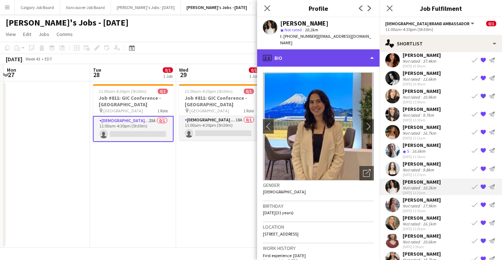
click at [338, 52] on div "profile Bio" at bounding box center [318, 57] width 122 height 17
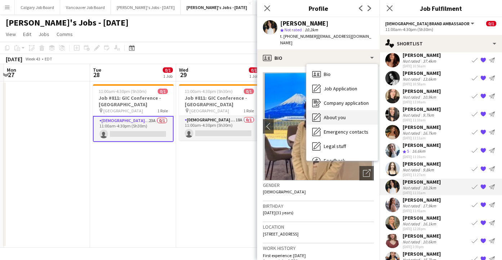
click at [337, 114] on span "About you" at bounding box center [334, 117] width 22 height 6
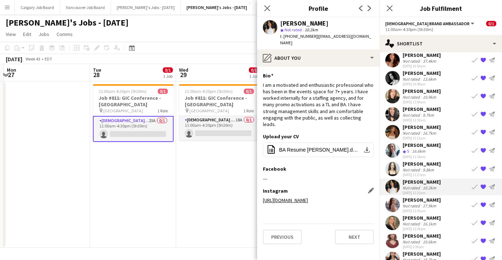
click at [308, 197] on link "https://www.instagram.com/_genavieve/" at bounding box center [285, 200] width 45 height 6
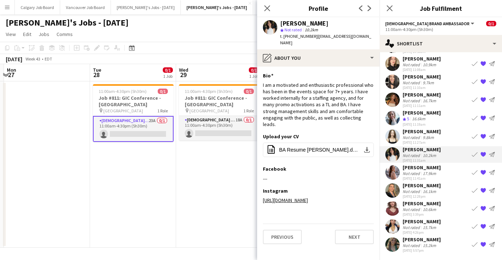
scroll to position [0, 0]
click at [416, 209] on div "Not rated" at bounding box center [411, 209] width 19 height 5
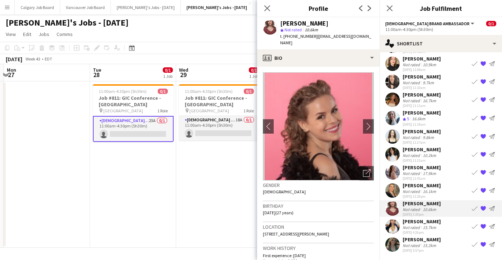
click at [408, 229] on div "Not rated" at bounding box center [411, 227] width 19 height 5
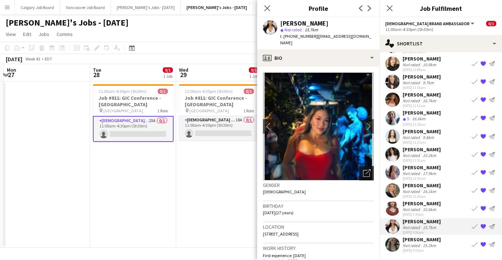
click at [365, 170] on icon at bounding box center [366, 173] width 7 height 7
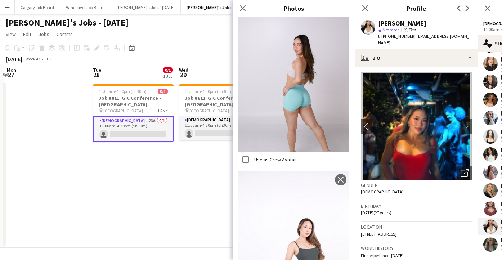
scroll to position [1306, 0]
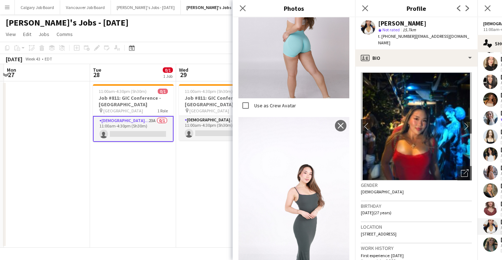
click at [422, 203] on h3 "Birthday" at bounding box center [416, 206] width 111 height 6
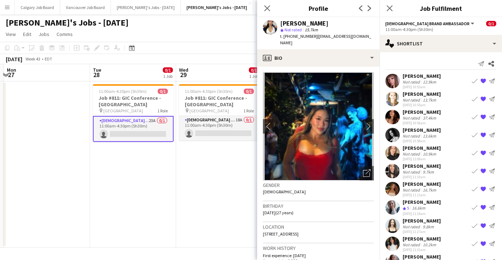
scroll to position [0, 0]
click at [400, 149] on div "Gillian Wetherald Not rated 10.9km 23-09-2025 11:08am Book crew {{ spriteTitle …" at bounding box center [440, 153] width 122 height 17
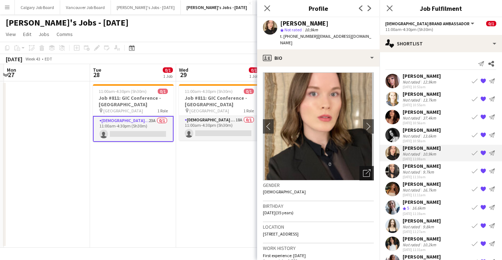
click at [364, 169] on icon "Open photos pop-in" at bounding box center [367, 173] width 8 height 8
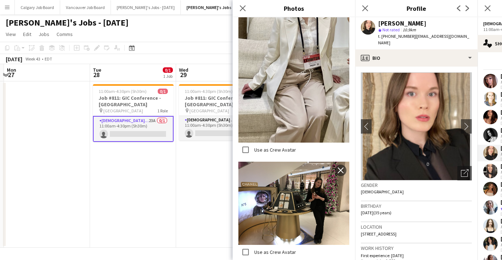
scroll to position [1911, 0]
click at [380, 172] on img at bounding box center [416, 126] width 111 height 108
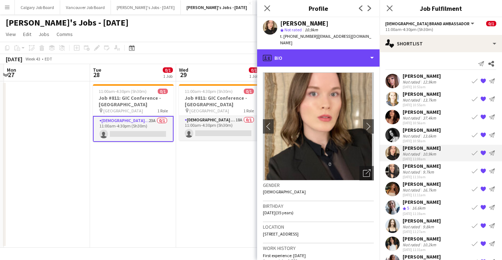
drag, startPoint x: 341, startPoint y: 54, endPoint x: 337, endPoint y: 83, distance: 29.5
click at [341, 54] on div "profile Bio" at bounding box center [318, 57] width 122 height 17
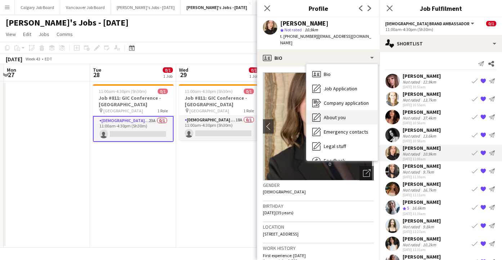
click at [334, 114] on span "About you" at bounding box center [334, 117] width 22 height 6
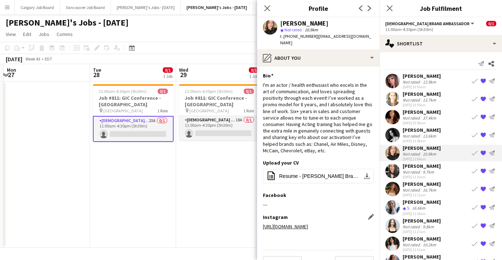
click at [308, 223] on link "https://www.instagram.com/gillianwetherald/?hl=en" at bounding box center [285, 226] width 45 height 6
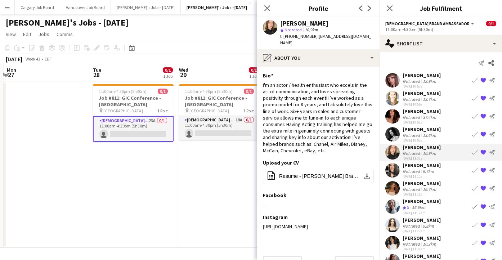
click at [423, 135] on div "13.6km" at bounding box center [429, 134] width 16 height 5
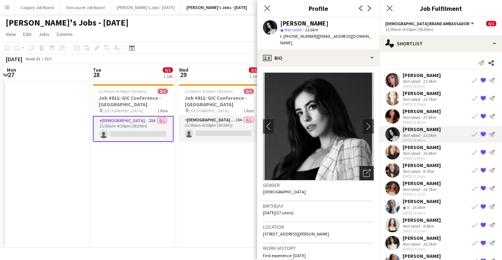
click at [368, 169] on icon "Open photos pop-in" at bounding box center [367, 173] width 8 height 8
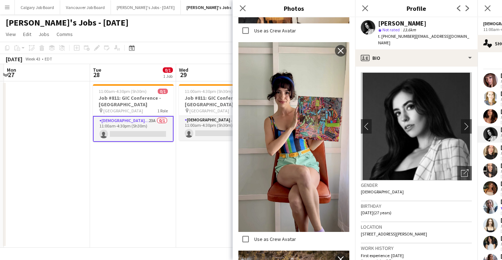
scroll to position [246, 0]
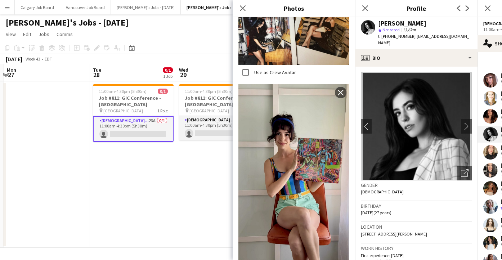
click at [414, 207] on div "Birthday 26-09-1997 (27 years)" at bounding box center [416, 211] width 111 height 21
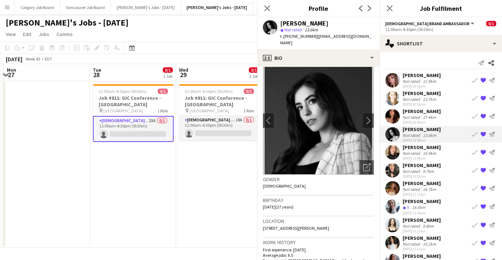
scroll to position [3, 0]
